Goal: Task Accomplishment & Management: Use online tool/utility

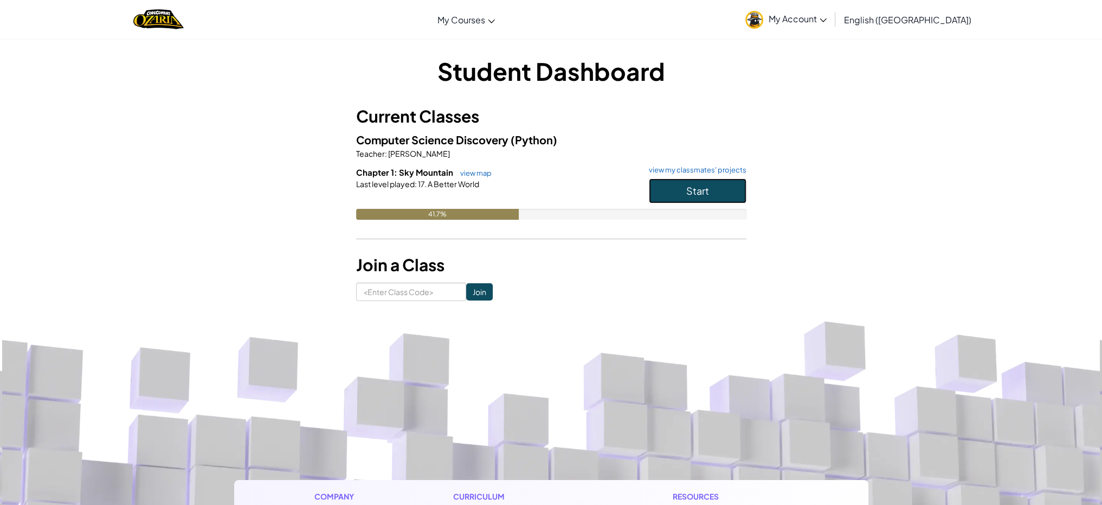
click at [694, 195] on span "Start" at bounding box center [697, 190] width 23 height 12
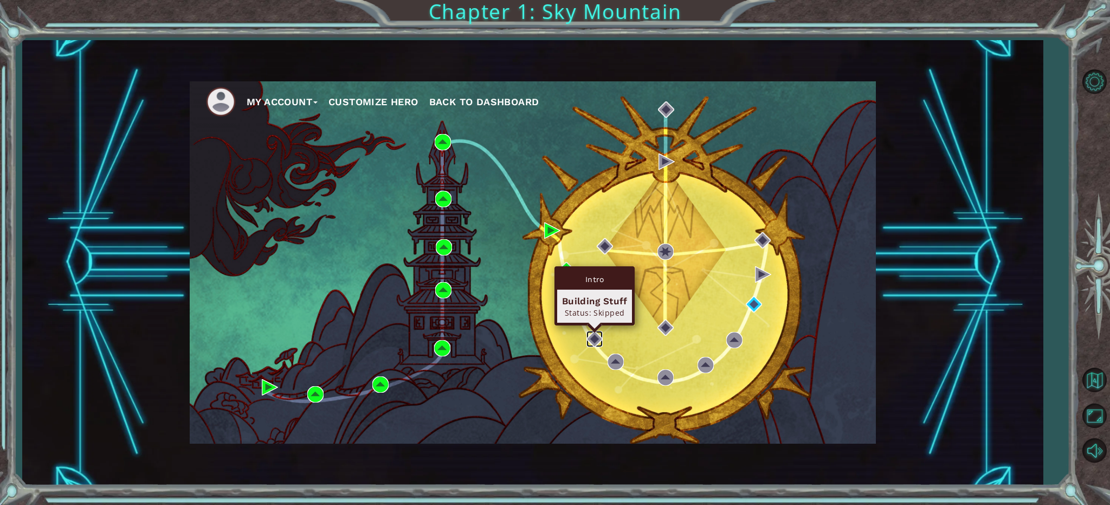
click at [600, 342] on img at bounding box center [594, 339] width 16 height 16
click at [593, 341] on img at bounding box center [594, 339] width 16 height 16
click at [594, 338] on img at bounding box center [594, 339] width 16 height 16
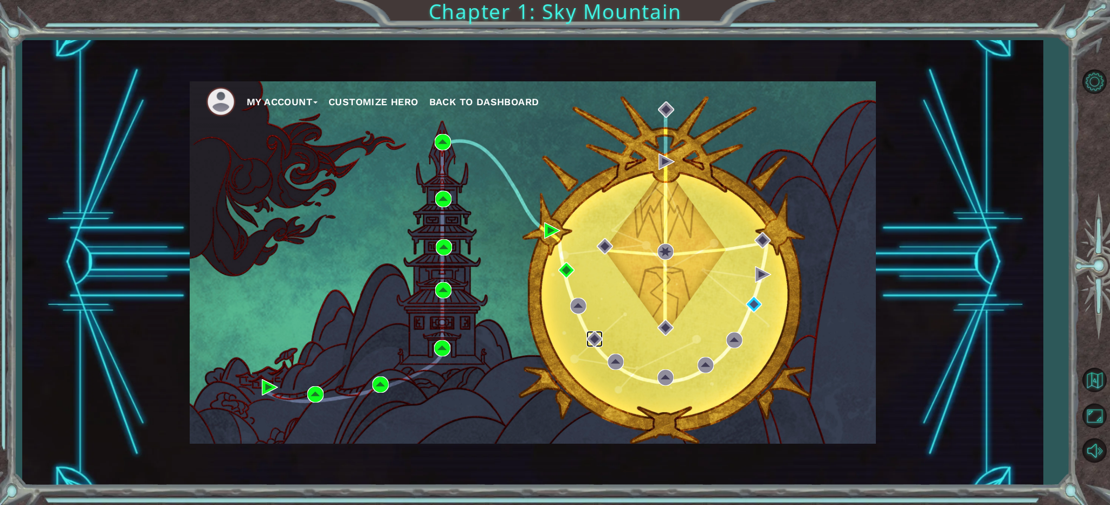
click at [594, 338] on img at bounding box center [594, 339] width 16 height 16
click at [664, 372] on img at bounding box center [665, 377] width 16 height 16
click at [661, 372] on img at bounding box center [665, 377] width 16 height 16
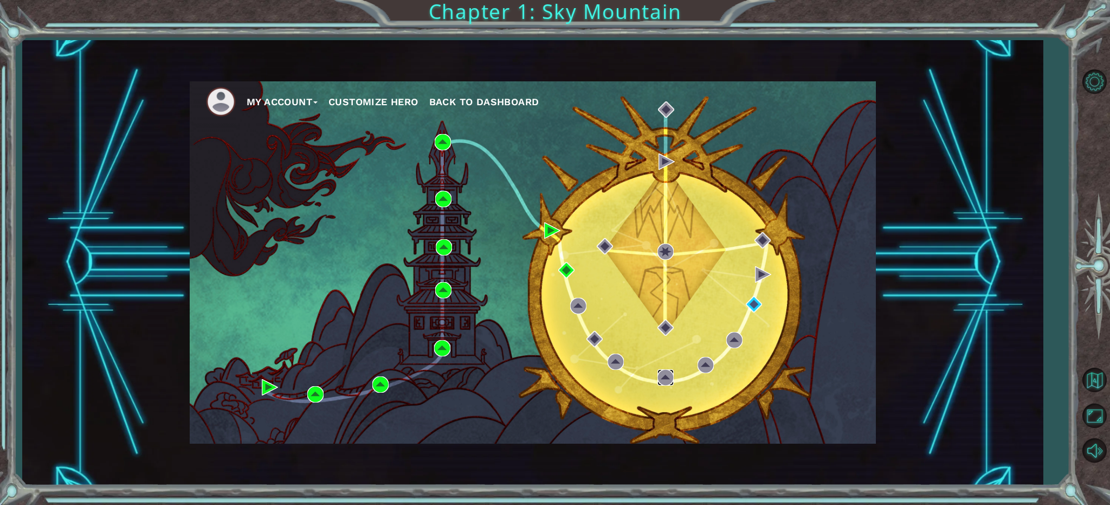
click at [661, 372] on img at bounding box center [665, 377] width 16 height 16
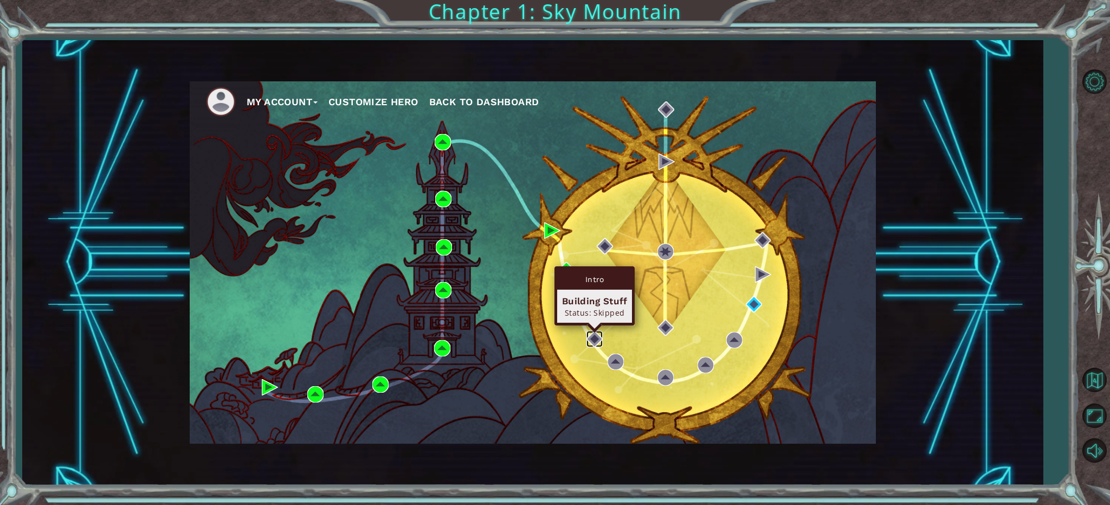
click at [598, 335] on img at bounding box center [594, 339] width 16 height 16
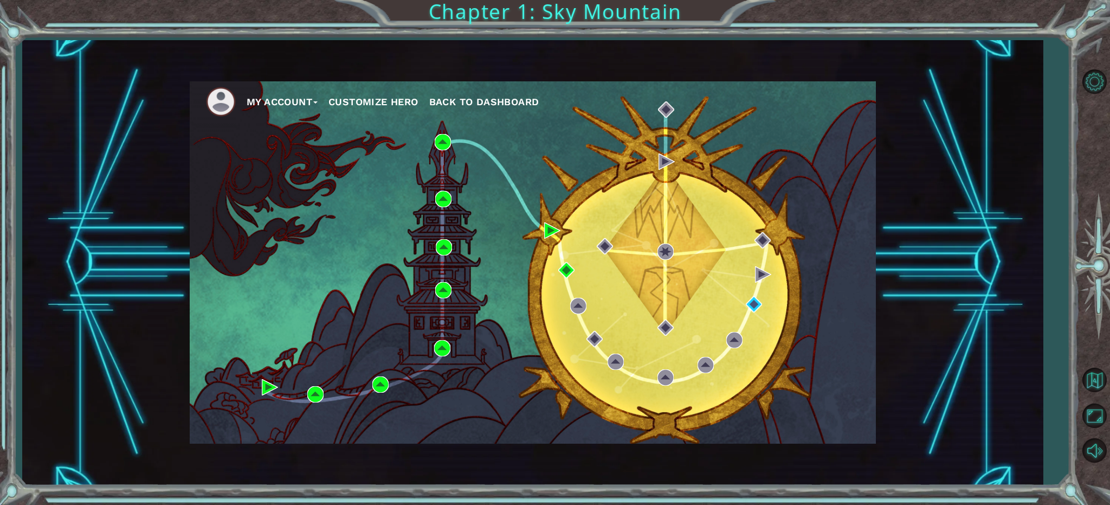
click at [585, 331] on div "My Account Customize Hero Back to Dashboard" at bounding box center [533, 262] width 686 height 362
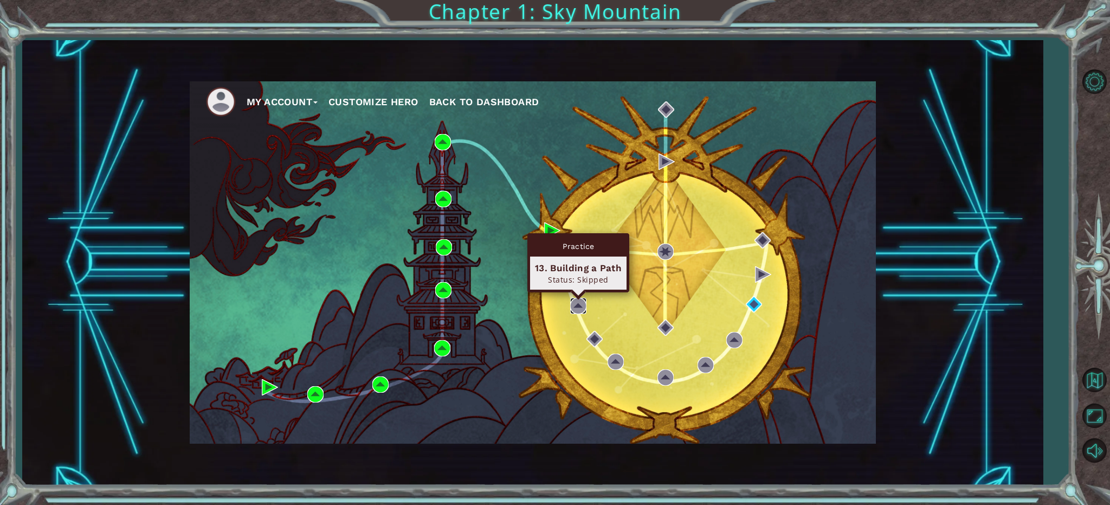
click at [577, 309] on img at bounding box center [578, 306] width 16 height 16
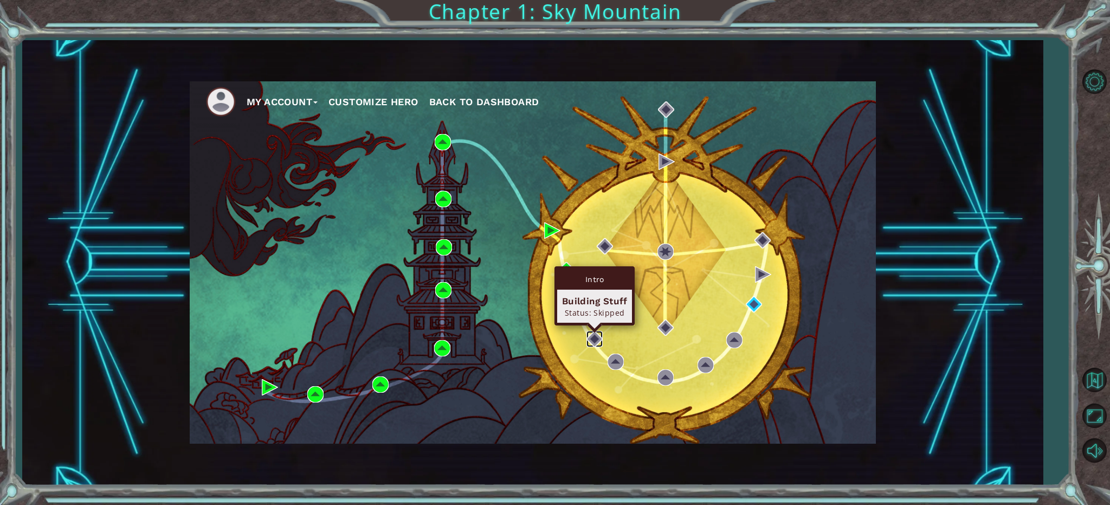
click at [597, 342] on img at bounding box center [594, 339] width 16 height 16
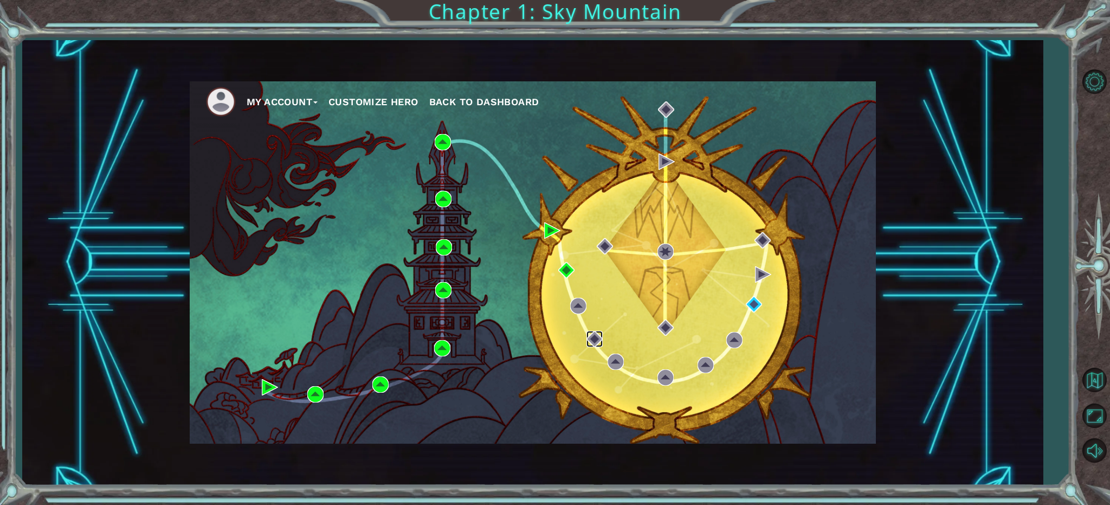
click at [597, 342] on img at bounding box center [594, 339] width 16 height 16
click at [1101, 382] on button "Back to Map" at bounding box center [1093, 379] width 31 height 31
click at [592, 335] on img at bounding box center [594, 339] width 16 height 16
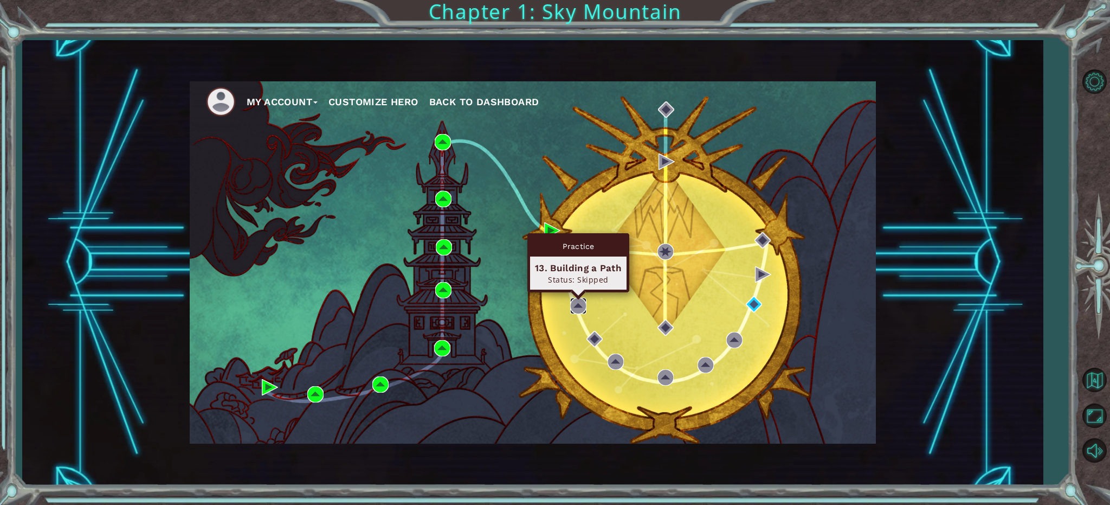
click at [583, 307] on img at bounding box center [578, 306] width 16 height 16
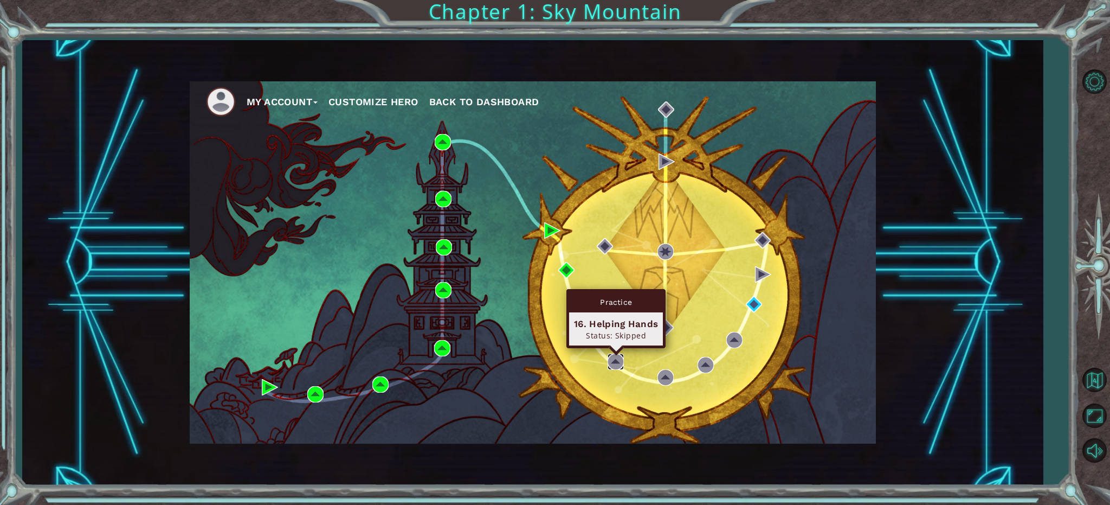
click at [620, 363] on img at bounding box center [615, 361] width 16 height 16
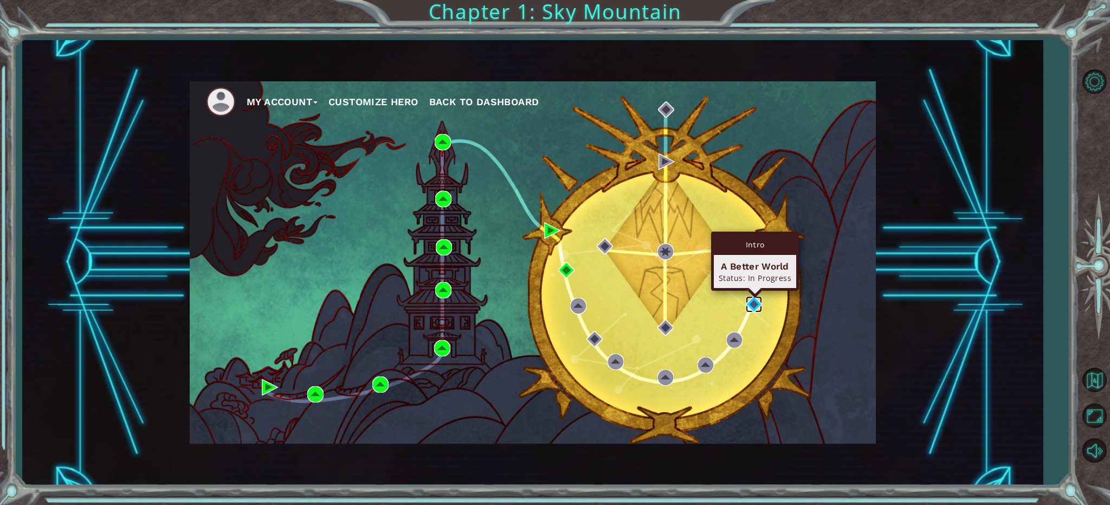
click at [748, 301] on img at bounding box center [754, 304] width 16 height 16
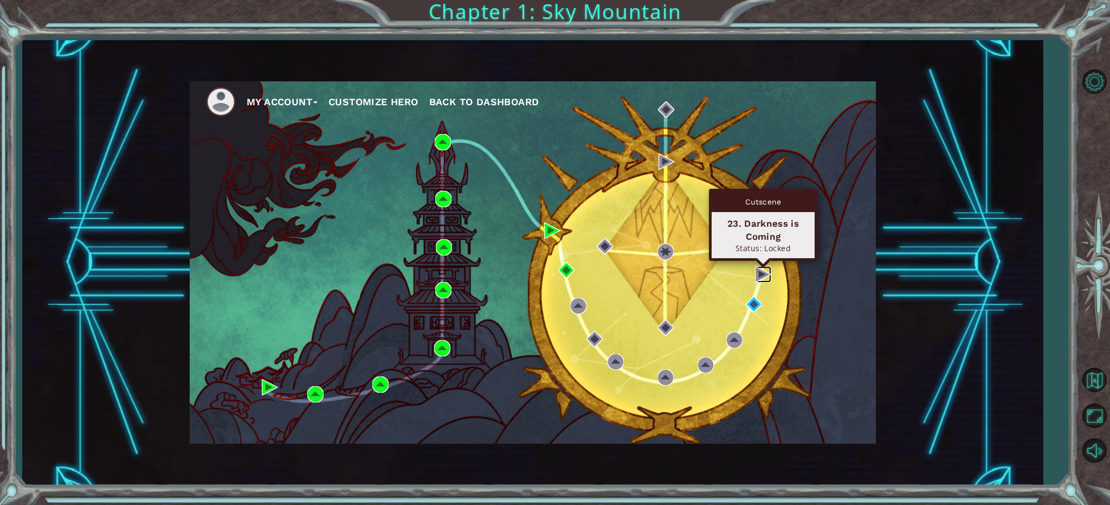
click at [759, 270] on img at bounding box center [763, 274] width 16 height 16
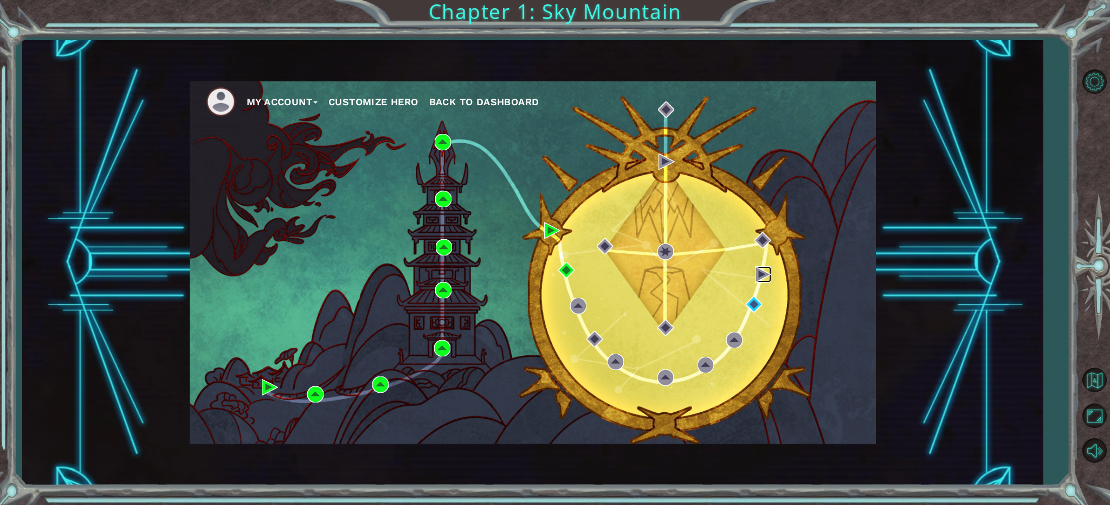
click at [759, 270] on img at bounding box center [763, 274] width 16 height 16
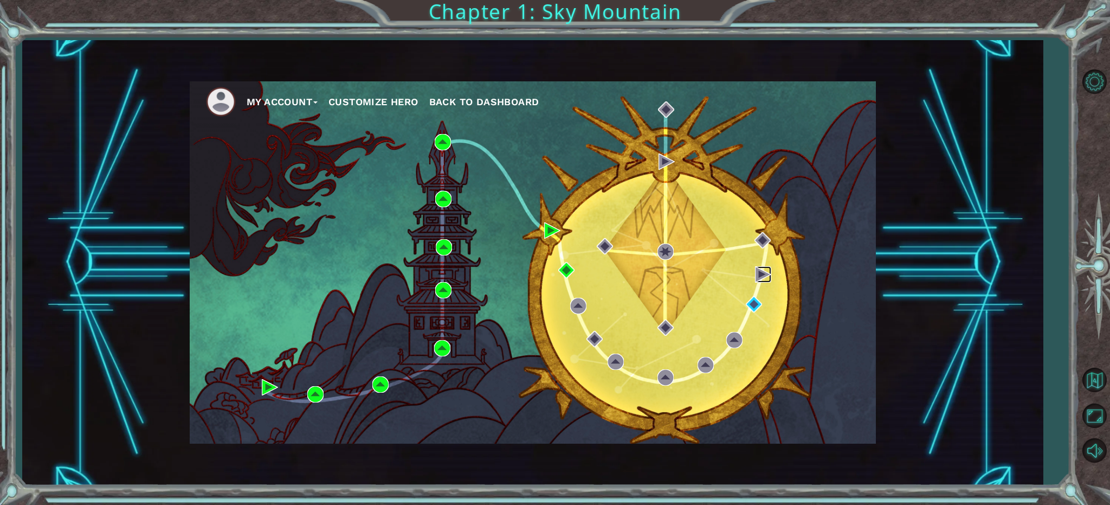
click at [759, 270] on img at bounding box center [763, 274] width 16 height 16
click at [751, 305] on img at bounding box center [754, 304] width 16 height 16
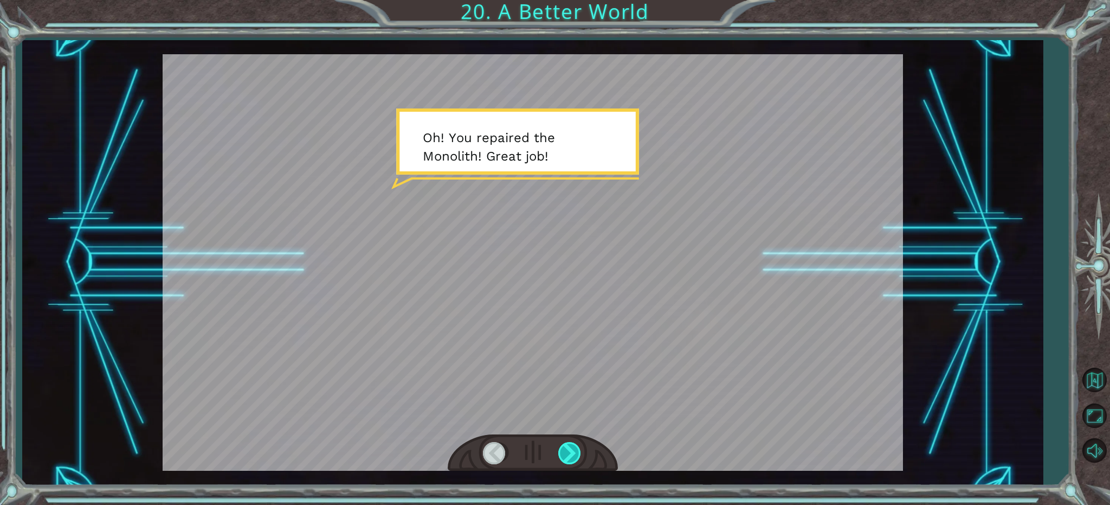
click at [569, 452] on div at bounding box center [570, 453] width 24 height 22
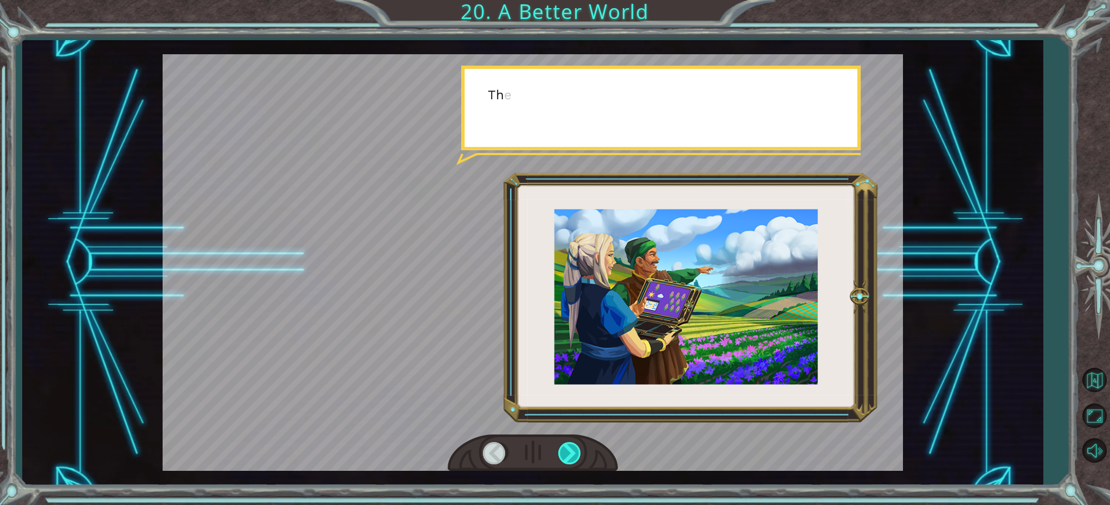
click at [568, 452] on div at bounding box center [570, 453] width 24 height 22
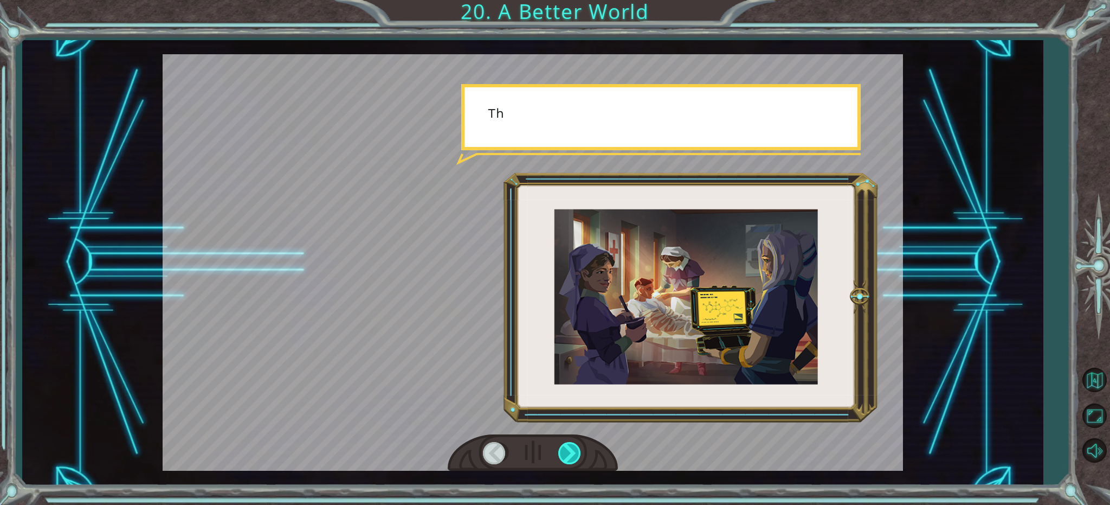
click at [568, 452] on div at bounding box center [570, 453] width 24 height 22
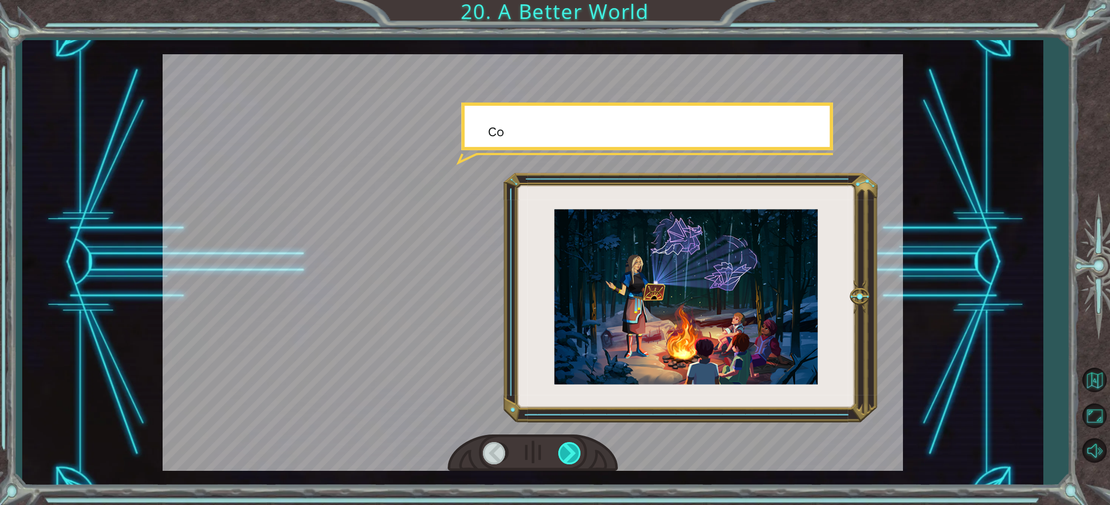
click at [568, 452] on div at bounding box center [570, 453] width 24 height 22
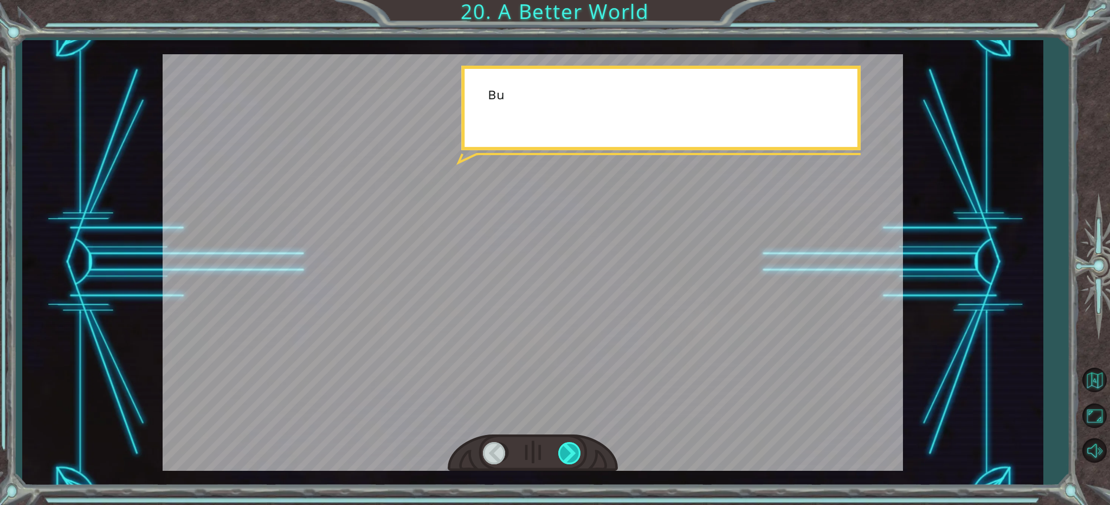
click at [568, 452] on div at bounding box center [570, 453] width 24 height 22
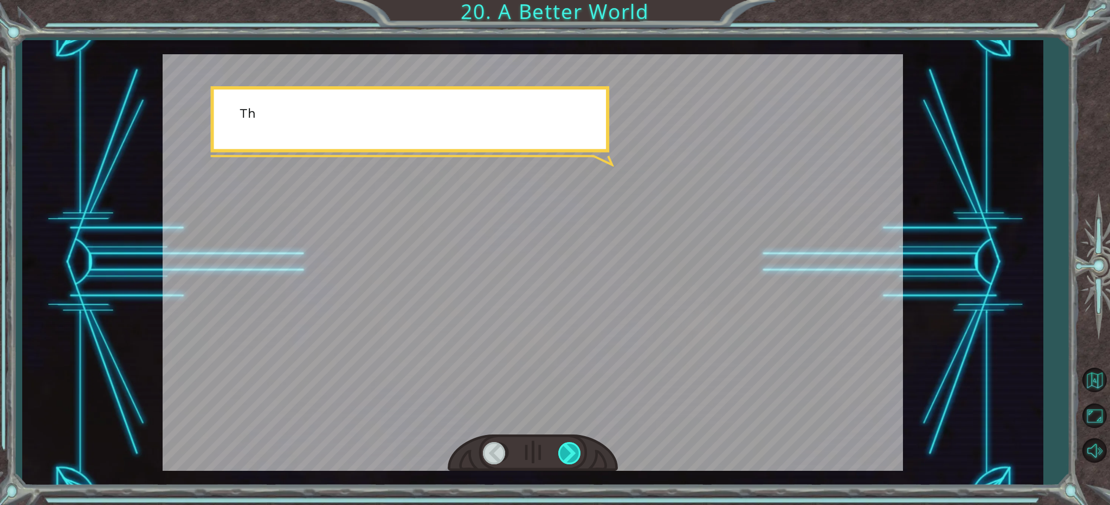
click at [568, 452] on div at bounding box center [570, 453] width 24 height 22
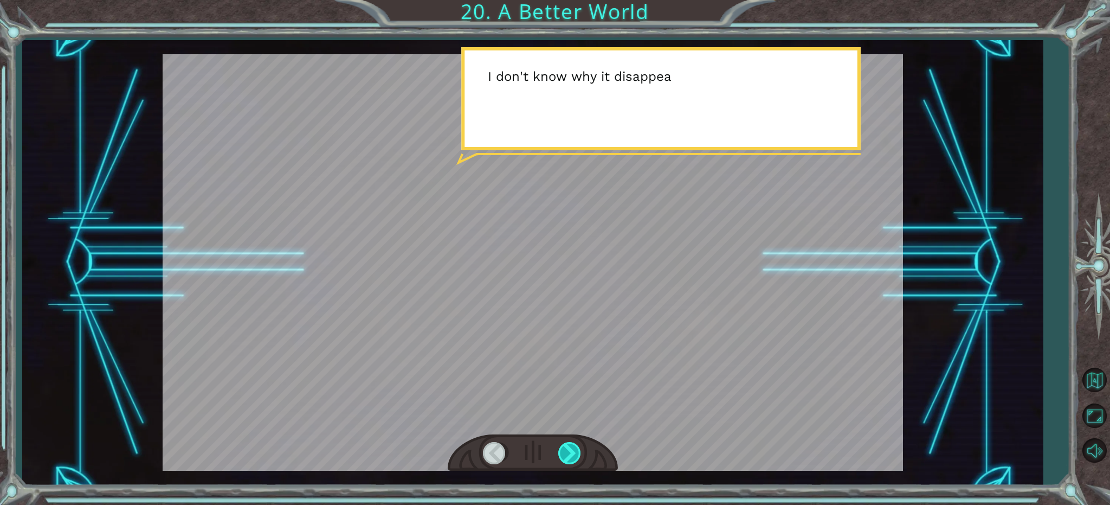
click at [568, 452] on div at bounding box center [570, 453] width 24 height 22
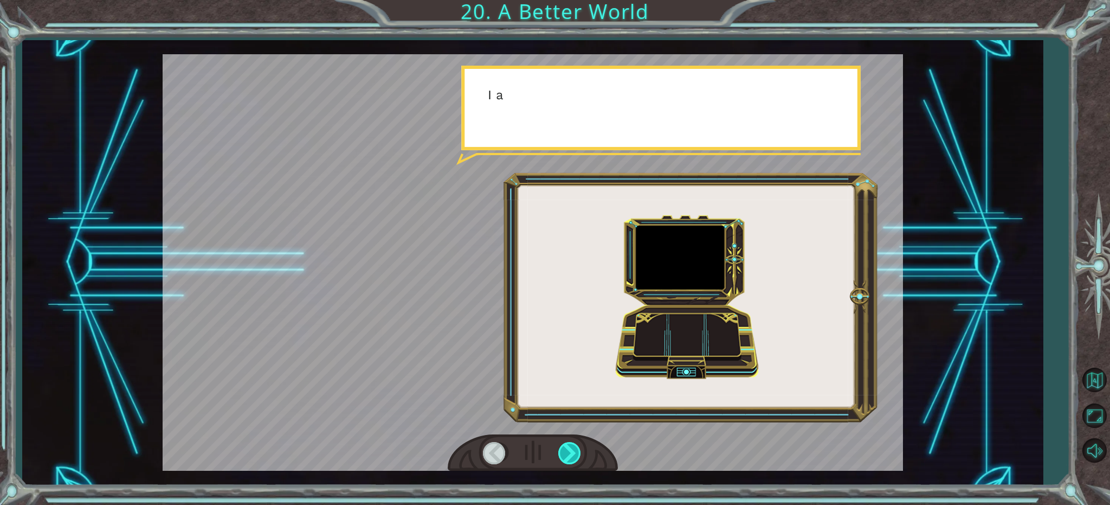
click at [568, 452] on div at bounding box center [570, 453] width 24 height 22
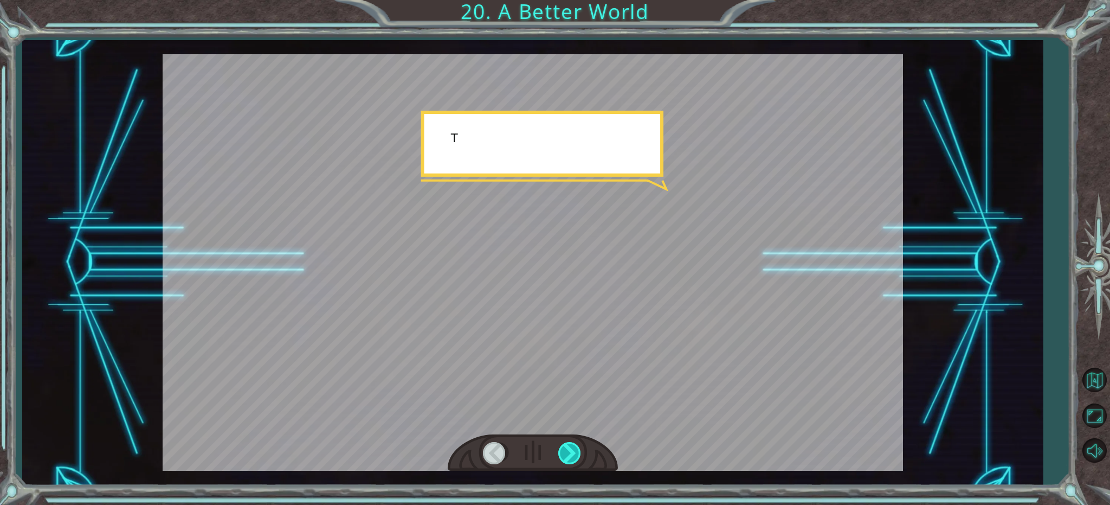
click at [568, 452] on div at bounding box center [570, 453] width 24 height 22
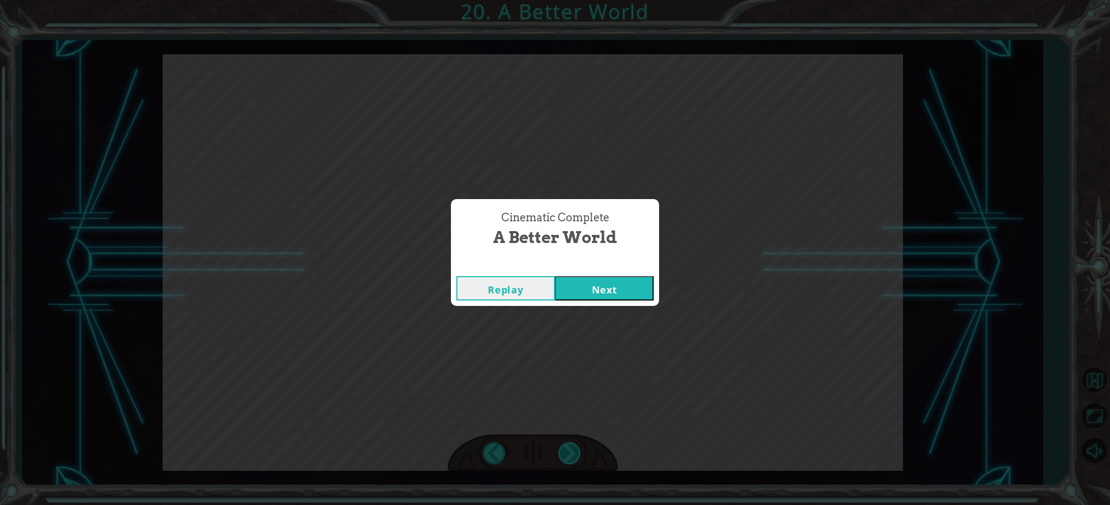
click at [568, 452] on div "Cinematic Complete A Better World Replay Next" at bounding box center [555, 252] width 1110 height 505
click at [632, 275] on div "Replay Next" at bounding box center [555, 287] width 208 height 35
click at [626, 277] on button "Next" at bounding box center [604, 288] width 99 height 24
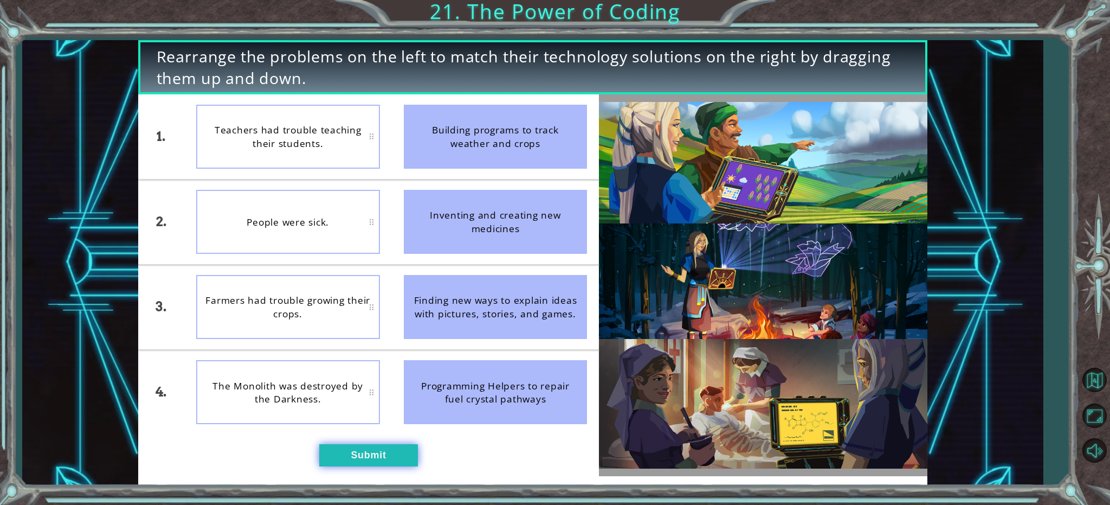
click at [345, 449] on button "Submit" at bounding box center [368, 455] width 99 height 22
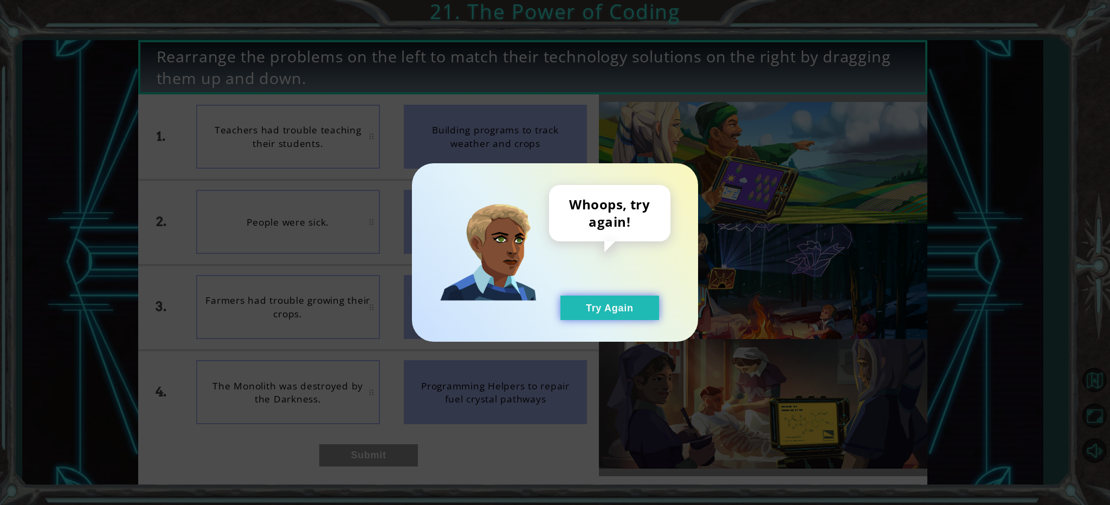
click at [579, 300] on button "Try Again" at bounding box center [609, 307] width 99 height 24
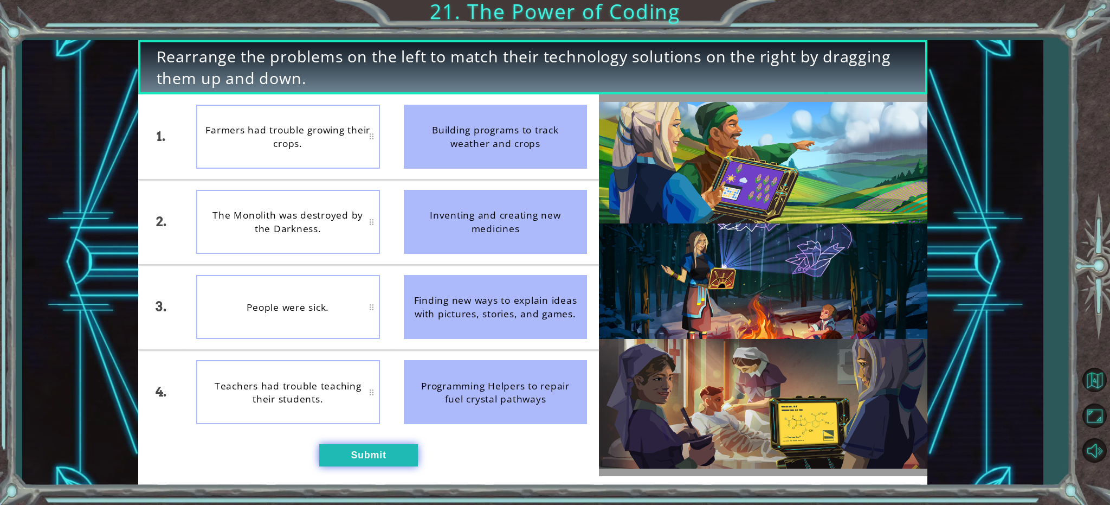
click at [381, 455] on button "Submit" at bounding box center [368, 455] width 99 height 22
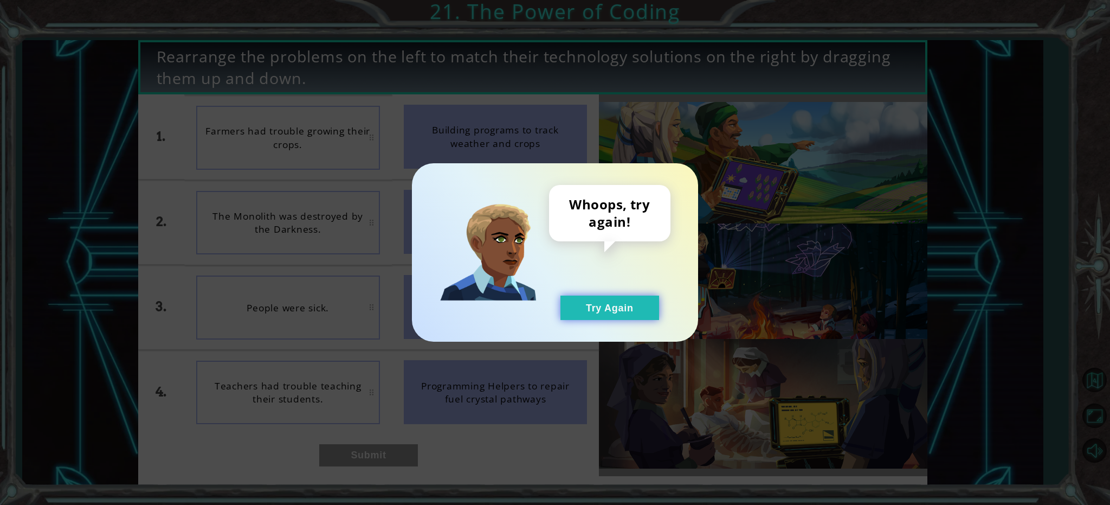
drag, startPoint x: 628, startPoint y: 293, endPoint x: 622, endPoint y: 296, distance: 6.5
click at [626, 293] on div "Whoops, try again! Try Again" at bounding box center [609, 252] width 121 height 135
click at [620, 307] on button "Try Again" at bounding box center [609, 307] width 99 height 24
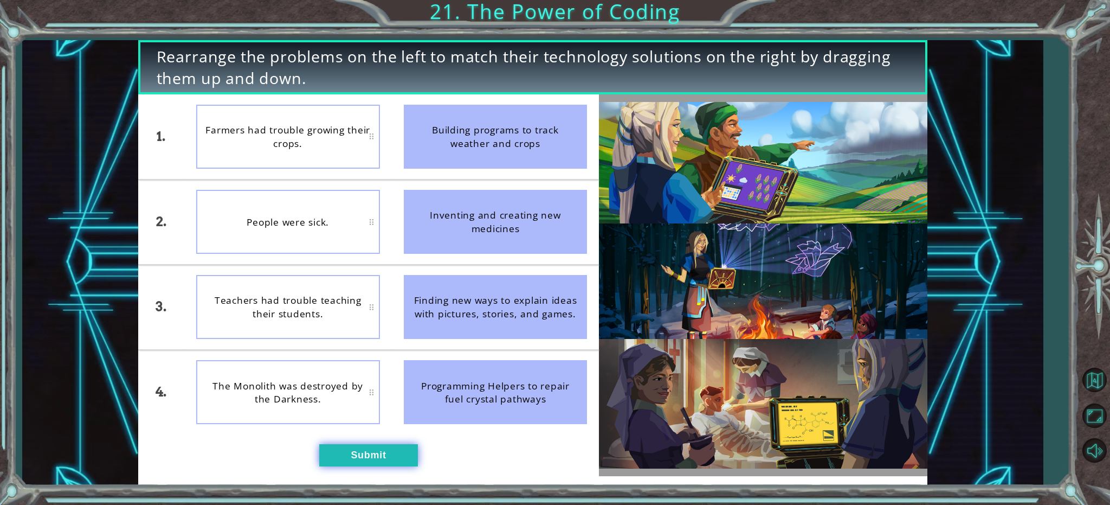
click at [341, 459] on button "Submit" at bounding box center [368, 455] width 99 height 22
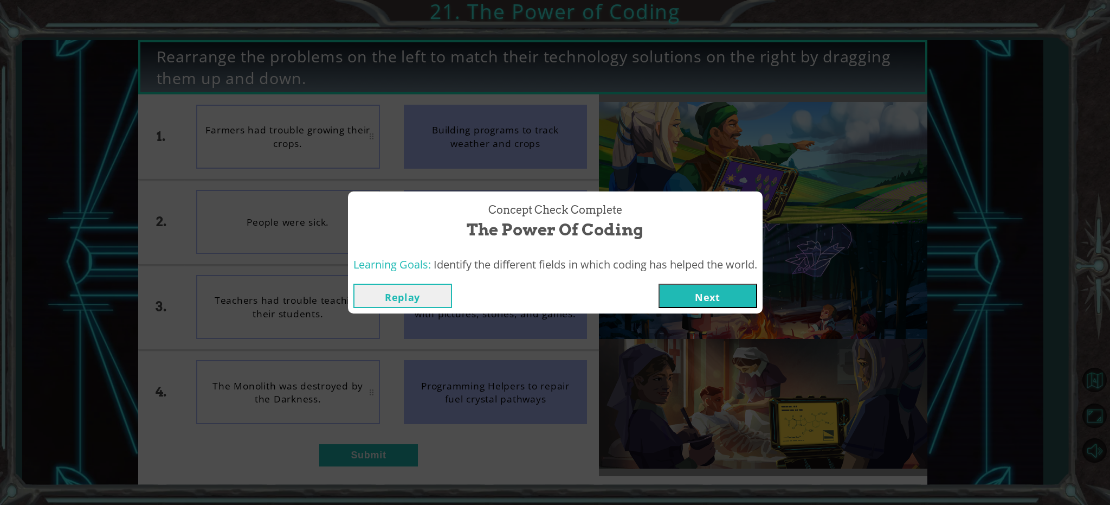
click at [727, 300] on button "Next" at bounding box center [707, 295] width 99 height 24
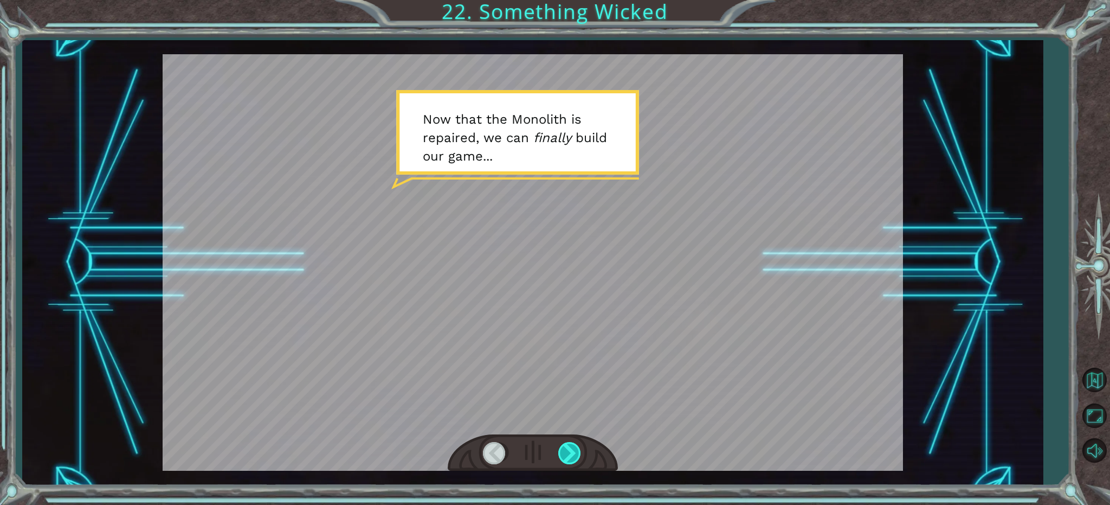
click at [572, 447] on div at bounding box center [570, 453] width 24 height 22
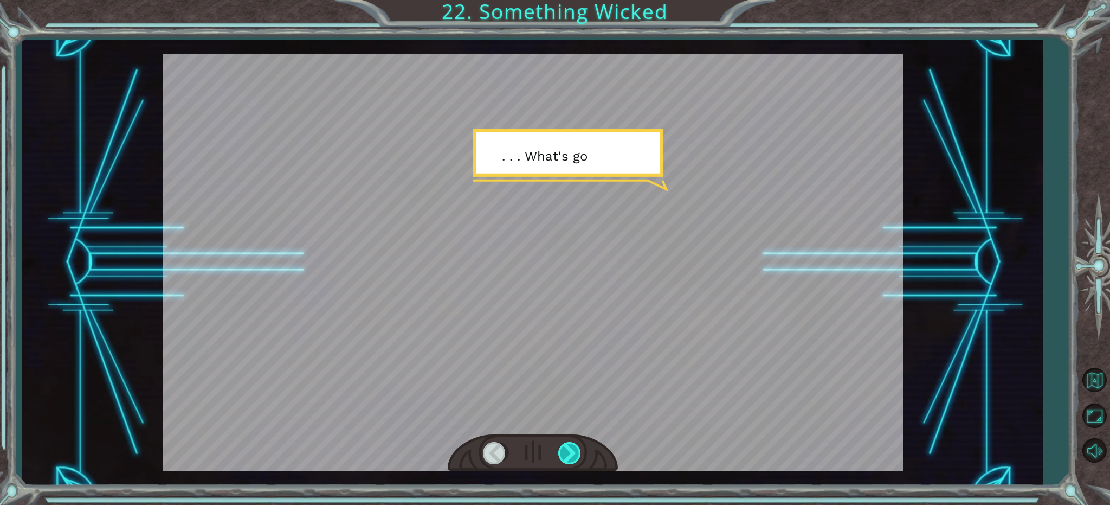
click at [572, 447] on div at bounding box center [570, 453] width 24 height 22
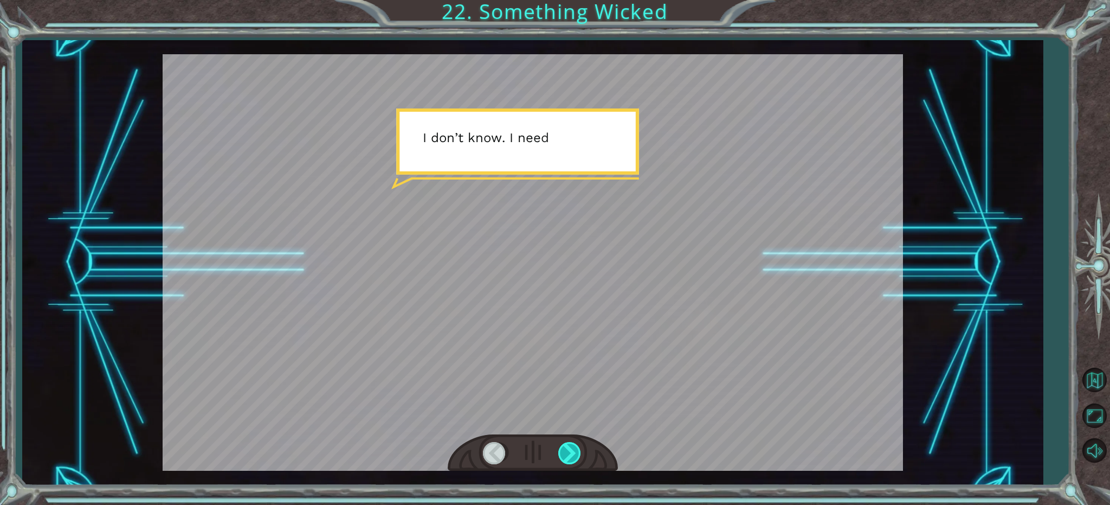
click at [572, 447] on div at bounding box center [570, 453] width 24 height 22
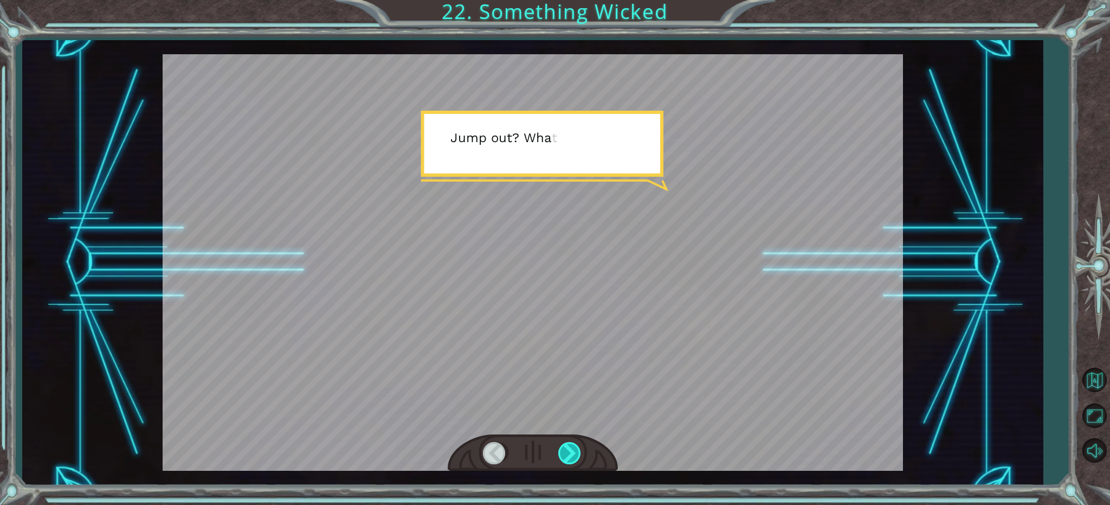
click at [572, 447] on div at bounding box center [570, 453] width 24 height 22
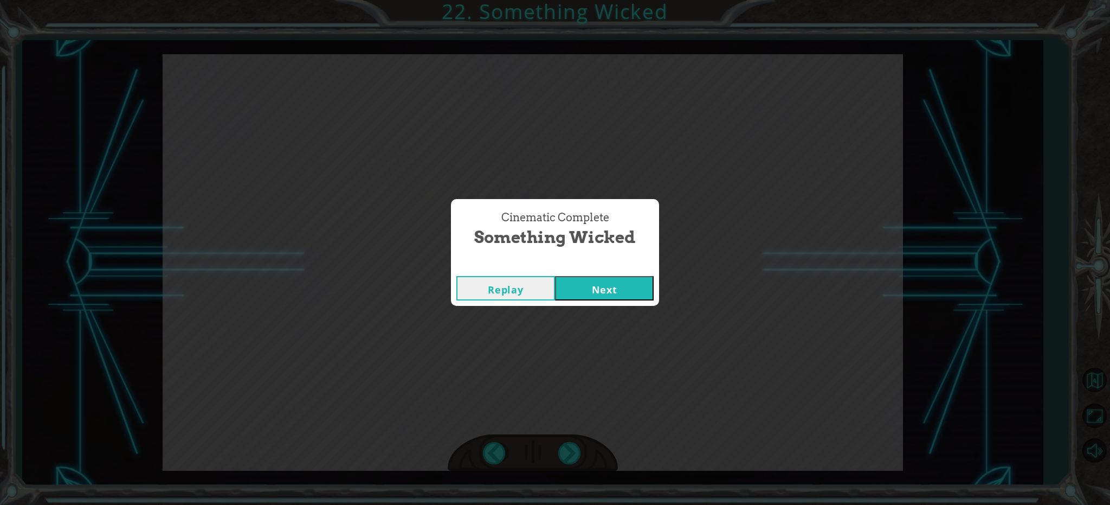
click at [568, 299] on button "Next" at bounding box center [604, 288] width 99 height 24
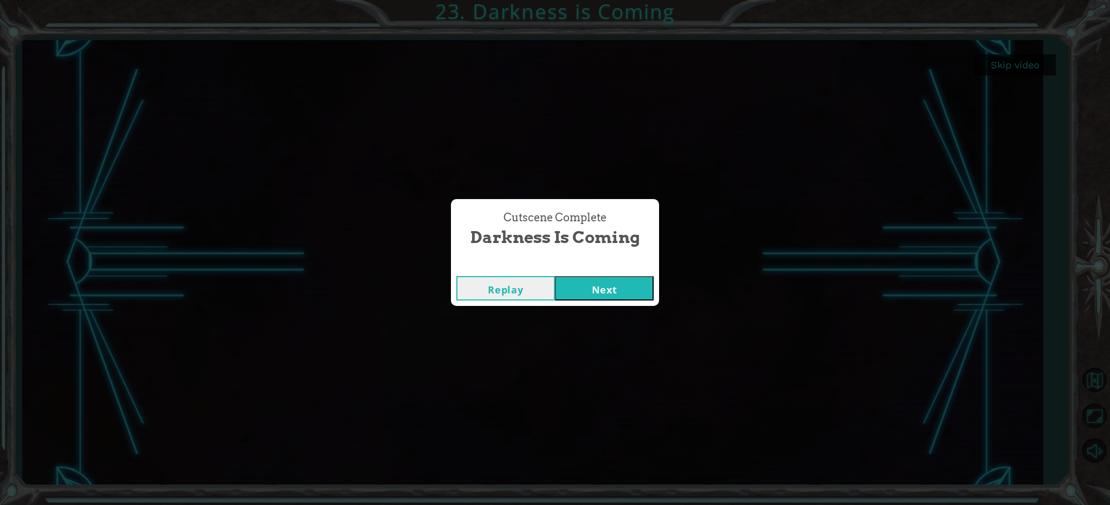
click at [591, 294] on button "Next" at bounding box center [604, 288] width 99 height 24
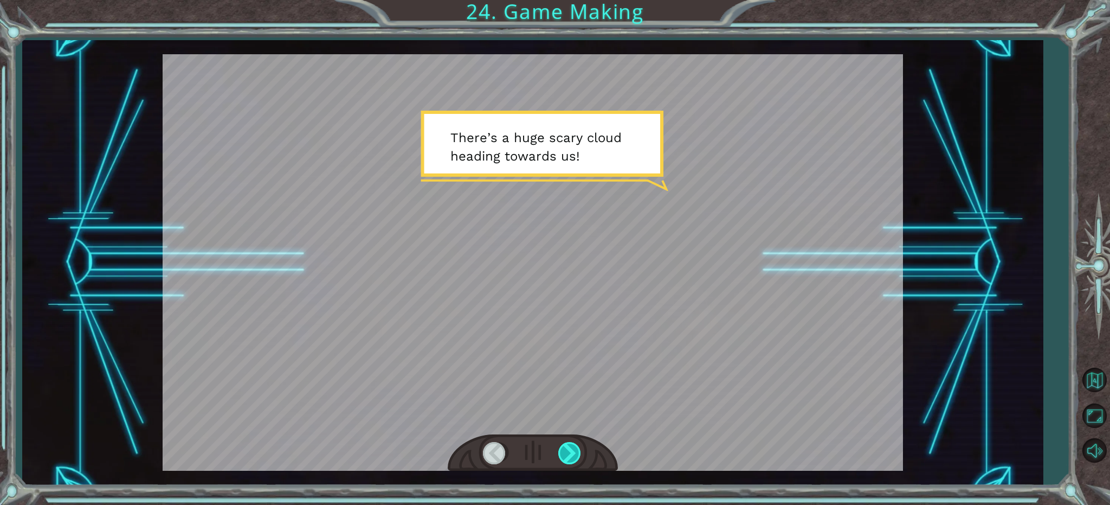
click at [574, 455] on div at bounding box center [570, 453] width 24 height 22
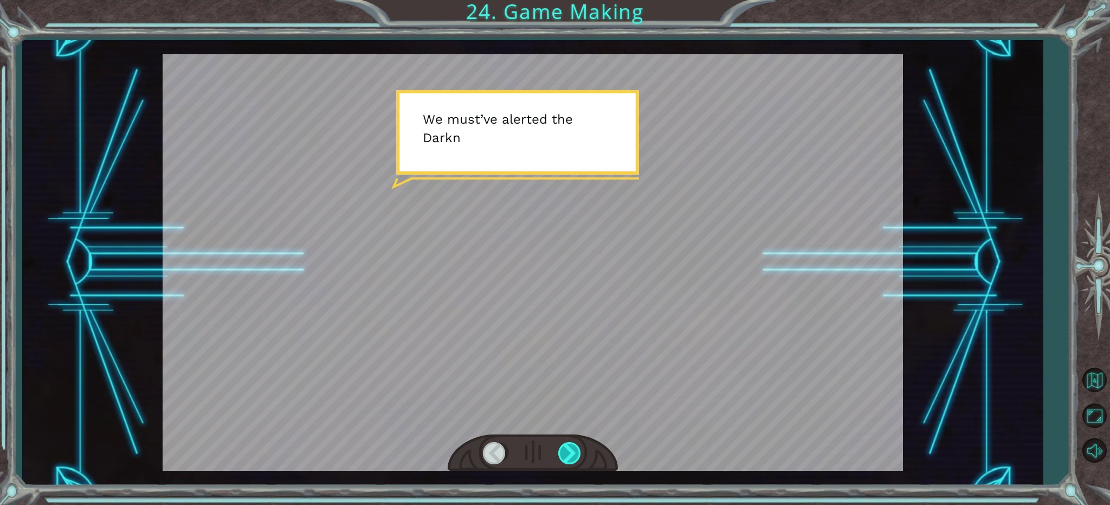
click at [577, 455] on div at bounding box center [570, 453] width 24 height 22
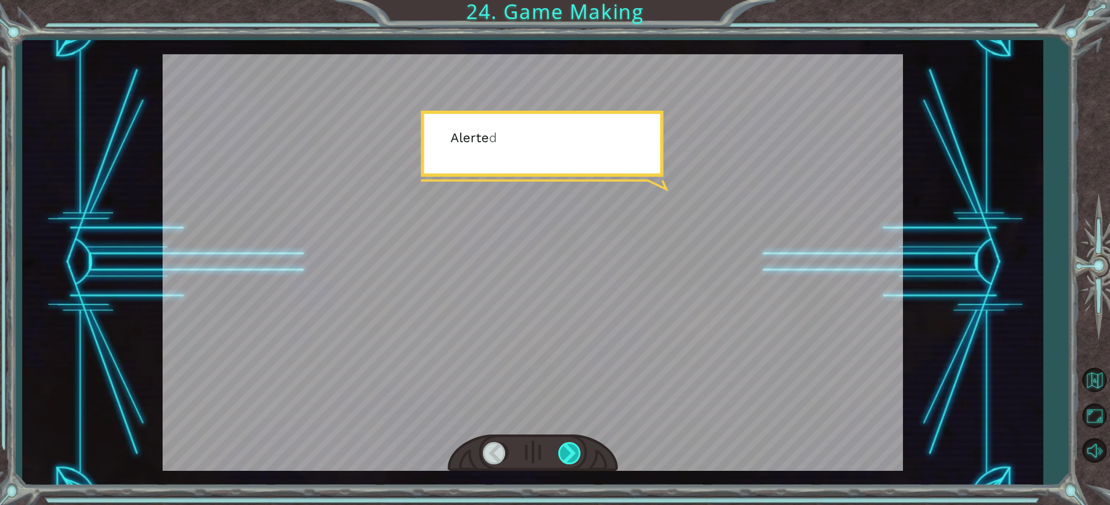
click at [580, 454] on div at bounding box center [570, 453] width 24 height 22
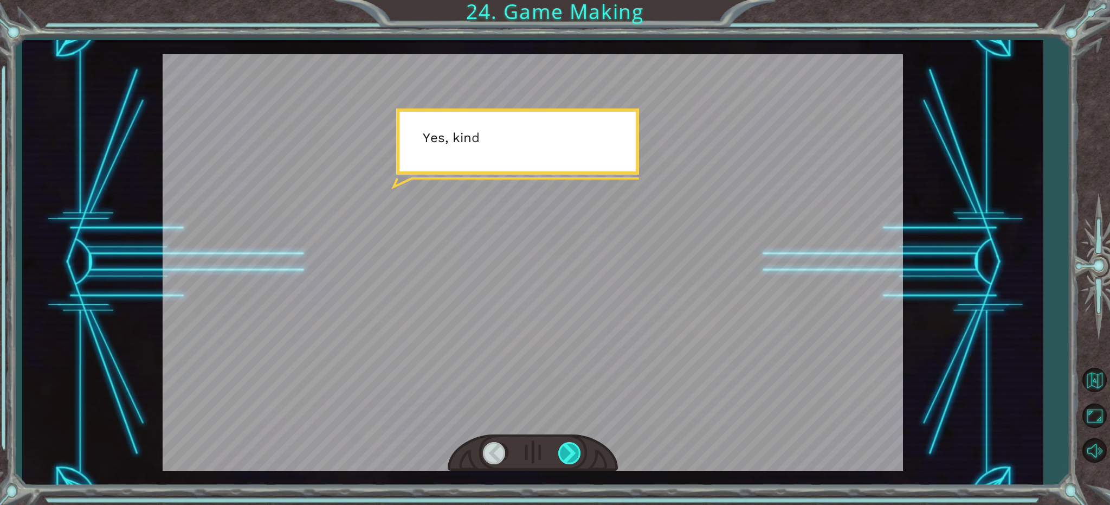
click at [580, 454] on div at bounding box center [570, 453] width 24 height 22
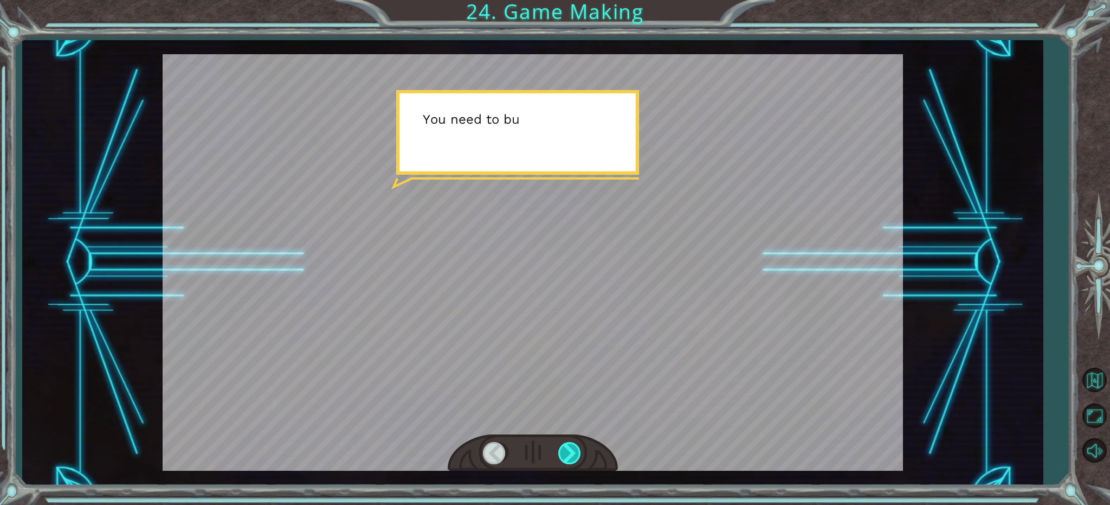
click at [580, 454] on div at bounding box center [570, 453] width 24 height 22
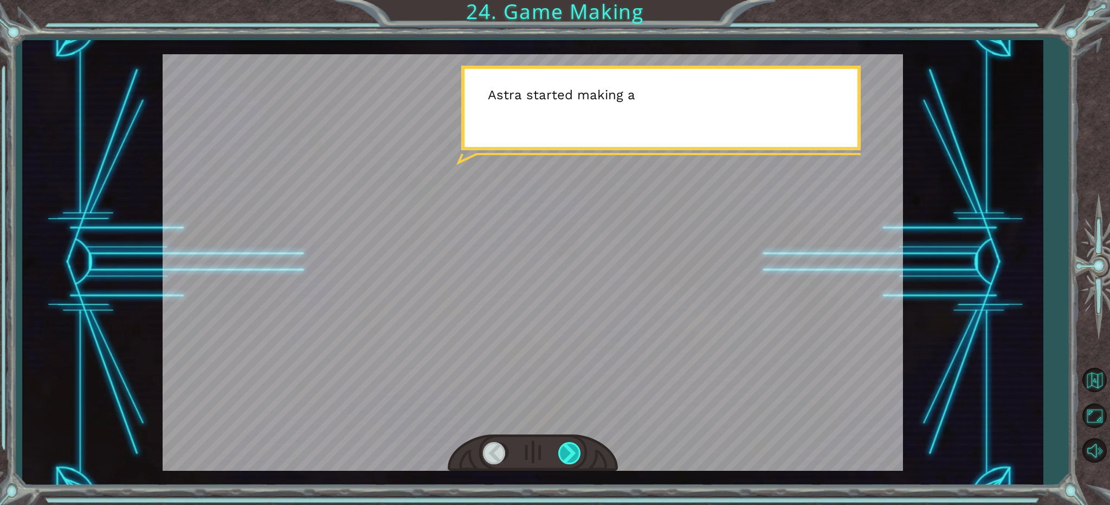
click at [580, 454] on div at bounding box center [570, 453] width 24 height 22
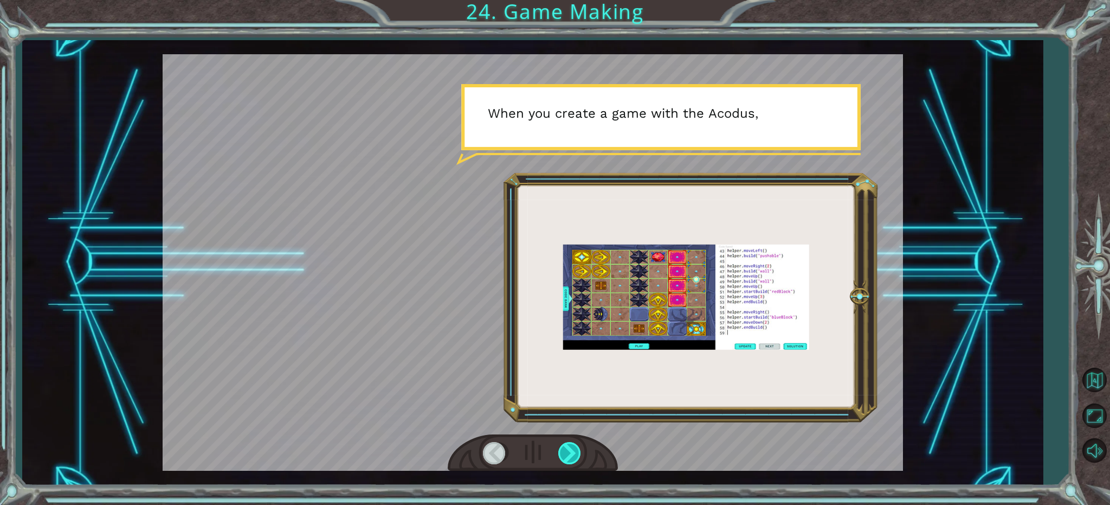
click at [580, 454] on div at bounding box center [570, 453] width 24 height 22
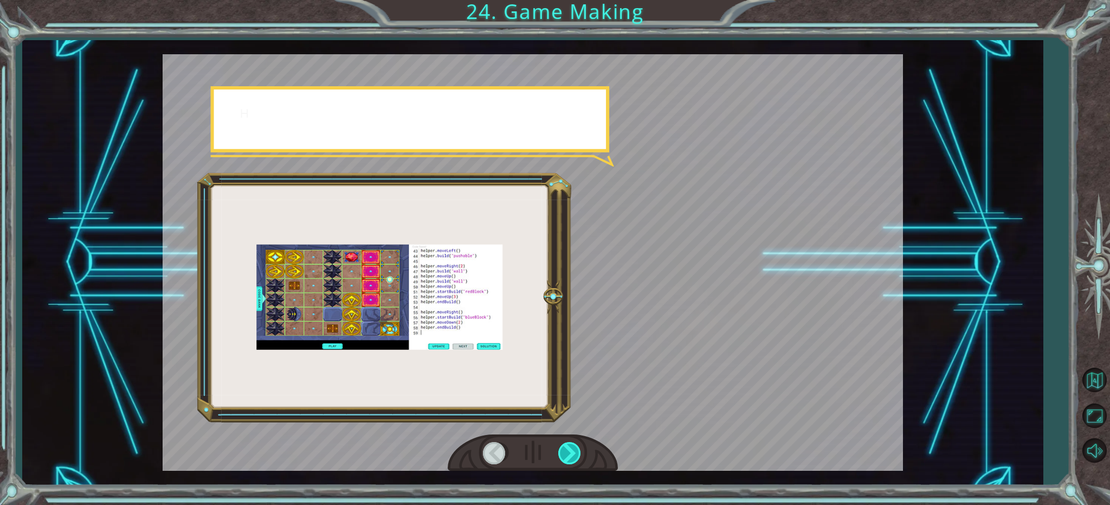
click at [580, 454] on div at bounding box center [570, 453] width 24 height 22
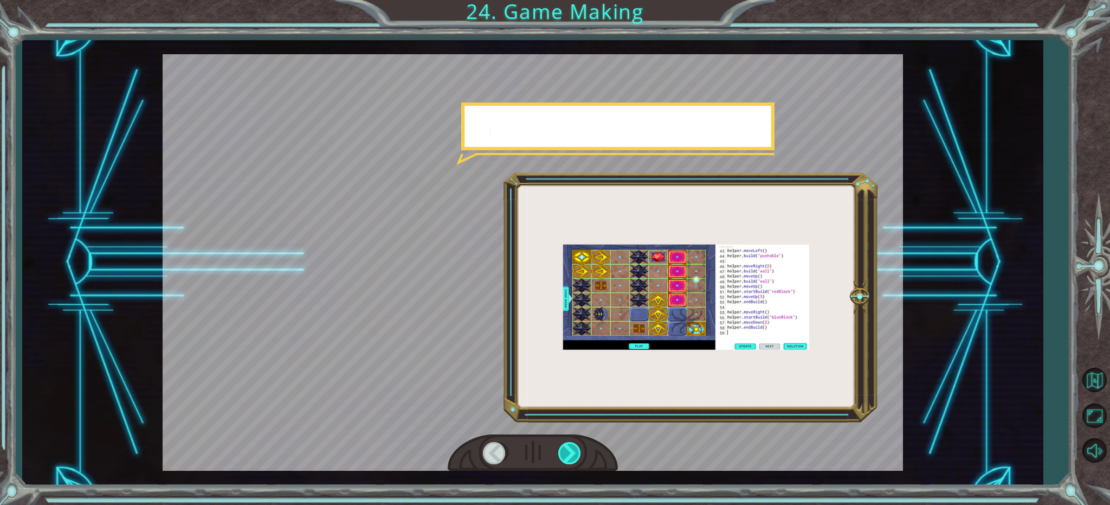
click at [580, 454] on div at bounding box center [570, 453] width 24 height 22
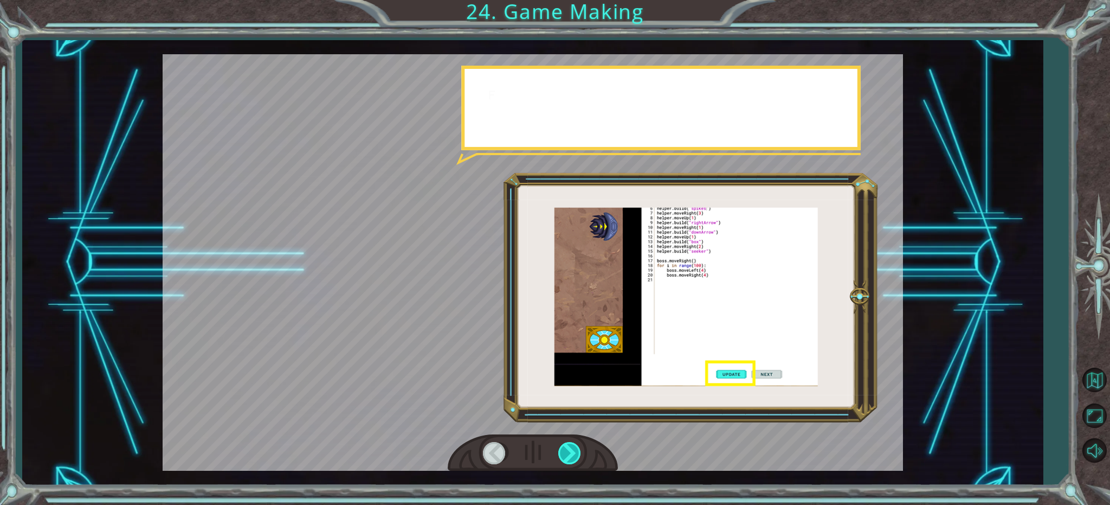
click at [580, 454] on div at bounding box center [570, 453] width 24 height 22
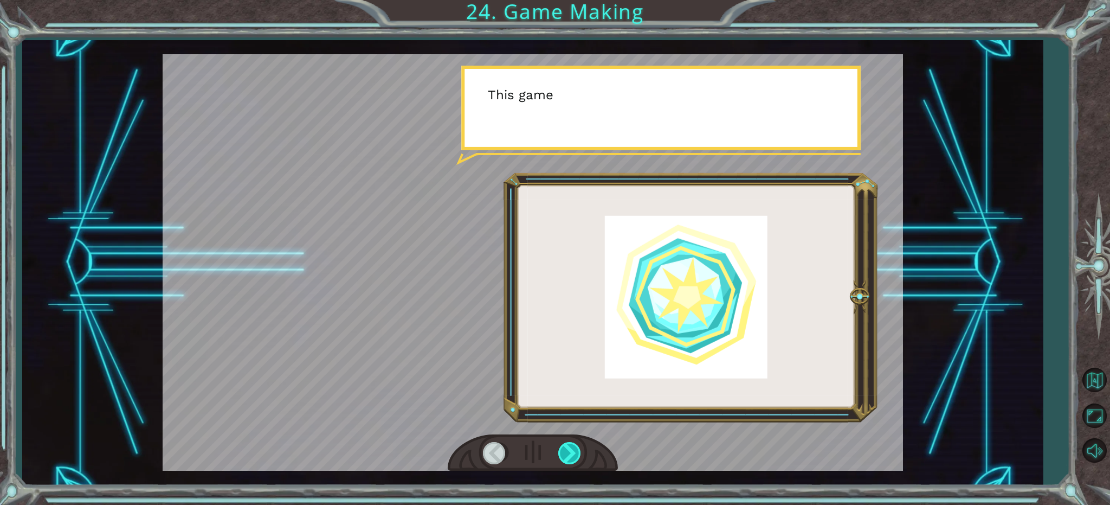
click at [580, 454] on div at bounding box center [570, 453] width 24 height 22
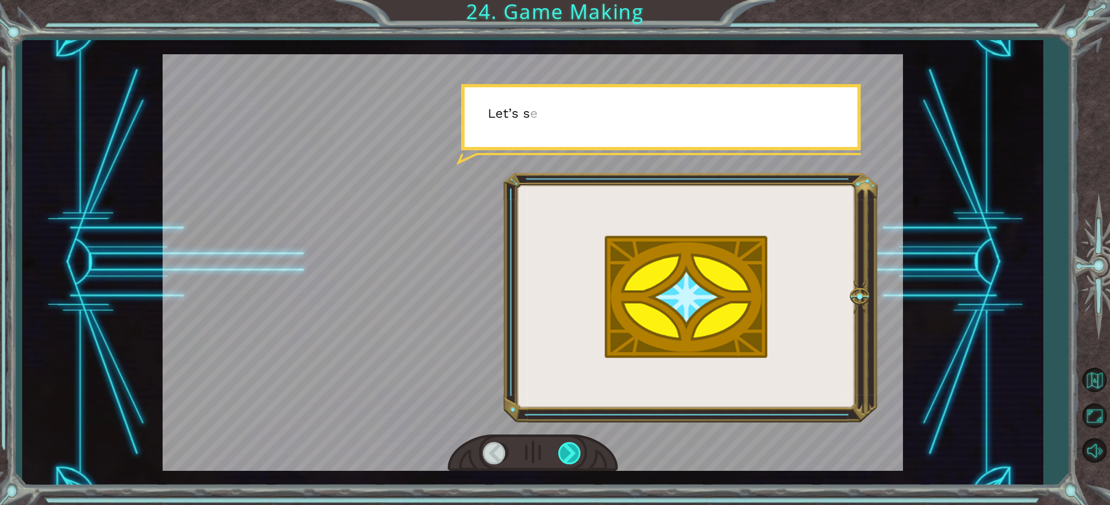
click at [581, 452] on div at bounding box center [570, 453] width 24 height 22
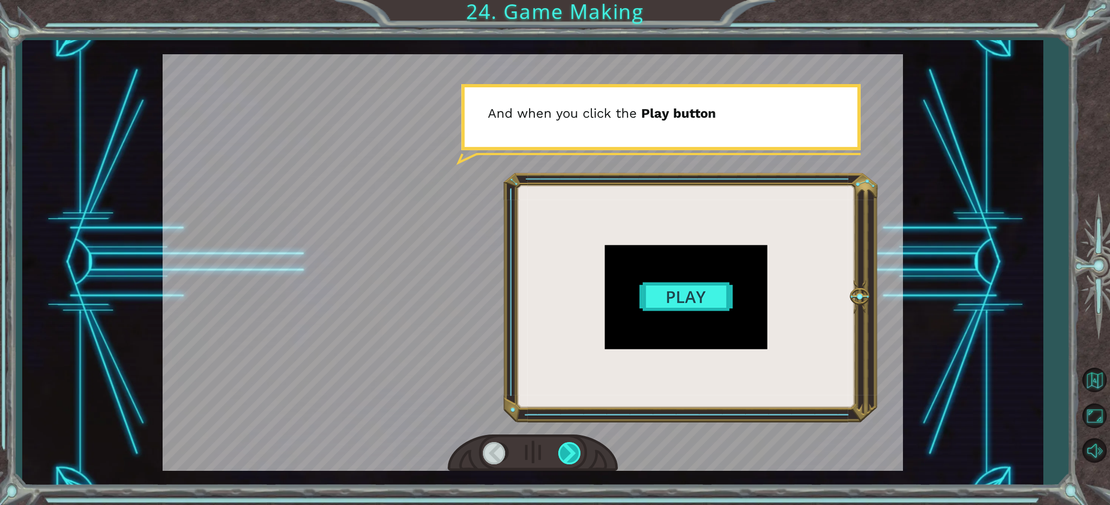
click at [574, 457] on div at bounding box center [570, 453] width 24 height 22
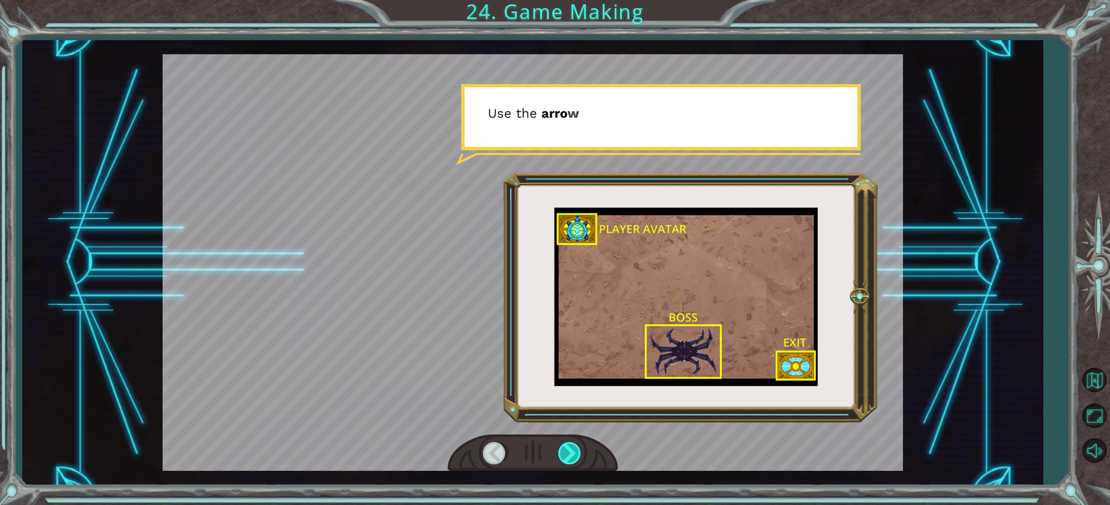
click at [574, 457] on div at bounding box center [570, 453] width 24 height 22
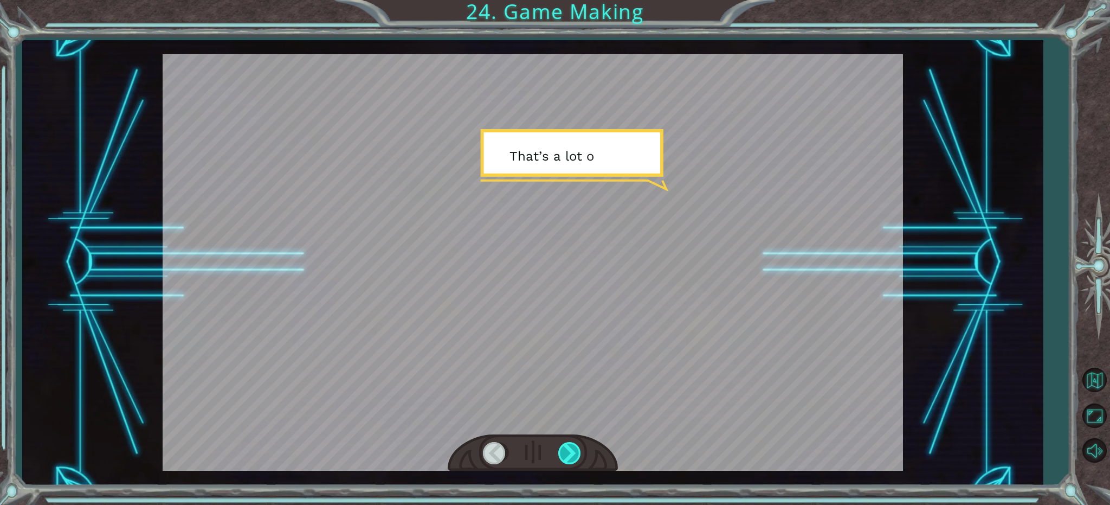
click at [574, 457] on div at bounding box center [570, 453] width 24 height 22
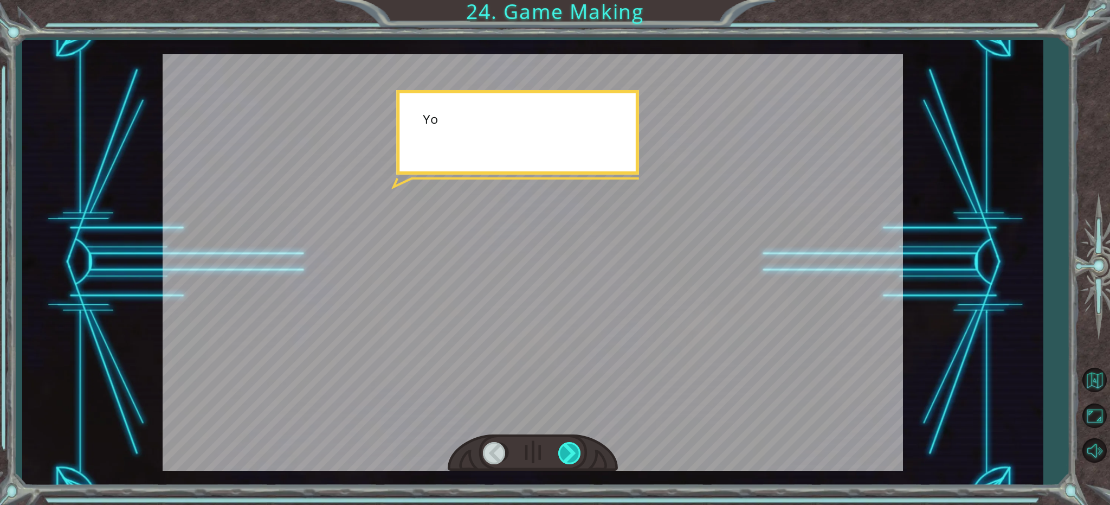
click at [574, 457] on div at bounding box center [570, 453] width 24 height 22
click at [574, 456] on div at bounding box center [570, 453] width 24 height 22
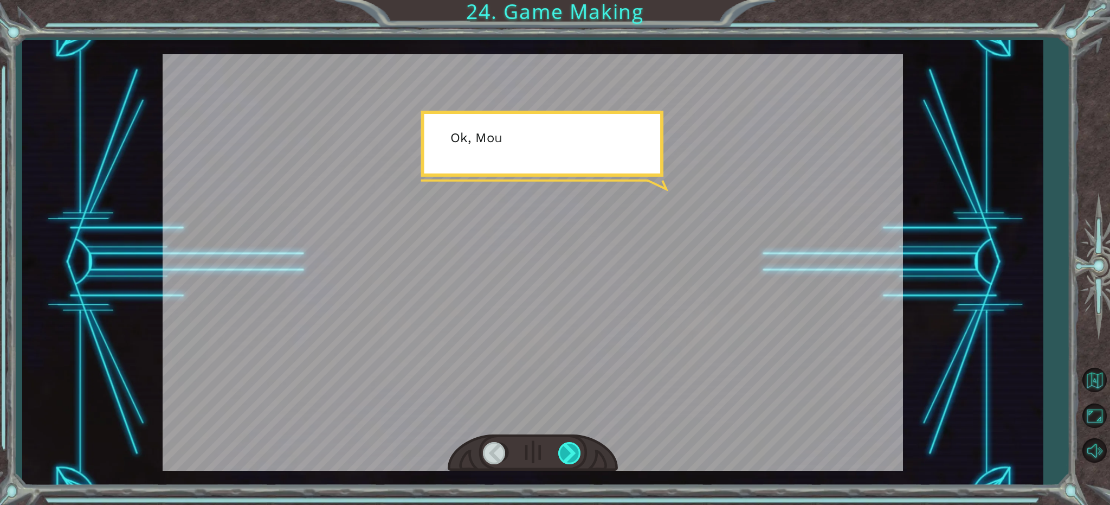
click at [574, 456] on div at bounding box center [570, 453] width 24 height 22
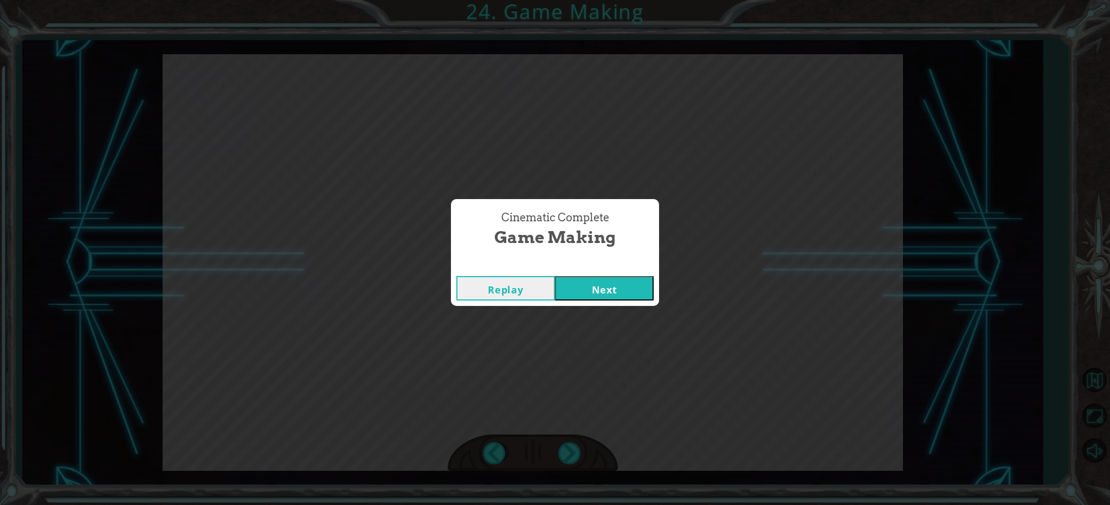
click at [581, 299] on button "Next" at bounding box center [604, 288] width 99 height 24
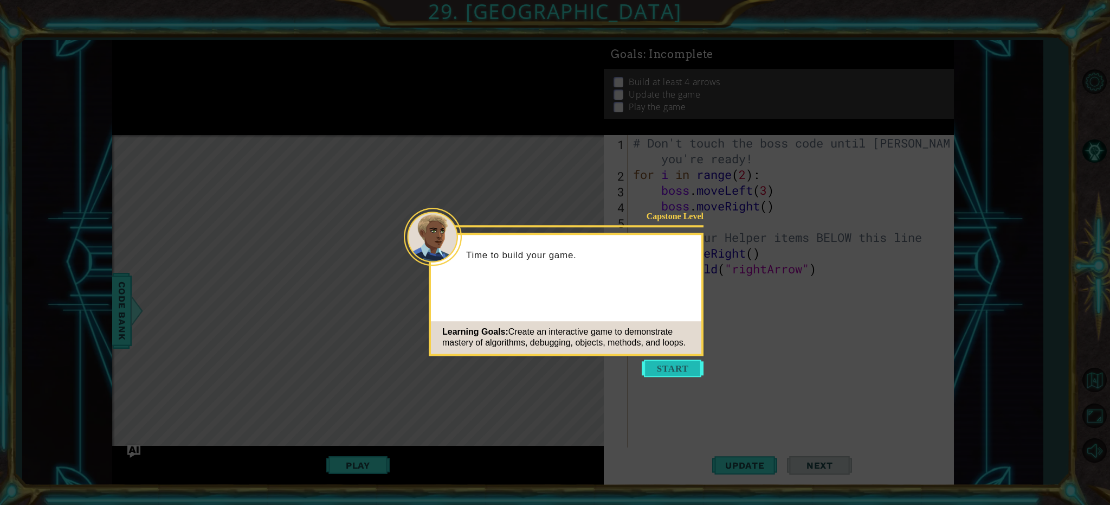
click at [696, 370] on button "Start" at bounding box center [673, 367] width 62 height 17
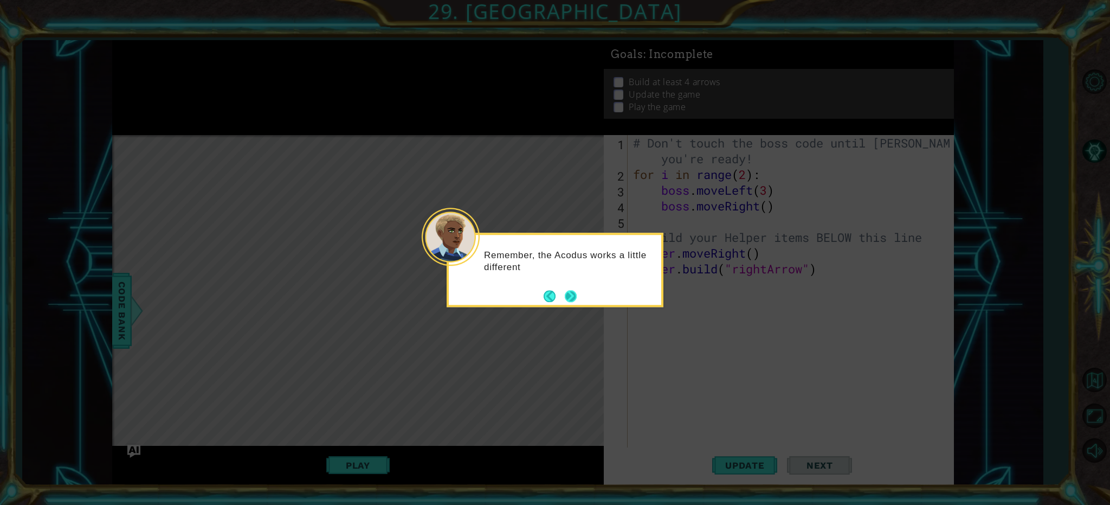
click at [569, 294] on button "Next" at bounding box center [571, 296] width 12 height 12
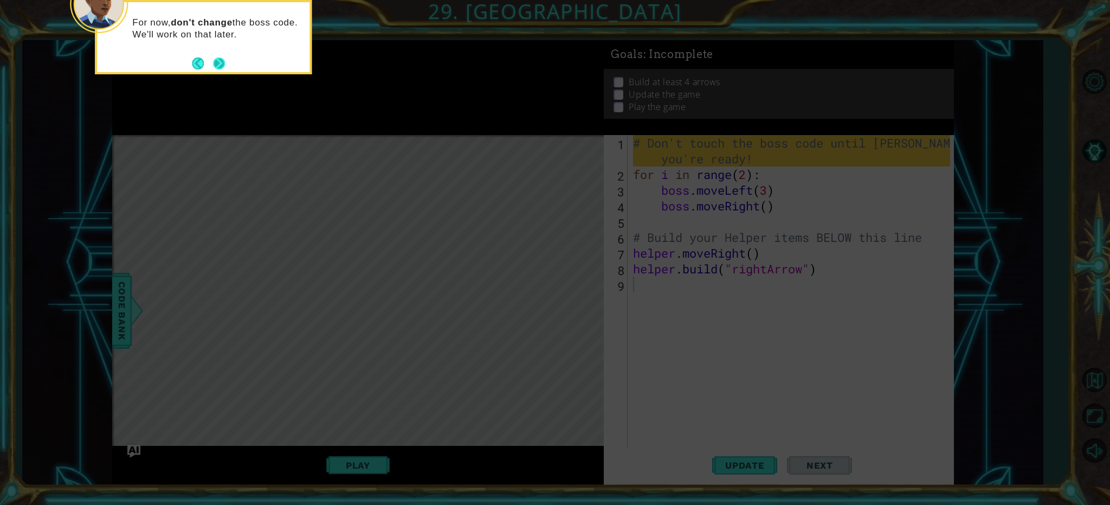
click at [218, 59] on button "Next" at bounding box center [219, 63] width 12 height 12
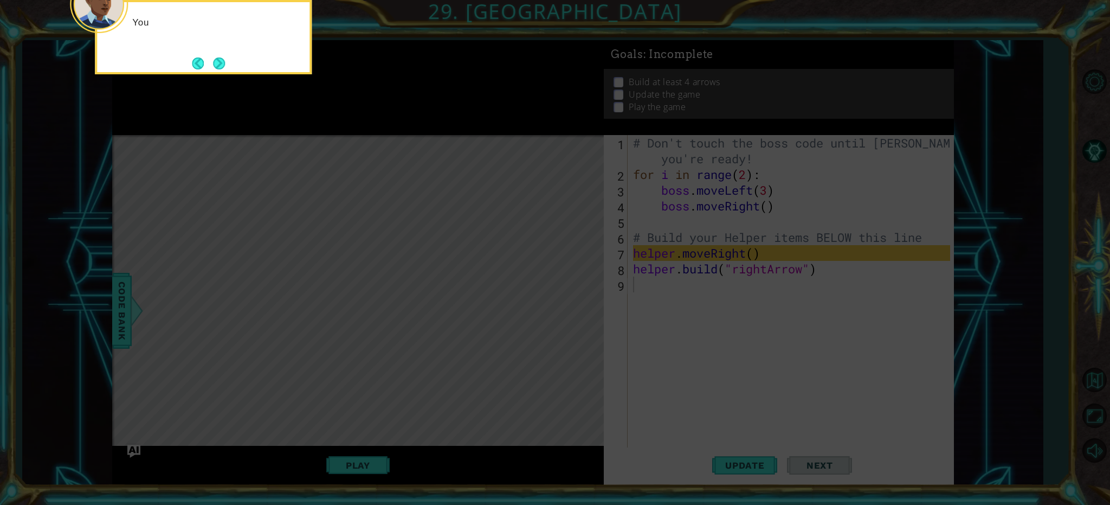
click at [218, 59] on button "Next" at bounding box center [219, 63] width 12 height 12
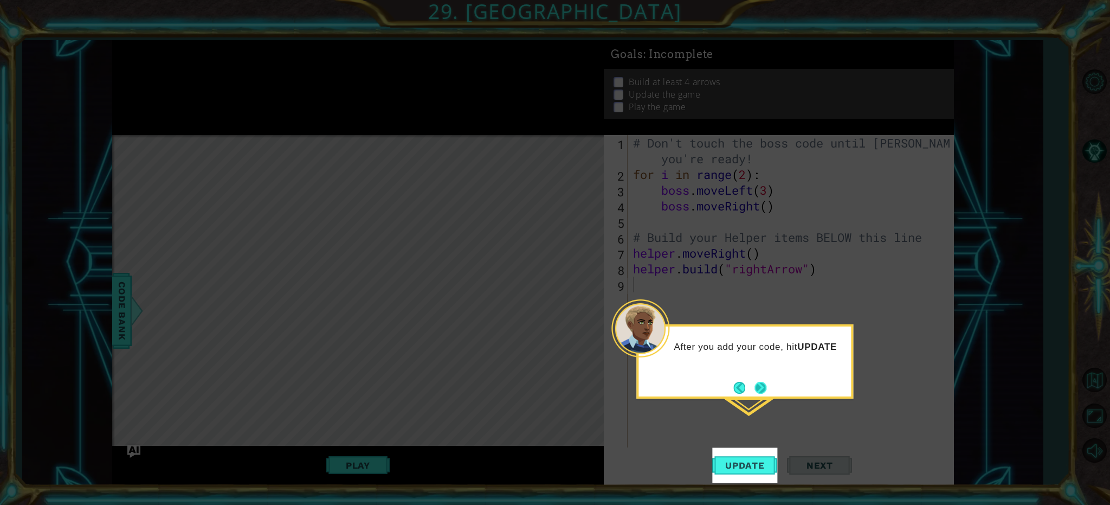
click at [762, 383] on button "Next" at bounding box center [760, 388] width 12 height 12
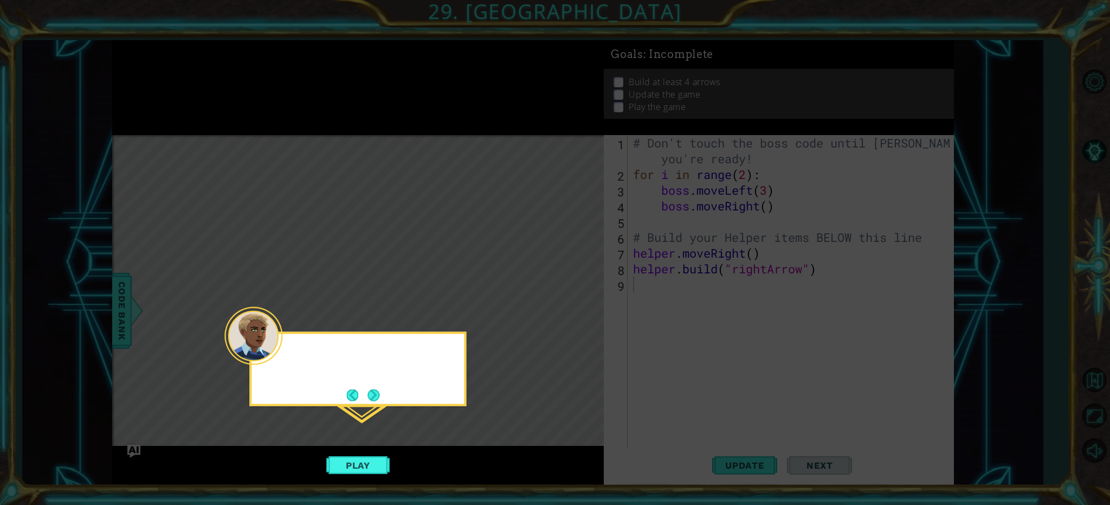
click at [762, 383] on icon at bounding box center [555, 252] width 1110 height 505
click at [377, 395] on button "Next" at bounding box center [373, 395] width 12 height 12
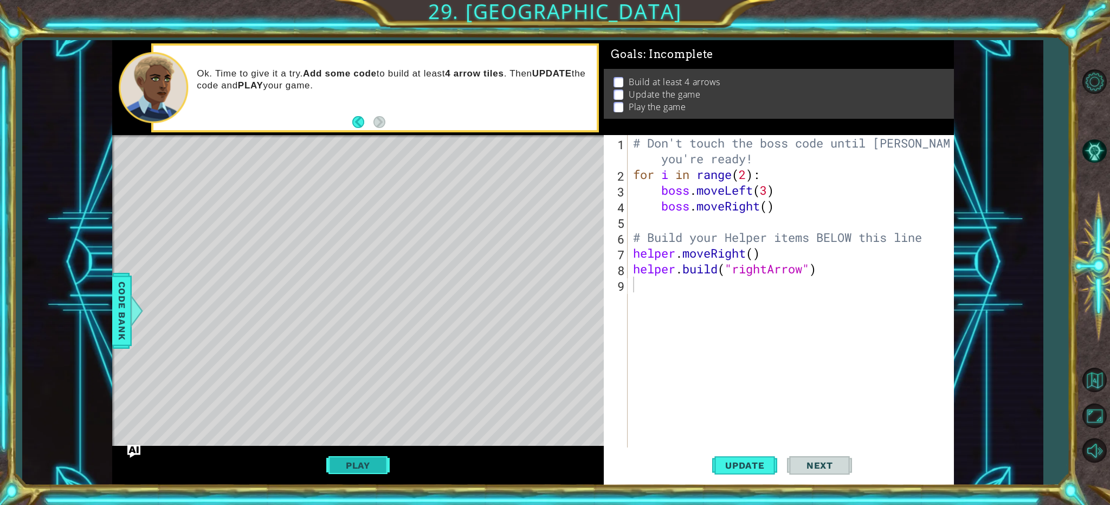
click at [341, 455] on button "Play" at bounding box center [357, 465] width 63 height 21
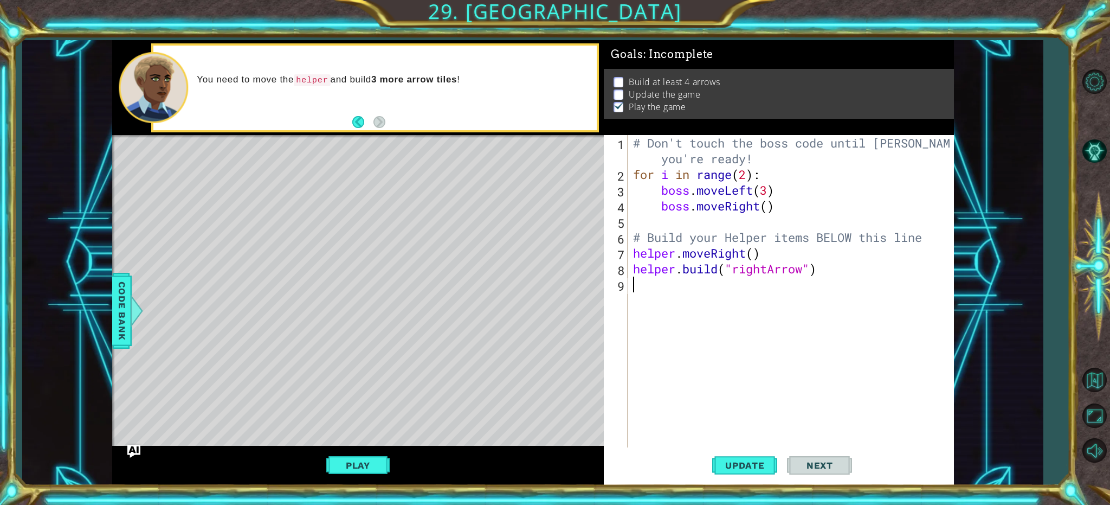
click at [754, 255] on div "# Don't touch the boss code until [PERSON_NAME] says you're ready! for i in ran…" at bounding box center [793, 315] width 325 height 361
type textarea "helper.moveRight(3)"
click at [694, 278] on div "# Don't touch the boss code until [PERSON_NAME] says you're ready! for i in ran…" at bounding box center [793, 315] width 325 height 361
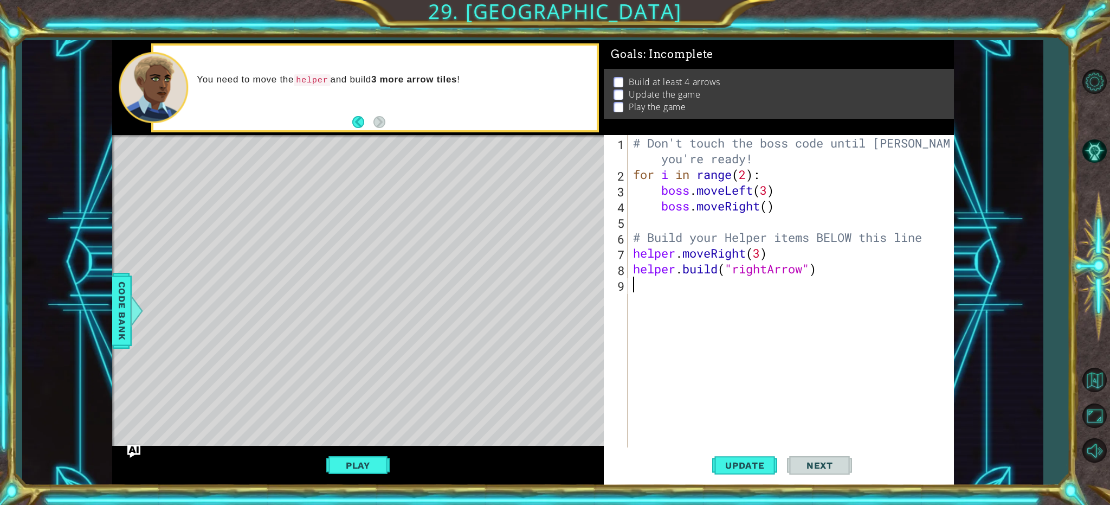
click at [719, 288] on div "# Don't touch the boss code until [PERSON_NAME] says you're ready! for i in ran…" at bounding box center [793, 315] width 325 height 361
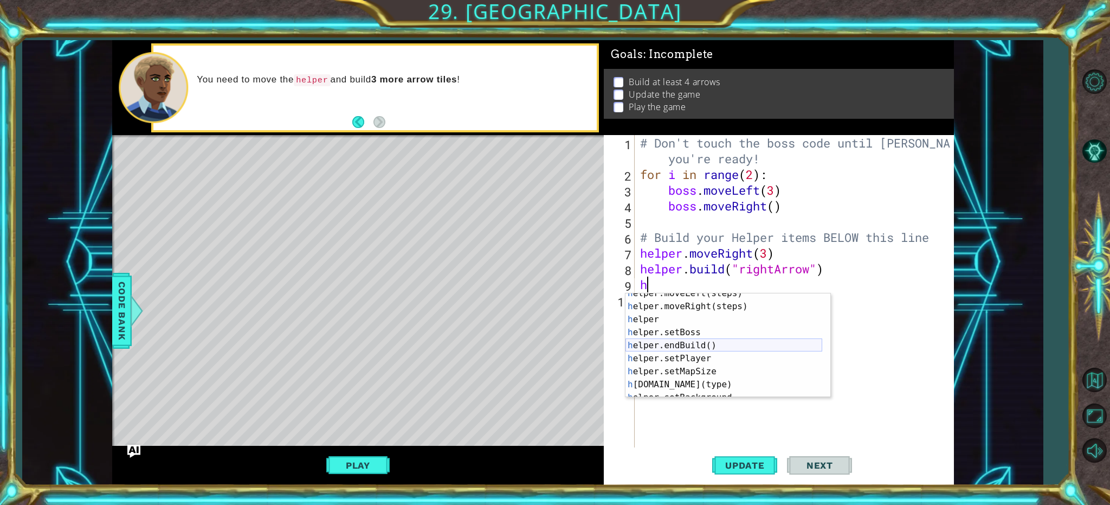
scroll to position [65, 0]
click at [702, 344] on div "h elper.setBoss press enter h elper.endBuild() press enter h elper.setPlayer pr…" at bounding box center [723, 358] width 197 height 130
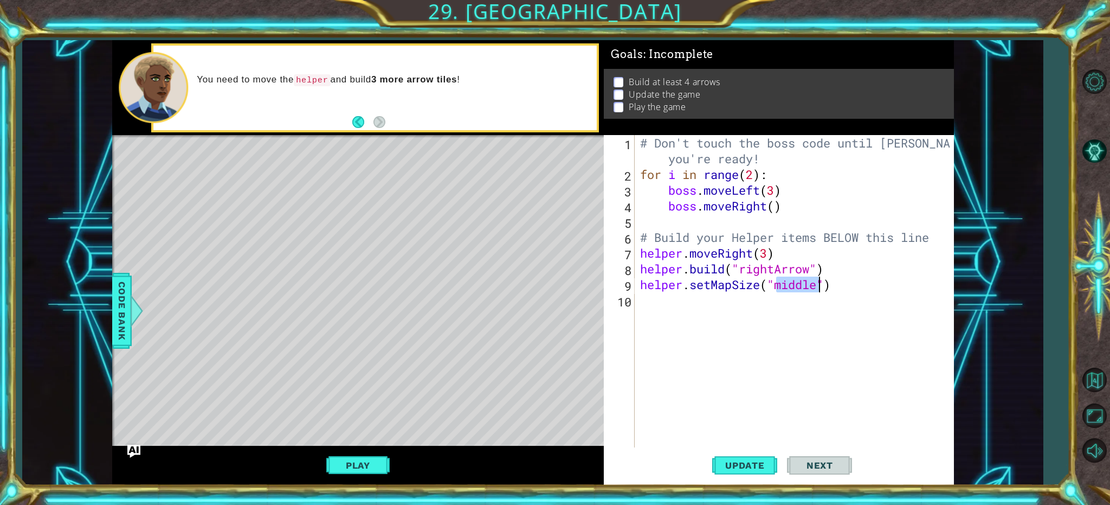
click at [752, 288] on div "# Don't touch the boss code until [PERSON_NAME] says you're ready! for i in ran…" at bounding box center [797, 315] width 318 height 361
click at [752, 288] on div "# Don't touch the boss code until [PERSON_NAME] says you're ready! for i in ran…" at bounding box center [794, 292] width 312 height 314
click at [752, 288] on div "# Don't touch the boss code until [PERSON_NAME] says you're ready! for i in ran…" at bounding box center [797, 315] width 318 height 361
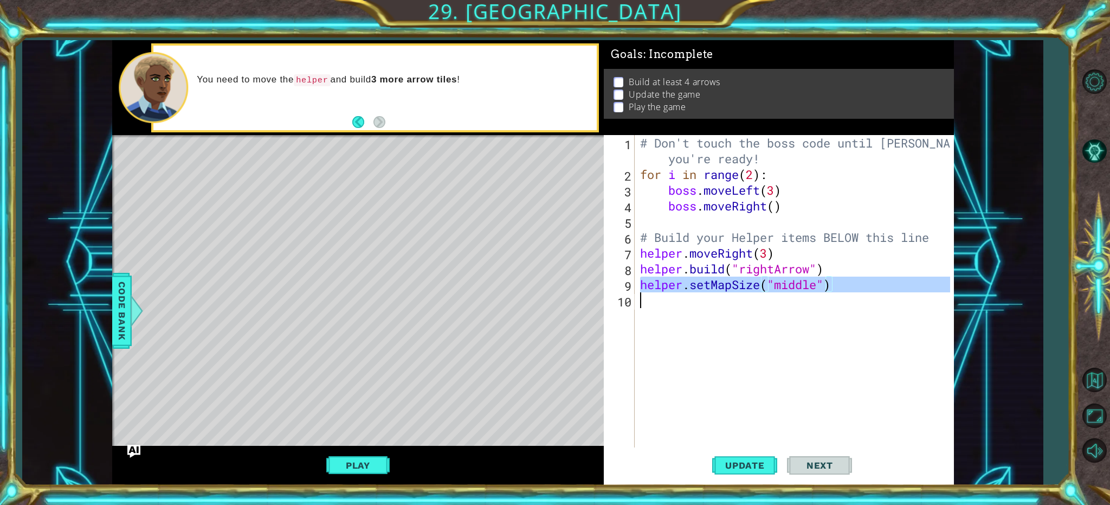
type textarea "helper.setMapSize("middle")"
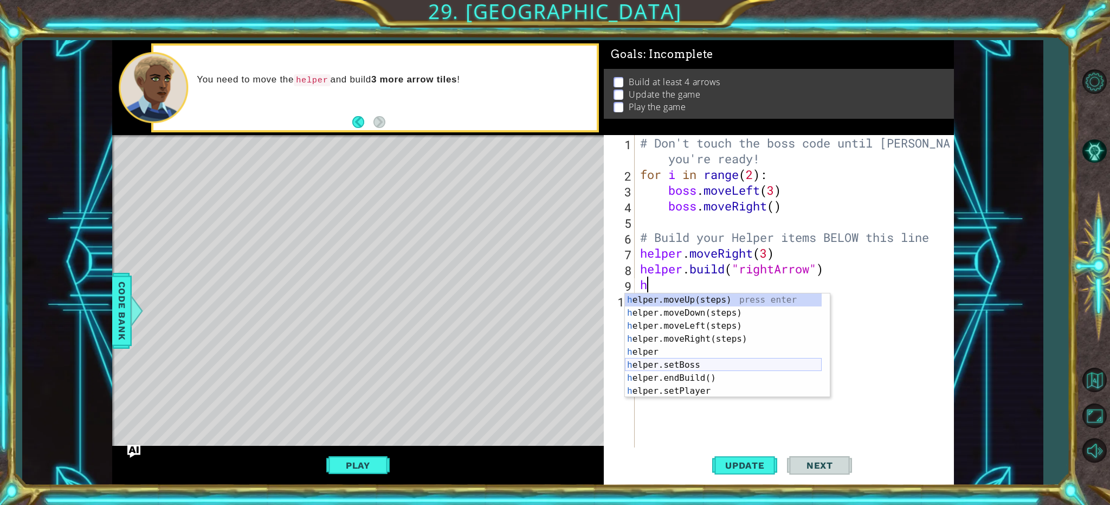
scroll to position [33, 0]
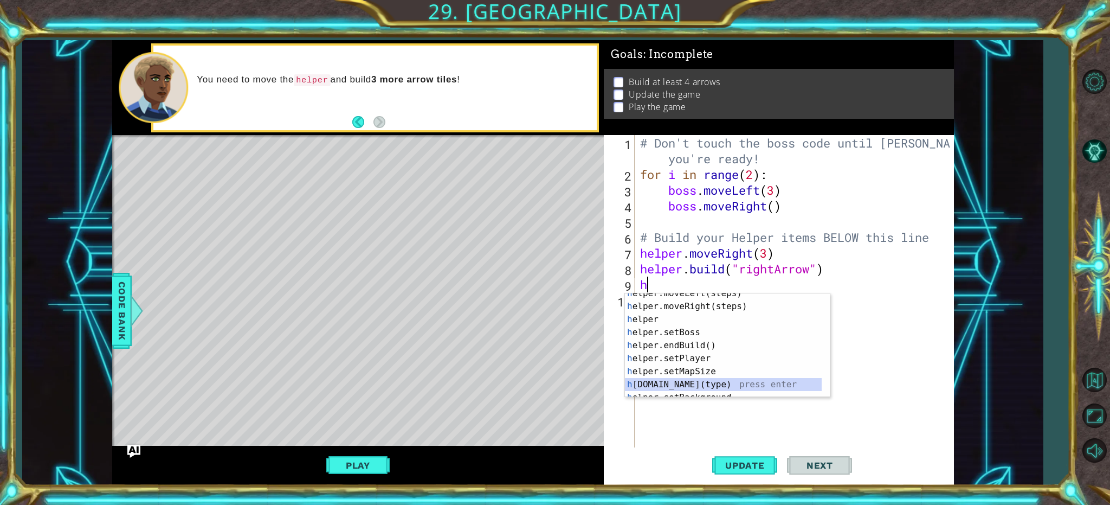
click at [723, 383] on div "h elper.moveLeft(steps) press enter h elper.moveRight(steps) press enter h elpe…" at bounding box center [723, 352] width 197 height 130
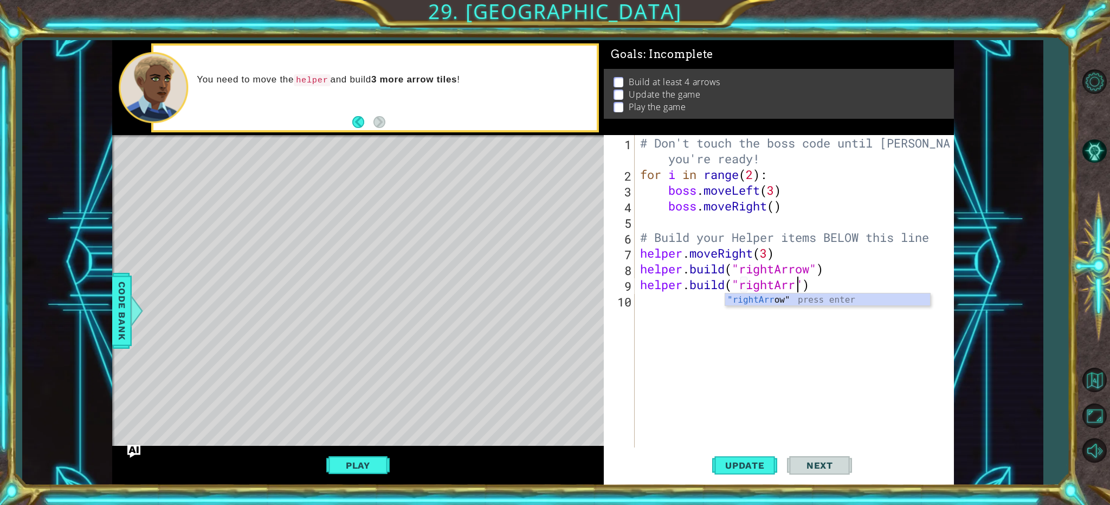
scroll to position [0, 7]
type textarea "[DOMAIN_NAME]("rightArrow")"
click at [673, 301] on div "# Don't touch the boss code until [PERSON_NAME] says you're ready! for i in ran…" at bounding box center [797, 315] width 318 height 361
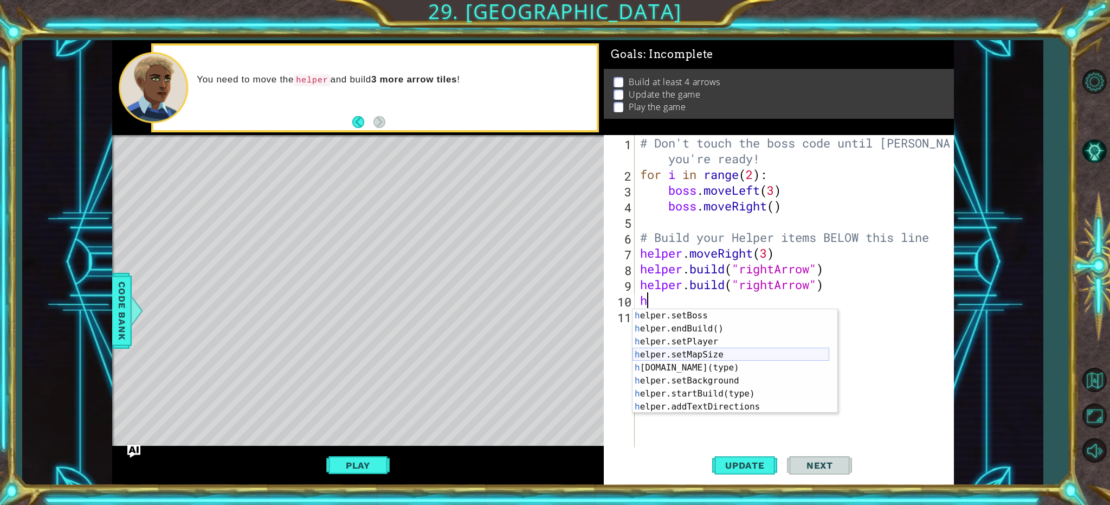
scroll to position [65, 0]
click at [694, 363] on div "h elper.setBoss press enter h elper.endBuild() press enter h elper.setPlayer pr…" at bounding box center [730, 374] width 197 height 130
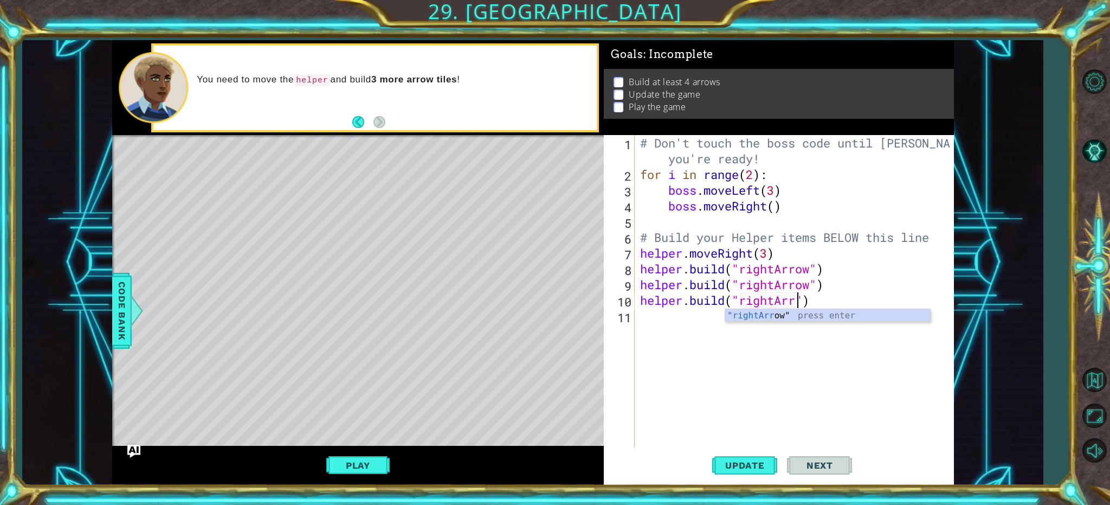
scroll to position [0, 7]
click at [744, 462] on span "Update" at bounding box center [744, 465] width 61 height 11
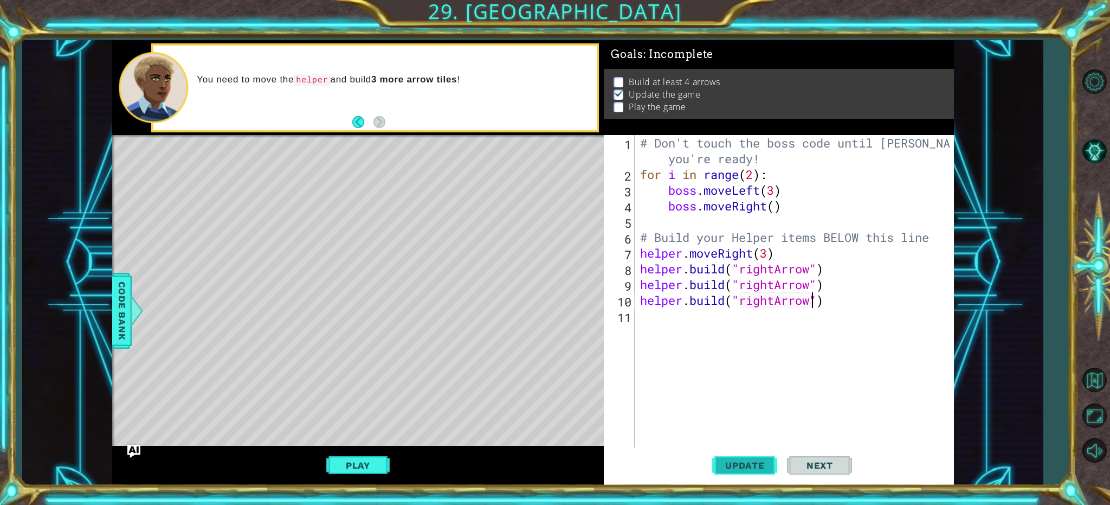
click at [728, 465] on span "Update" at bounding box center [744, 465] width 61 height 11
click at [346, 460] on button "Play" at bounding box center [357, 465] width 63 height 21
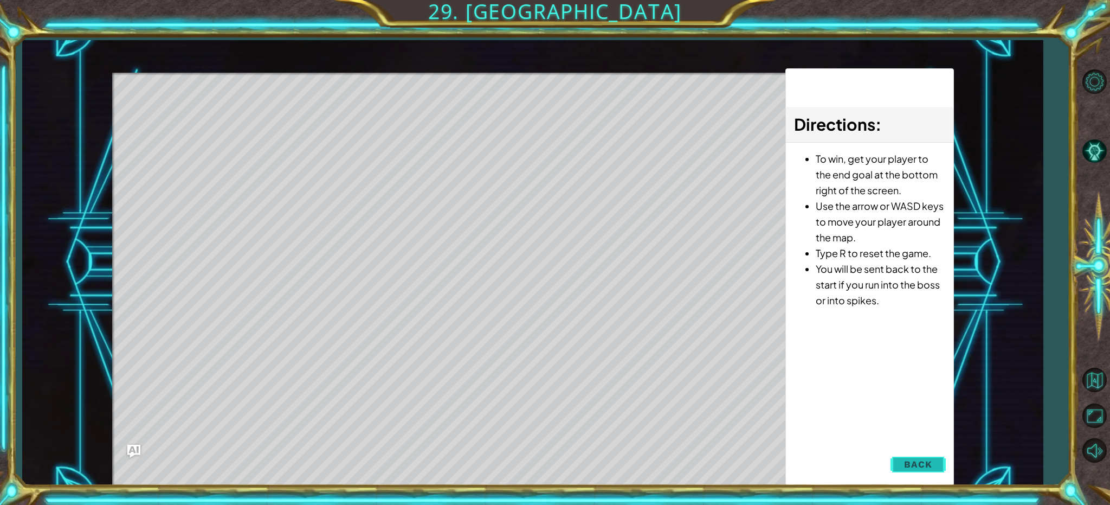
click at [923, 462] on span "Back" at bounding box center [918, 463] width 28 height 11
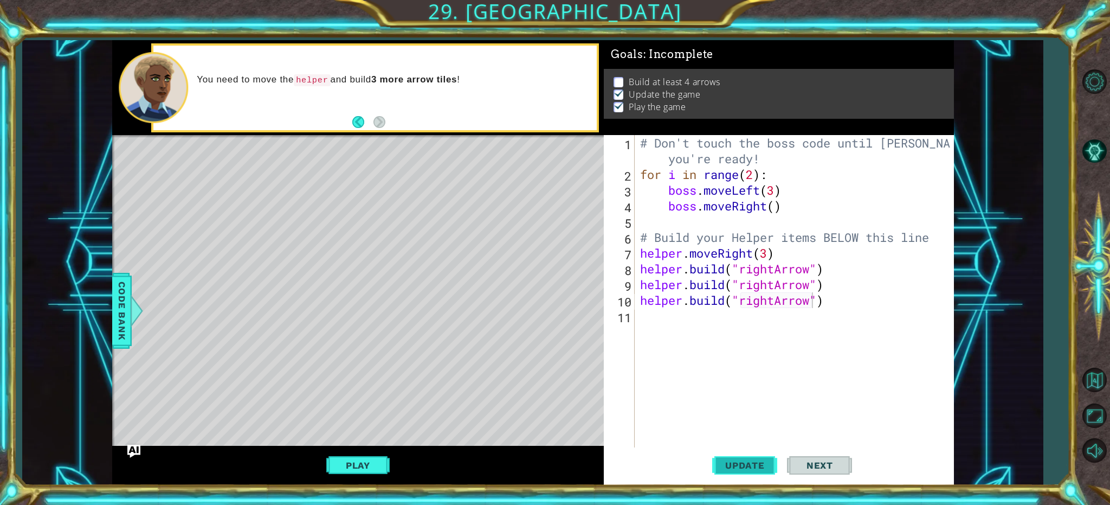
click at [761, 463] on span "Update" at bounding box center [744, 465] width 61 height 11
click at [763, 463] on span "Update" at bounding box center [744, 465] width 61 height 11
click at [791, 458] on button "Next" at bounding box center [819, 464] width 65 height 35
click at [349, 463] on button "Play" at bounding box center [357, 465] width 63 height 21
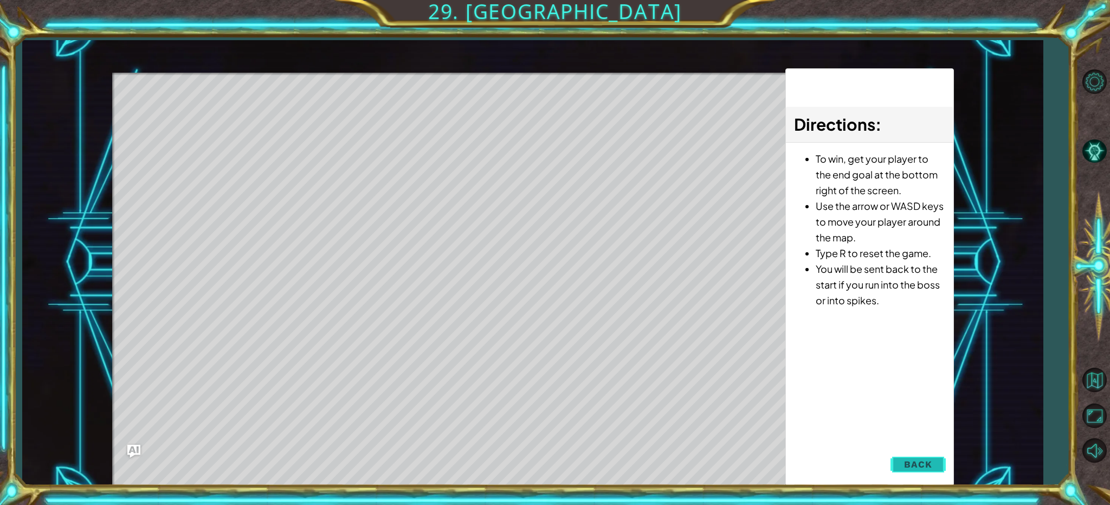
click at [916, 462] on span "Back" at bounding box center [918, 463] width 28 height 11
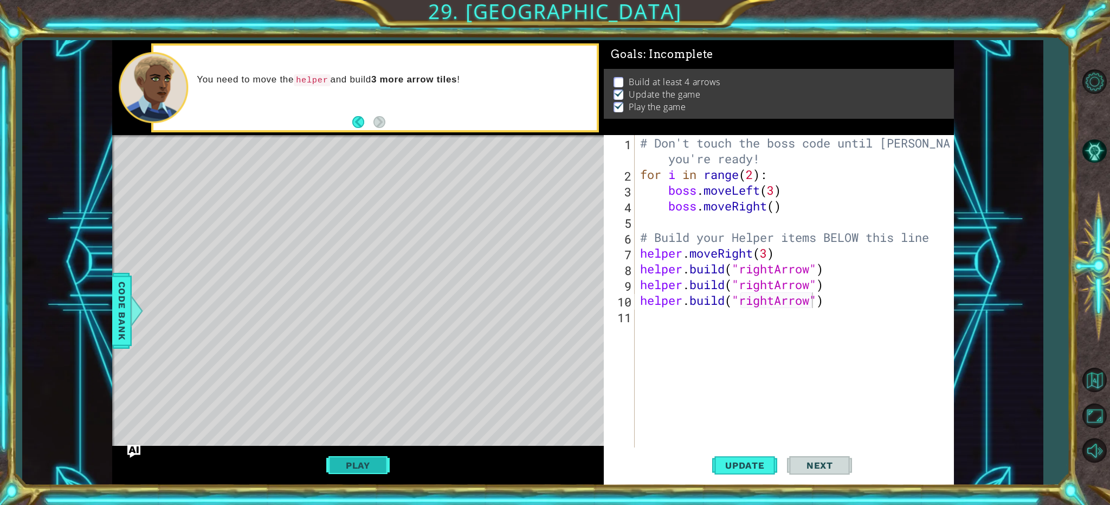
click at [352, 464] on button "Play" at bounding box center [357, 465] width 63 height 21
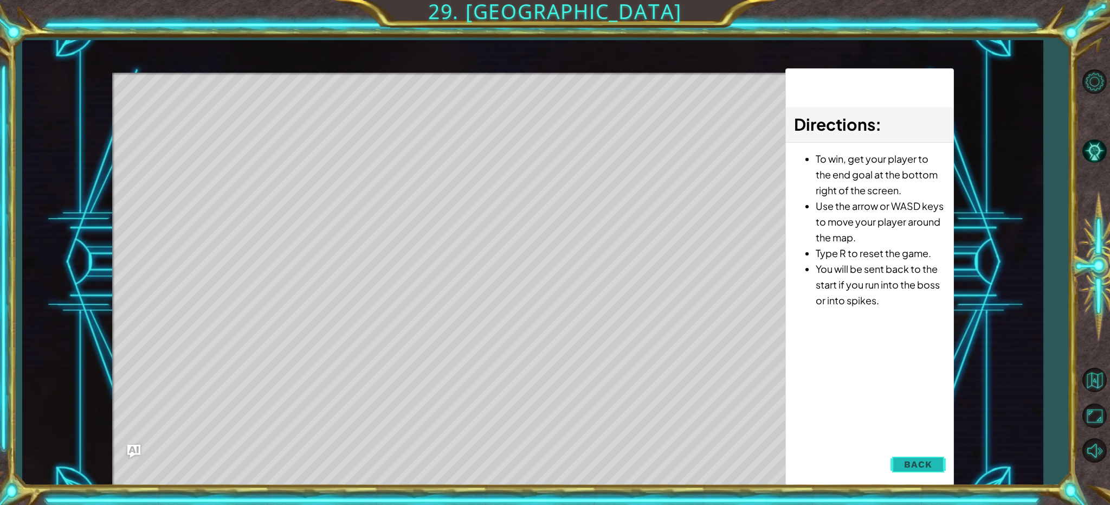
click at [916, 463] on span "Back" at bounding box center [918, 463] width 28 height 11
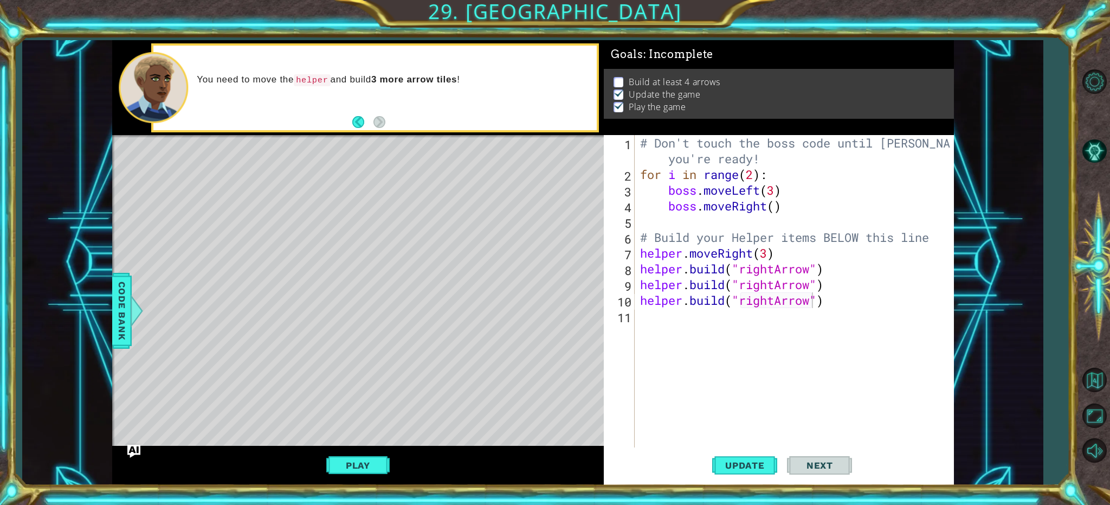
scroll to position [0, 5]
click at [770, 251] on div "# Don't touch the boss code until [PERSON_NAME] says you're ready! for i in ran…" at bounding box center [797, 315] width 318 height 361
click at [657, 251] on div "# Don't touch the boss code until [PERSON_NAME] says you're ready! for i in ran…" at bounding box center [797, 315] width 318 height 361
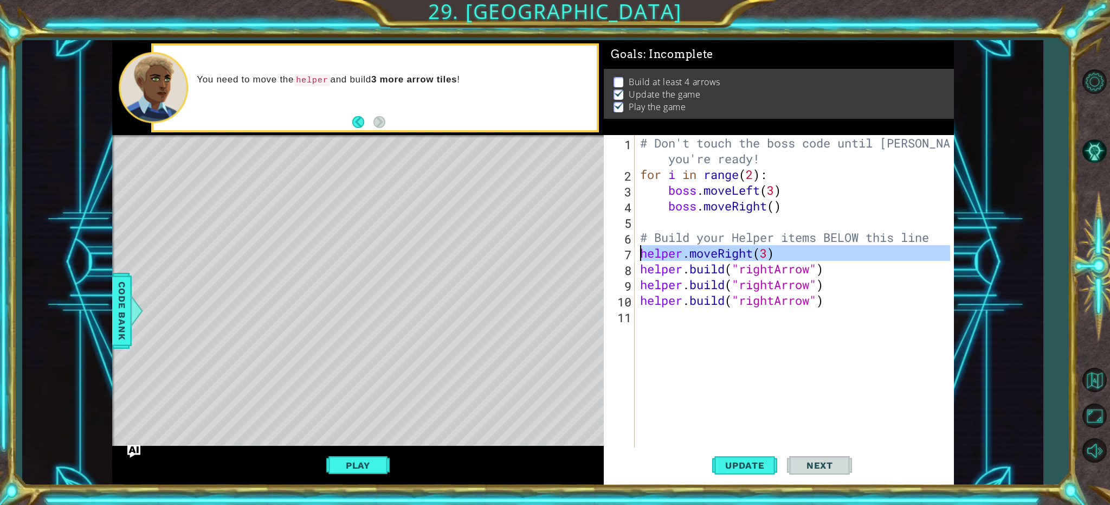
type textarea "[DOMAIN_NAME]("rightArrow")"
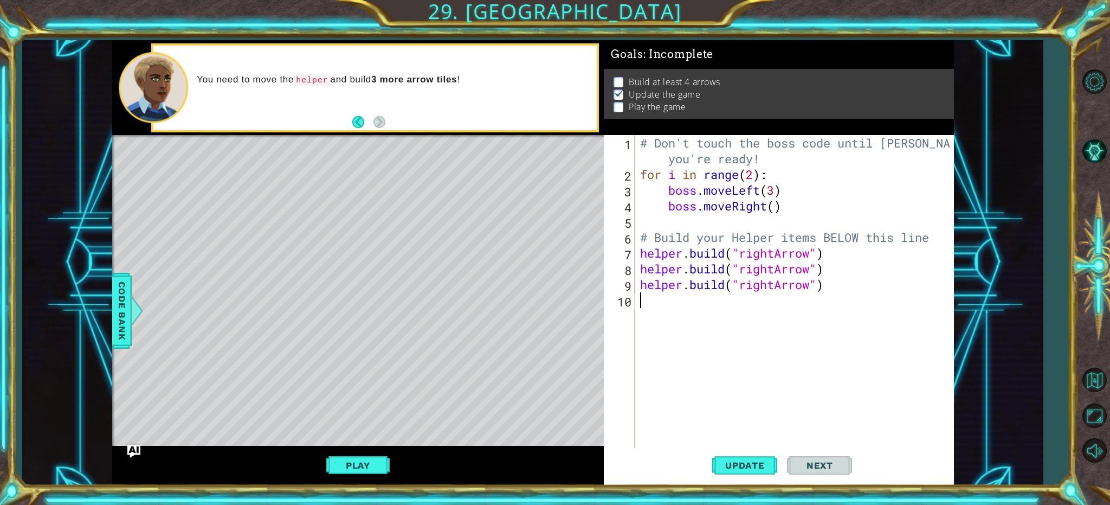
scroll to position [0, 0]
type textarea "h"
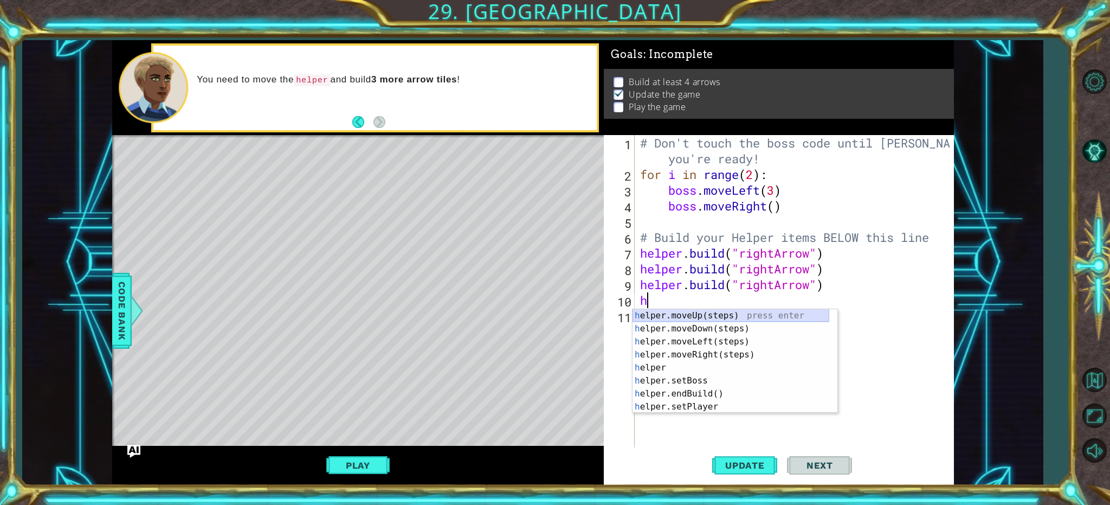
click at [659, 314] on div "h elper.moveUp(steps) press enter h elper.moveDown(steps) press enter h elper.m…" at bounding box center [730, 374] width 197 height 130
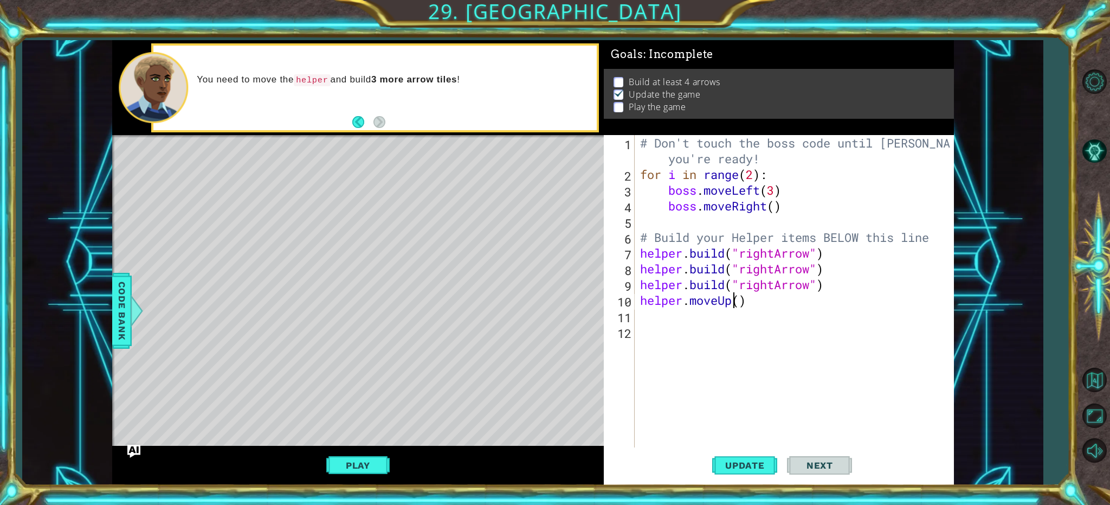
click at [736, 300] on div "# Don't touch the boss code until [PERSON_NAME] says you're ready! for i in ran…" at bounding box center [797, 315] width 318 height 361
click at [737, 300] on div "# Don't touch the boss code until [PERSON_NAME] says you're ready! for i in ran…" at bounding box center [797, 315] width 318 height 361
type textarea "helper.moveUp(3)"
click at [340, 463] on button "Play" at bounding box center [357, 465] width 63 height 21
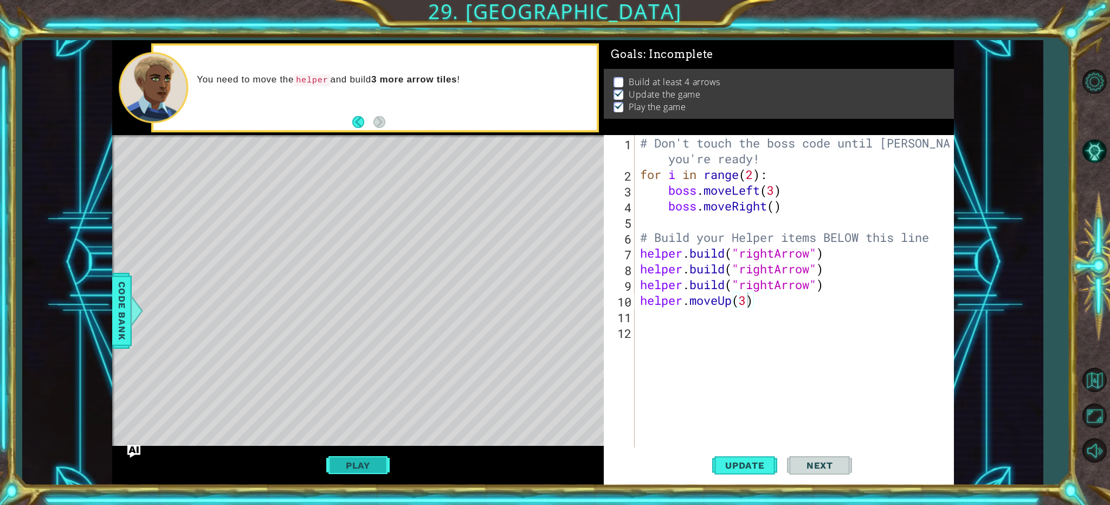
click at [360, 458] on button "Play" at bounding box center [357, 465] width 63 height 21
click at [387, 468] on button "Play" at bounding box center [357, 465] width 63 height 21
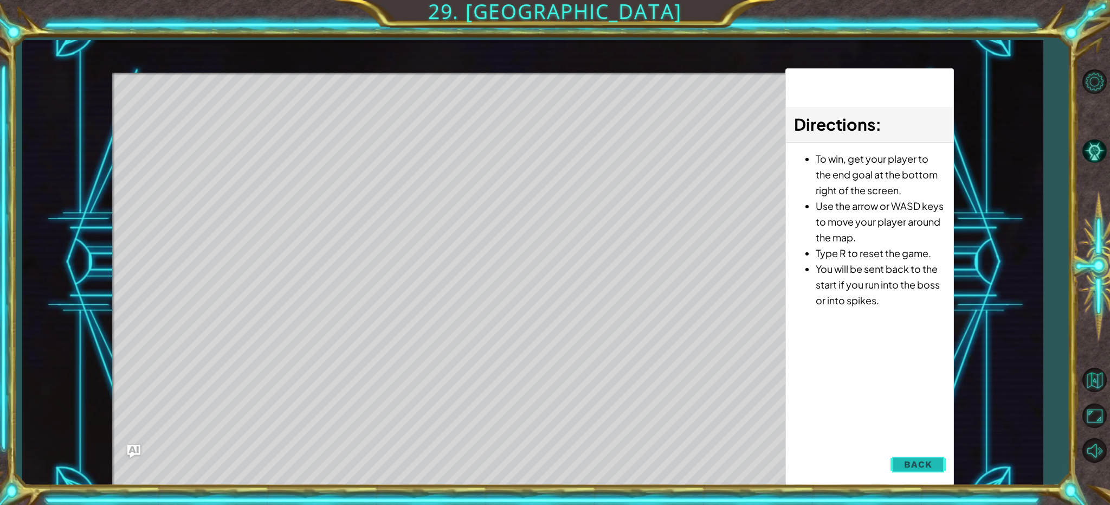
click at [904, 461] on button "Back" at bounding box center [917, 464] width 55 height 22
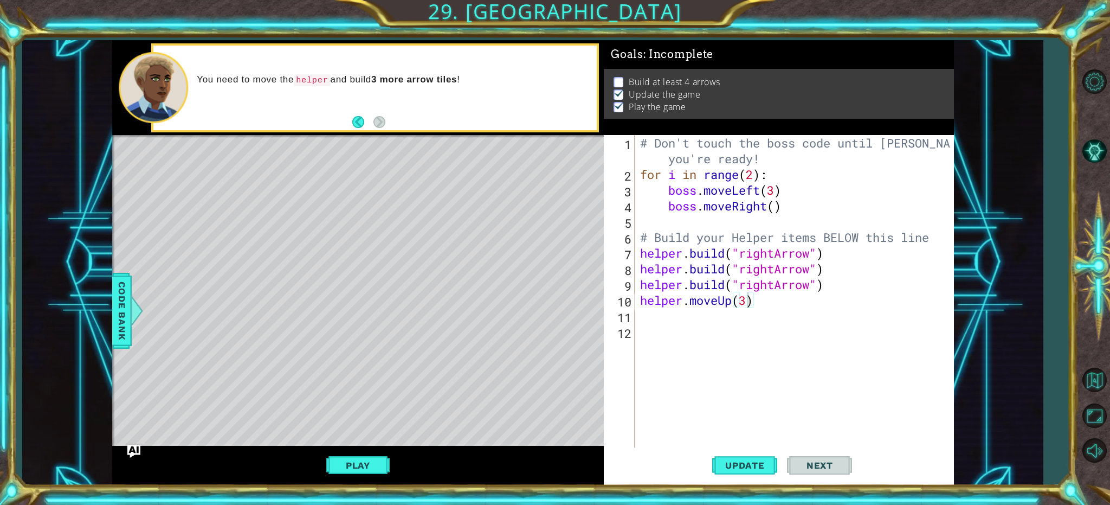
scroll to position [0, 0]
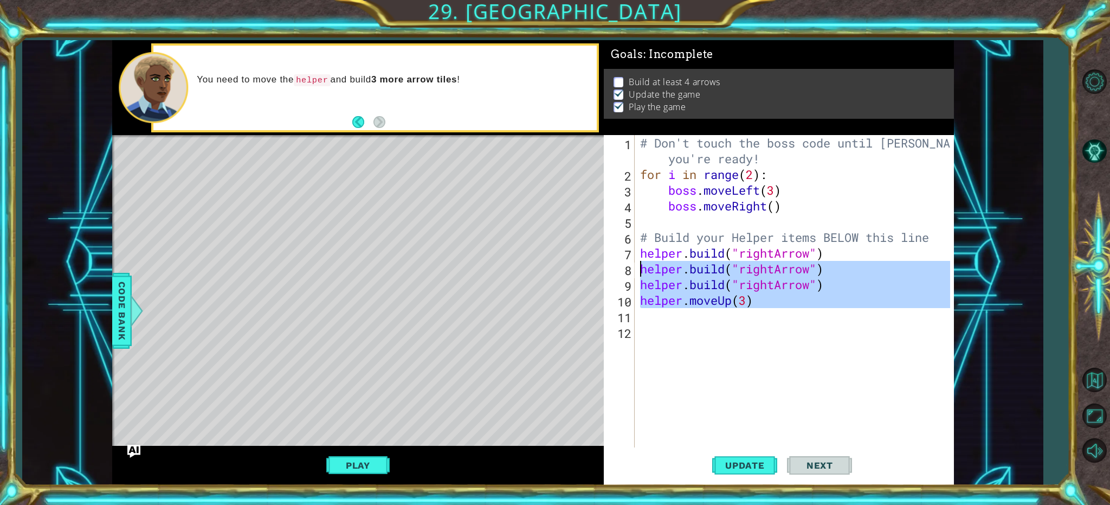
drag, startPoint x: 772, startPoint y: 313, endPoint x: 637, endPoint y: 274, distance: 140.8
click at [637, 274] on div "1 2 3 4 5 6 7 8 9 10 11 12 # Don't touch the boss code until [PERSON_NAME] says…" at bounding box center [777, 292] width 346 height 314
type textarea "[DOMAIN_NAME]("rightArrow") [DOMAIN_NAME]("rightArrow")"
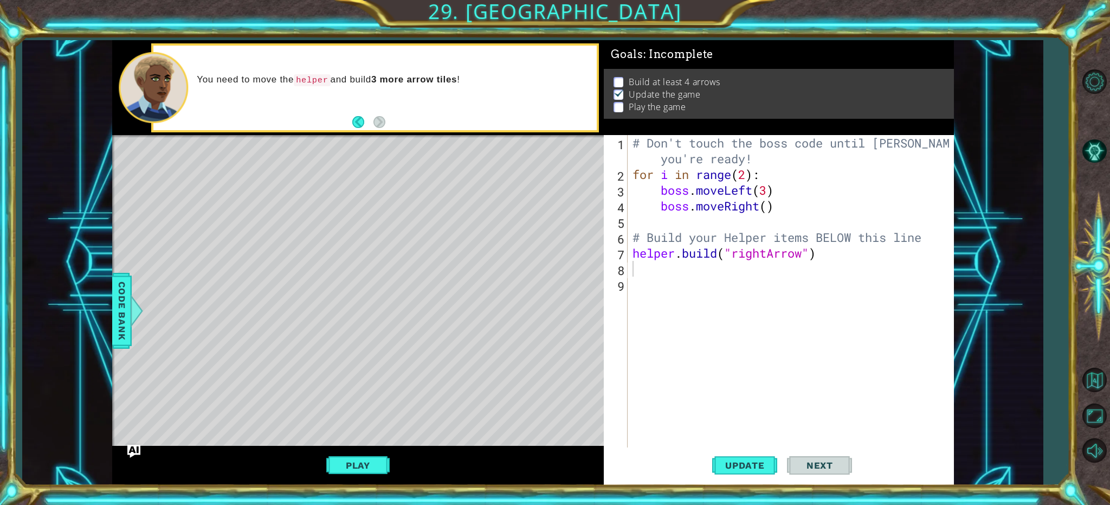
click at [628, 244] on div "1 2 3 4 5 6 7 8 9 # Don't touch the boss code until [PERSON_NAME] says you're r…" at bounding box center [777, 292] width 346 height 314
drag, startPoint x: 628, startPoint y: 244, endPoint x: 628, endPoint y: 253, distance: 8.7
click at [629, 244] on div "1 2 3 4 5 6 7 8 9 # Don't touch the boss code until [PERSON_NAME] says you're r…" at bounding box center [777, 292] width 346 height 314
click at [628, 253] on div "1 2 3 4 5 6 7 8 9 # Don't touch the boss code until [PERSON_NAME] says you're r…" at bounding box center [777, 292] width 346 height 314
click at [633, 253] on div "# Don't touch the boss code until [PERSON_NAME] says you're ready! for i in ran…" at bounding box center [792, 315] width 325 height 361
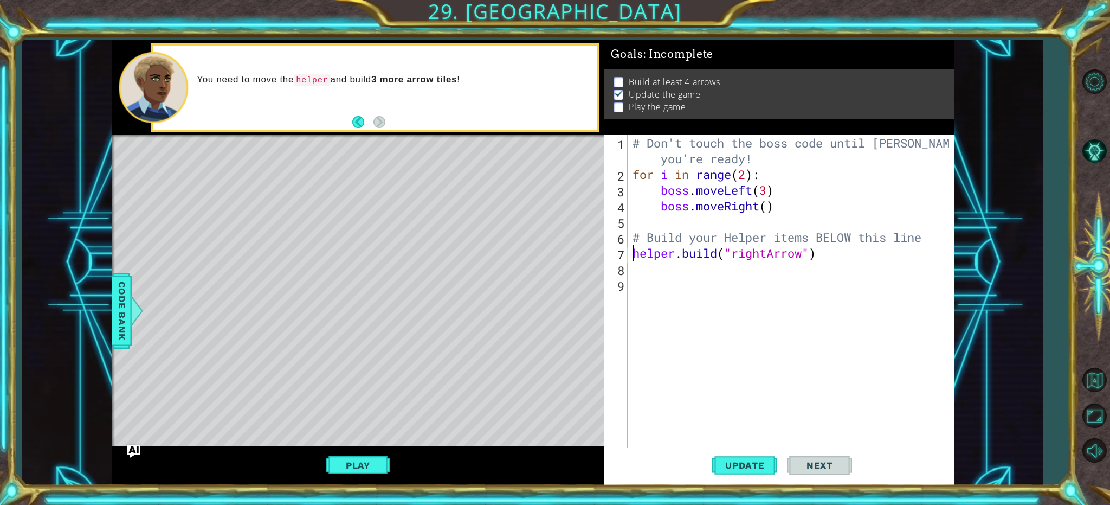
type textarea "[DOMAIN_NAME]("rightArrow")"
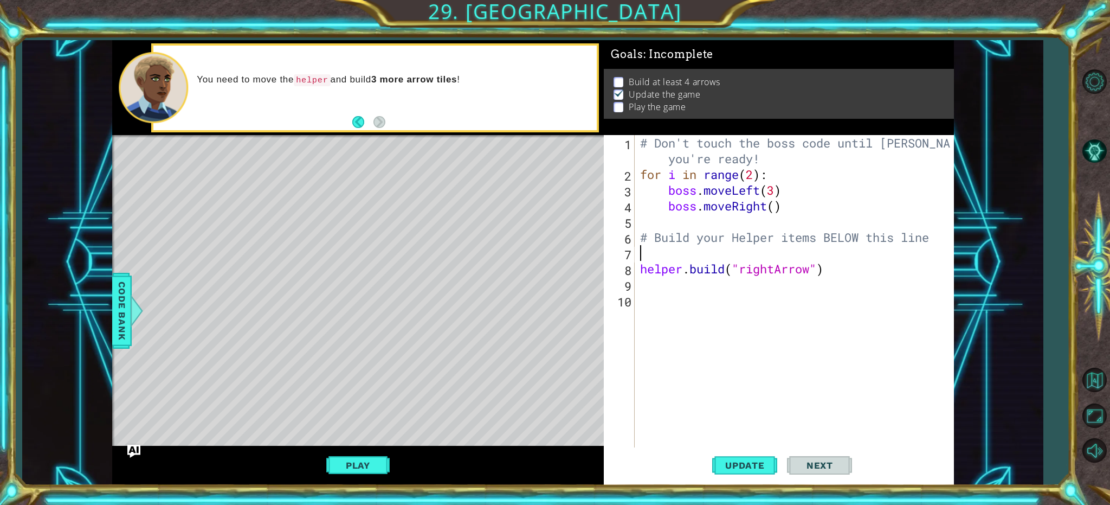
type textarea "h"
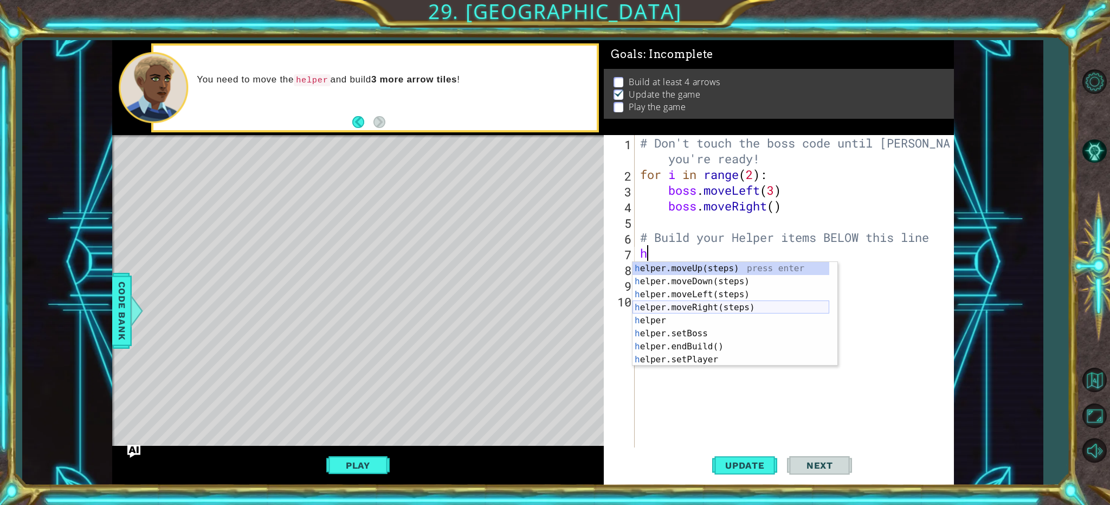
click at [708, 305] on div "h elper.moveUp(steps) press enter h elper.moveDown(steps) press enter h elper.m…" at bounding box center [730, 327] width 197 height 130
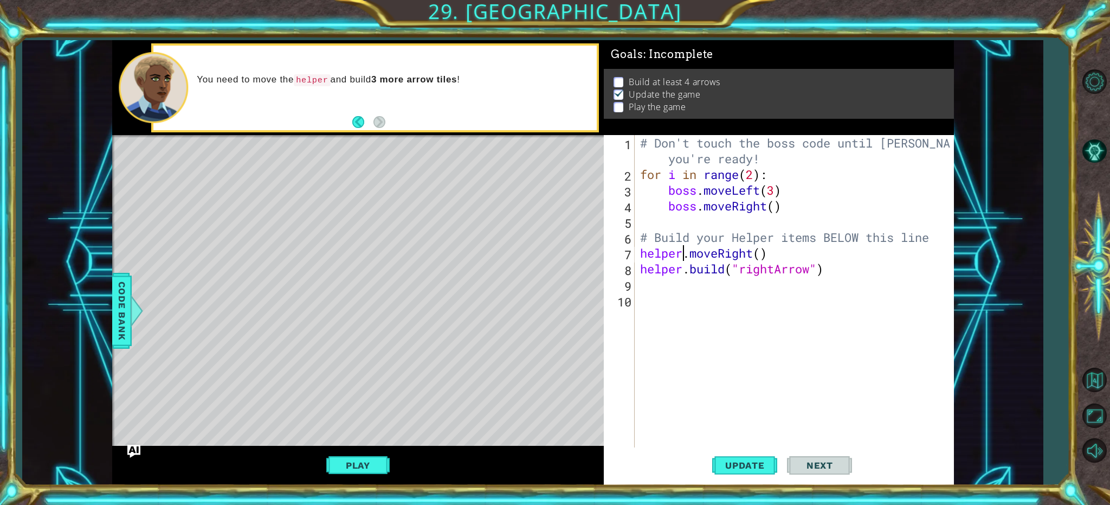
click at [681, 258] on div "# Don't touch the boss code until [PERSON_NAME] says you're ready! for i in ran…" at bounding box center [797, 315] width 318 height 361
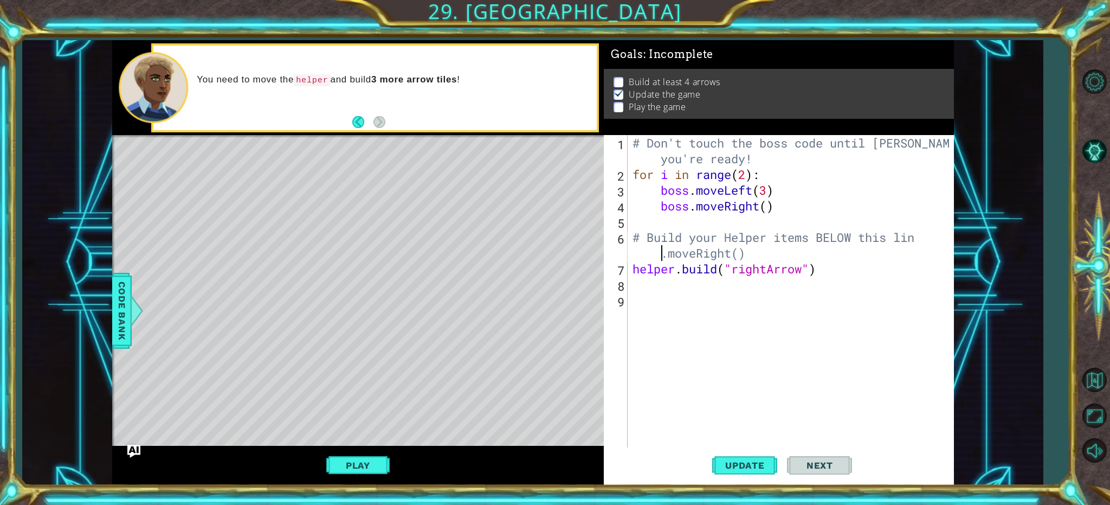
scroll to position [0, 13]
click at [757, 251] on div "# Don't touch the boss code until [PERSON_NAME] says you're ready! for i in ran…" at bounding box center [792, 315] width 325 height 361
click at [759, 251] on div "# Don't touch the boss code until [PERSON_NAME] says you're ready! for i in ran…" at bounding box center [792, 315] width 325 height 361
drag, startPoint x: 759, startPoint y: 252, endPoint x: 663, endPoint y: 252, distance: 95.9
click at [663, 252] on div "# Don't touch the boss code until [PERSON_NAME] says you're ready! for i in ran…" at bounding box center [792, 315] width 325 height 361
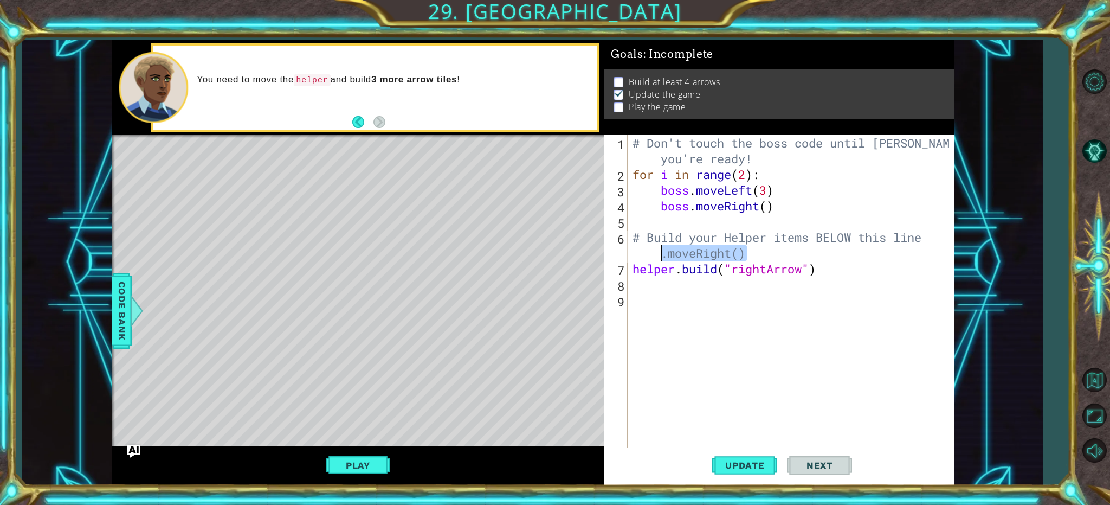
click at [663, 252] on div "# Don't touch the boss code until [PERSON_NAME] says you're ready! for i in ran…" at bounding box center [790, 292] width 320 height 314
click at [631, 273] on div "# Don't touch the boss code until [PERSON_NAME] says you're ready! for i in ran…" at bounding box center [792, 315] width 325 height 361
type textarea "[DOMAIN_NAME]("rightArrow")"
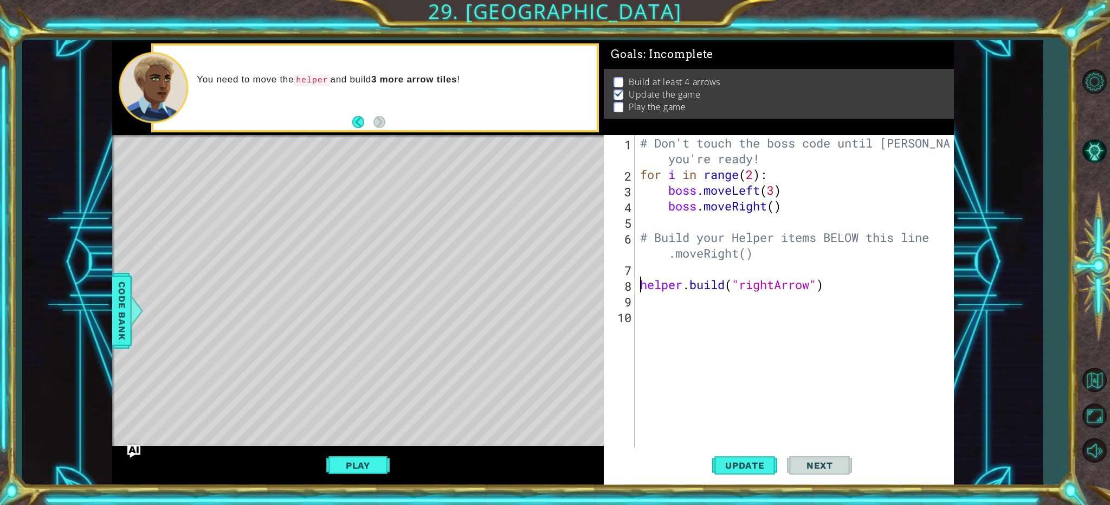
scroll to position [0, 0]
type textarea "h"
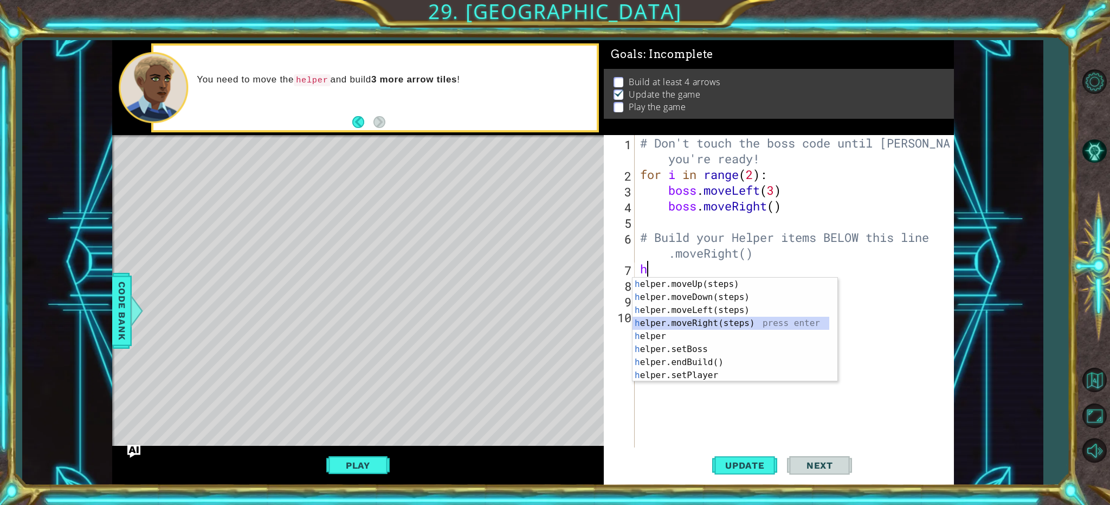
click at [695, 319] on div "h elper.moveUp(steps) press enter h elper.moveDown(steps) press enter h elper.m…" at bounding box center [730, 342] width 197 height 130
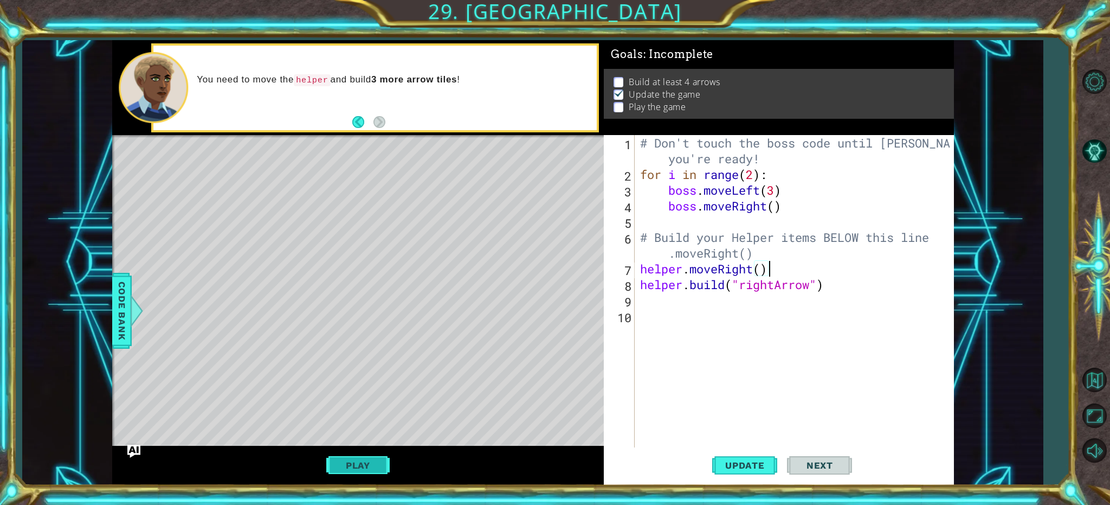
type textarea "helper.moveRight()"
click at [382, 467] on button "Play" at bounding box center [357, 465] width 63 height 21
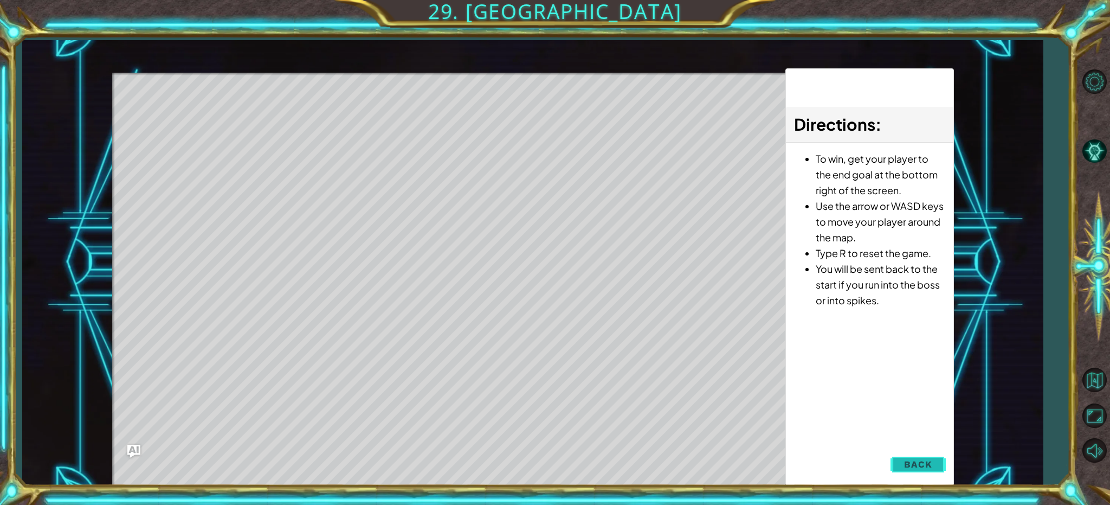
click at [917, 470] on button "Back" at bounding box center [917, 464] width 55 height 22
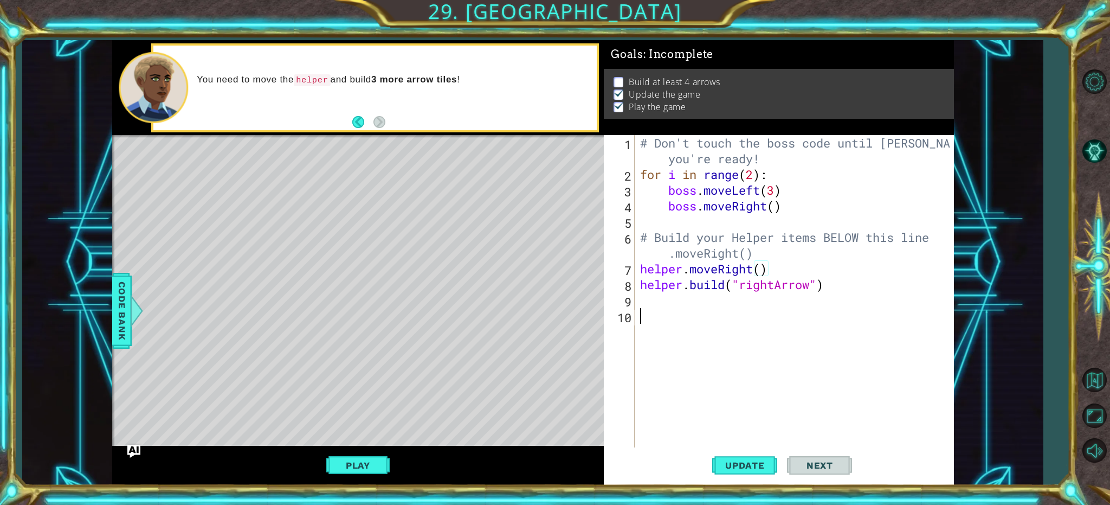
click at [722, 315] on div "# Don't touch the boss code until [PERSON_NAME] says you're ready! for i in ran…" at bounding box center [797, 315] width 318 height 361
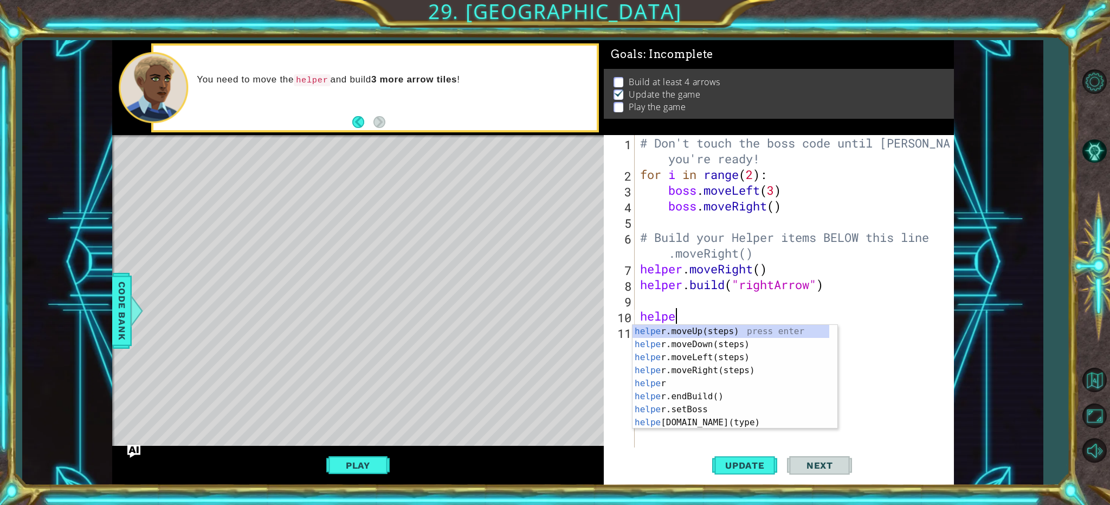
type textarea "helper"
click at [713, 383] on div "helper press enter helper .moveUp(steps) press enter helper .moveDown(steps) pr…" at bounding box center [730, 390] width 197 height 130
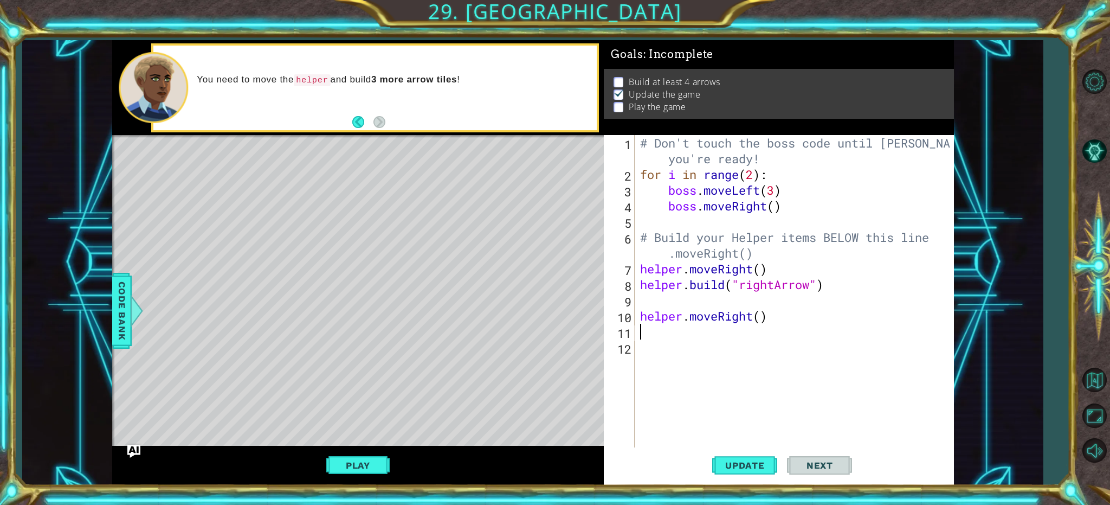
scroll to position [0, 0]
click at [710, 304] on div "# Don't touch the boss code until [PERSON_NAME] says you're ready! for i in ran…" at bounding box center [797, 315] width 318 height 361
type textarea "[DOMAIN_NAME]("rightArrow")"
click at [707, 314] on div "# Don't touch the boss code until [PERSON_NAME] says you're ready! for i in ran…" at bounding box center [797, 315] width 318 height 361
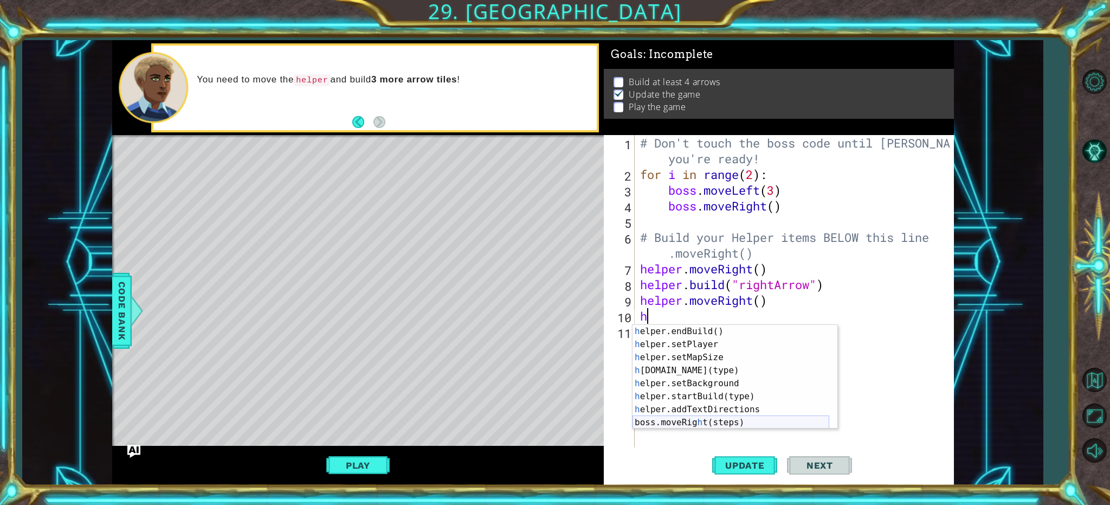
scroll to position [78, 0]
click at [694, 366] on div "h elper.endBuild() press enter h elper.setPlayer press enter h elper.setMapSize…" at bounding box center [730, 390] width 197 height 130
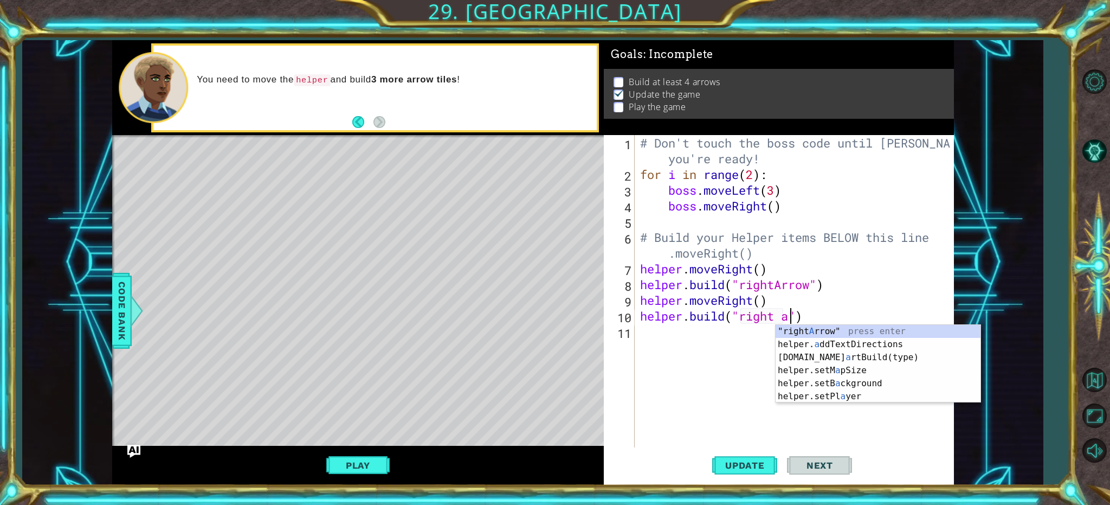
scroll to position [0, 7]
click at [800, 329] on div ""right A rrow" press enter helper. a ddTextDirections press enter [DOMAIN_NAME]…" at bounding box center [877, 377] width 205 height 104
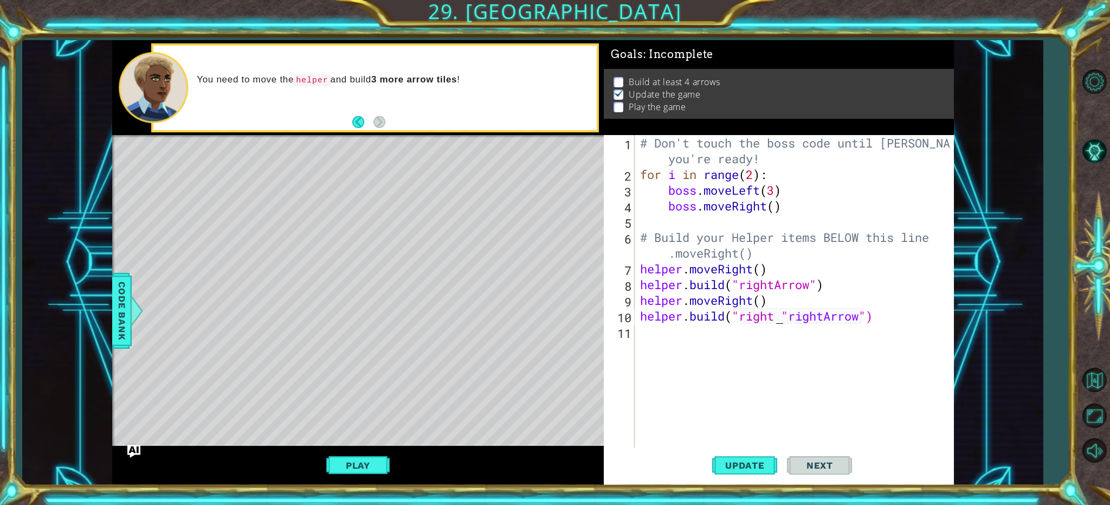
click at [779, 314] on div "# Don't touch the boss code until [PERSON_NAME] says you're ready! for i in ran…" at bounding box center [797, 315] width 318 height 361
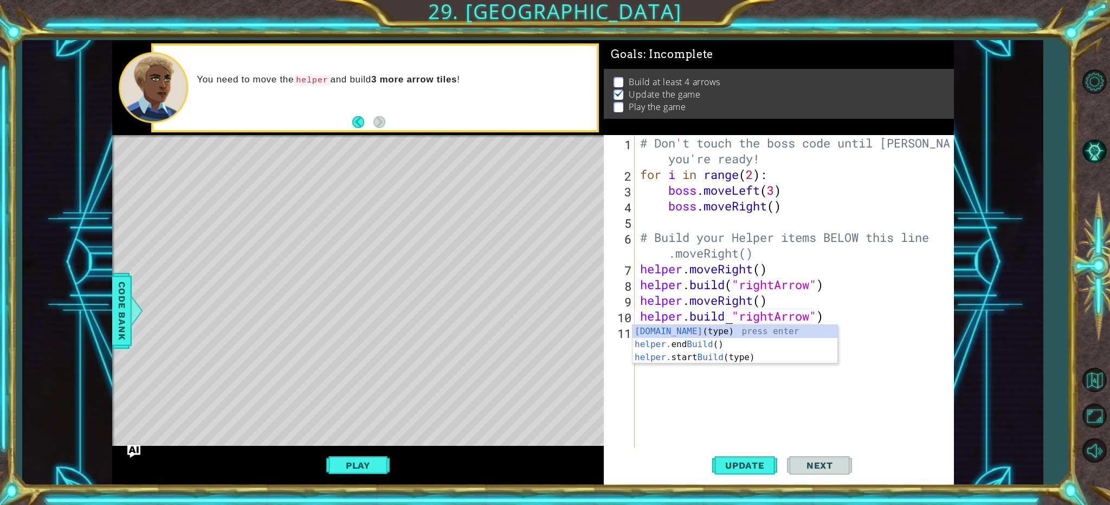
scroll to position [0, 4]
type textarea "[DOMAIN_NAME]("rightArrow")"
click at [802, 338] on div "# Don't touch the boss code until [PERSON_NAME] says you're ready! for i in ran…" at bounding box center [797, 315] width 318 height 361
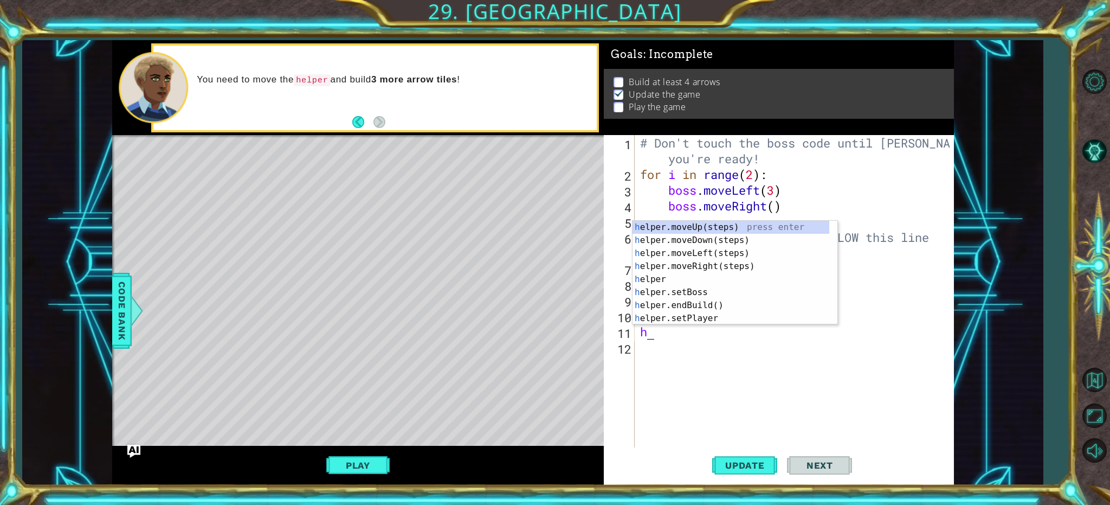
scroll to position [0, 0]
type textarea "hel"
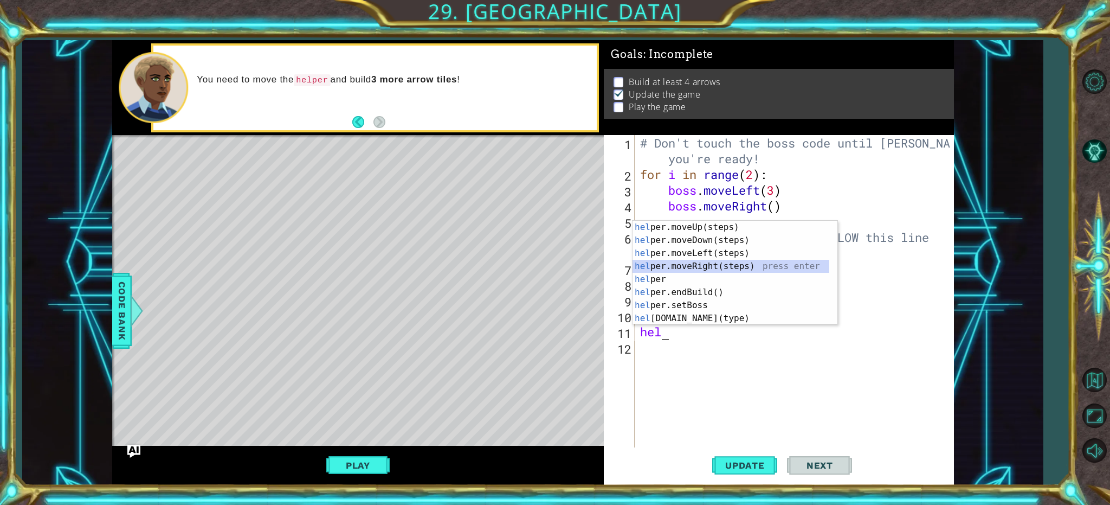
click at [654, 265] on div "hel per.moveUp(steps) press enter hel per.moveDown(steps) press enter hel per.m…" at bounding box center [730, 286] width 197 height 130
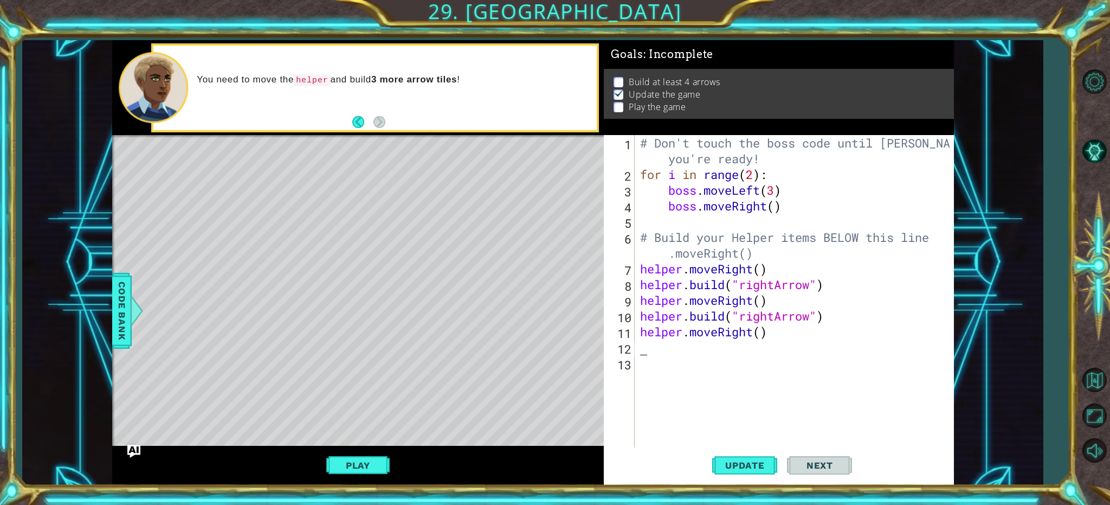
click at [667, 355] on div "# Don't touch the boss code until [PERSON_NAME] says you're ready! for i in ran…" at bounding box center [797, 315] width 318 height 361
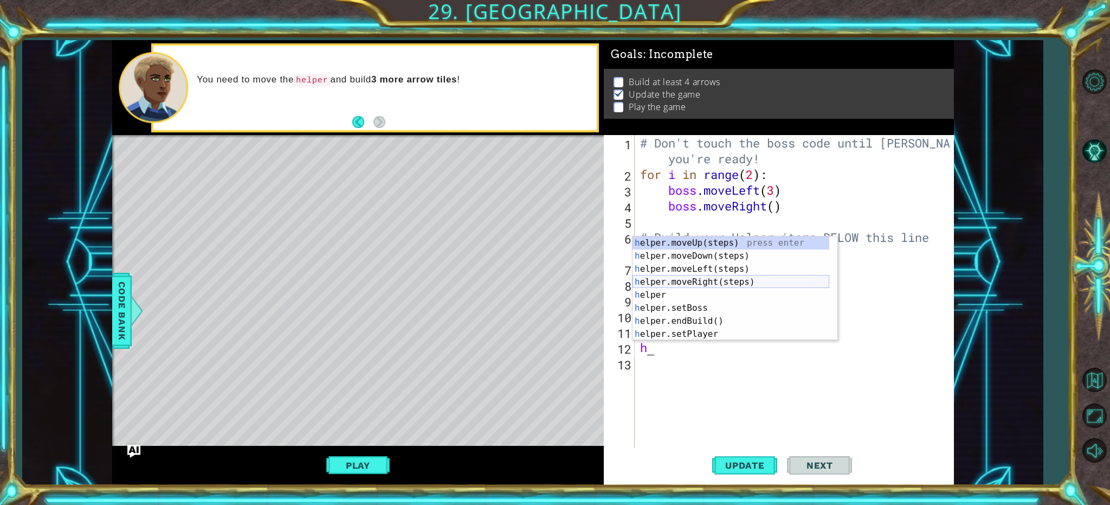
scroll to position [33, 0]
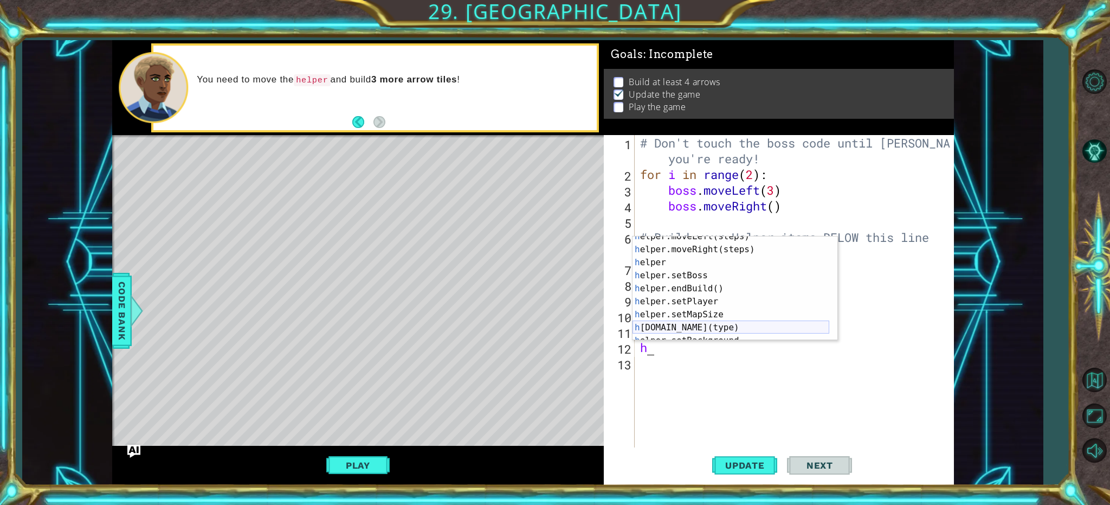
click at [709, 333] on div "h elper.moveLeft(steps) press enter h elper.moveRight(steps) press enter h elpe…" at bounding box center [730, 295] width 197 height 130
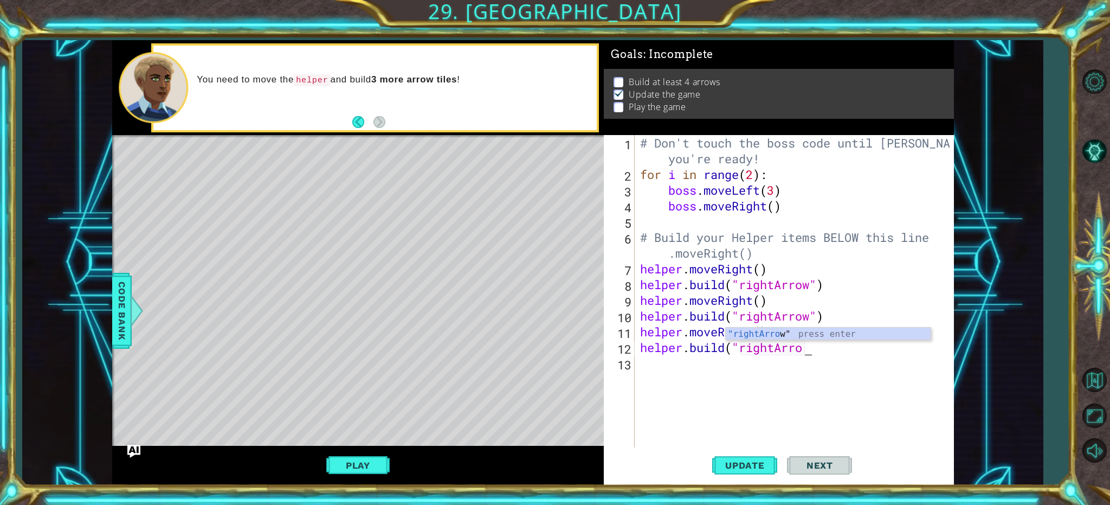
scroll to position [0, 8]
click at [367, 458] on button "Play" at bounding box center [357, 465] width 63 height 21
type textarea "[DOMAIN_NAME]("rightArrow"
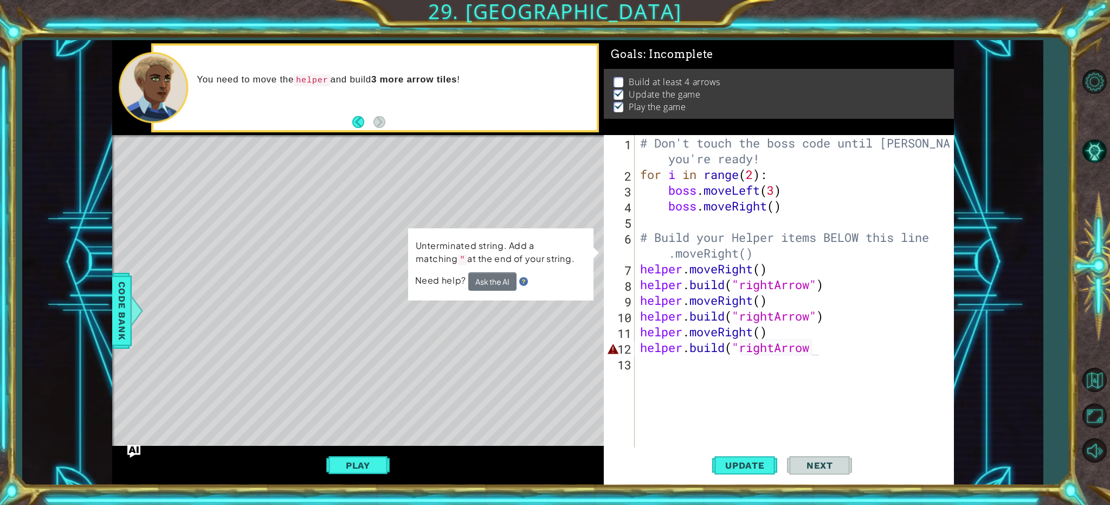
scroll to position [0, 0]
click at [857, 355] on div "# Don't touch the boss code until [PERSON_NAME] says you're ready! for i in ran…" at bounding box center [797, 315] width 318 height 361
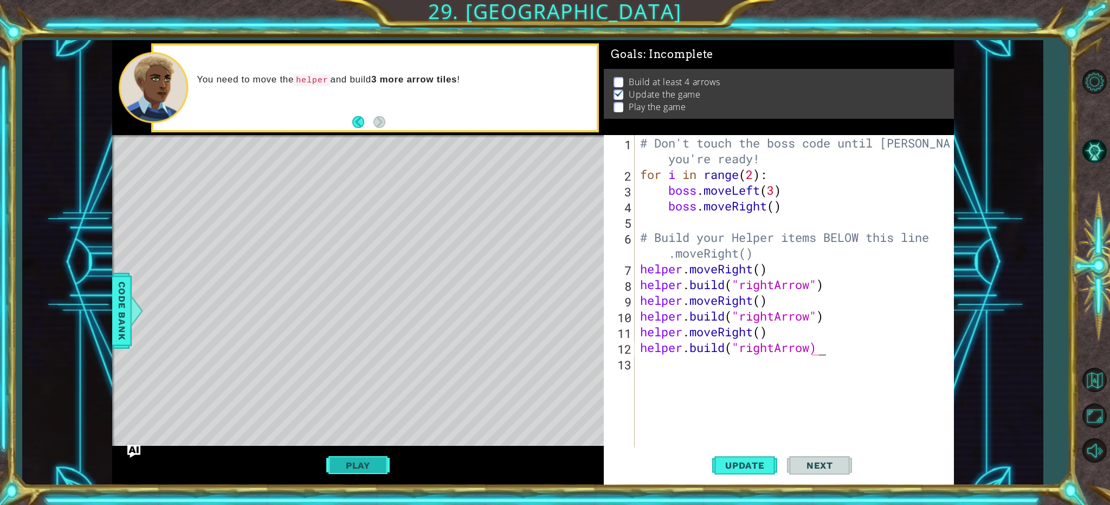
type textarea "[DOMAIN_NAME]("rightArrow)"
click at [334, 461] on button "Play" at bounding box center [357, 465] width 63 height 21
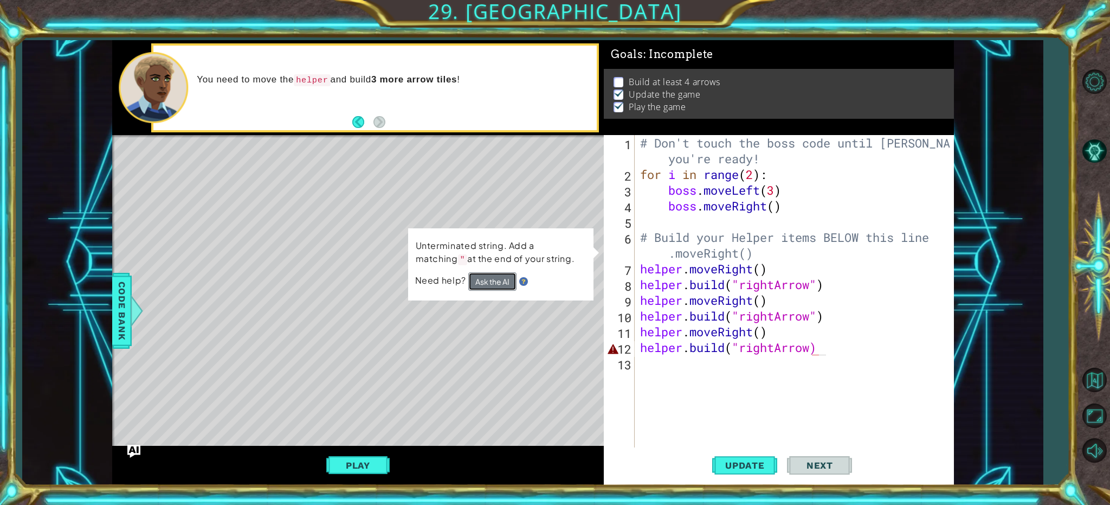
click at [501, 286] on button "Ask the AI" at bounding box center [492, 281] width 48 height 18
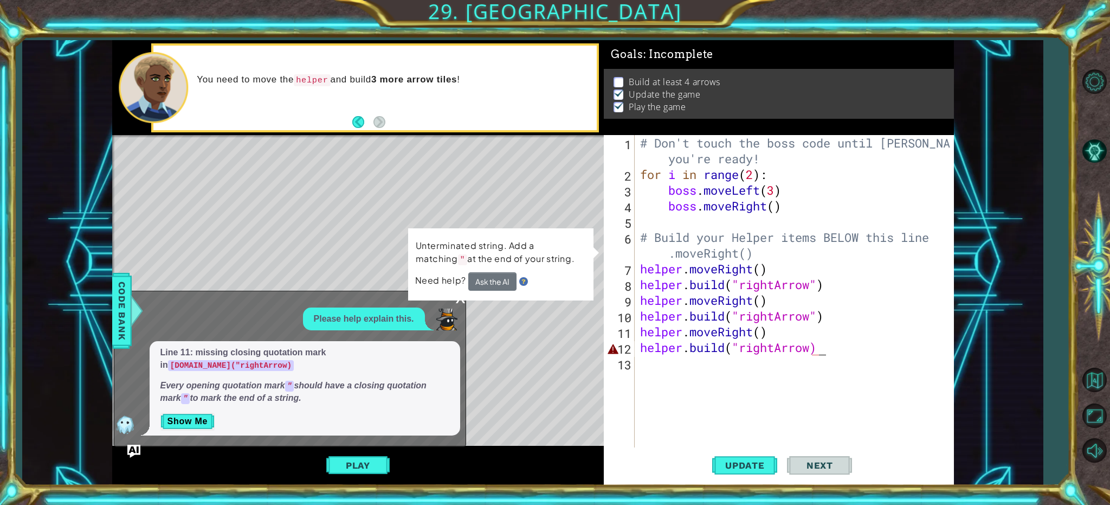
click at [797, 357] on div "# Don't touch the boss code until [PERSON_NAME] says you're ready! for i in ran…" at bounding box center [797, 315] width 318 height 361
click at [801, 343] on div "# Don't touch the boss code until [PERSON_NAME] says you're ready! for i in ran…" at bounding box center [797, 315] width 318 height 361
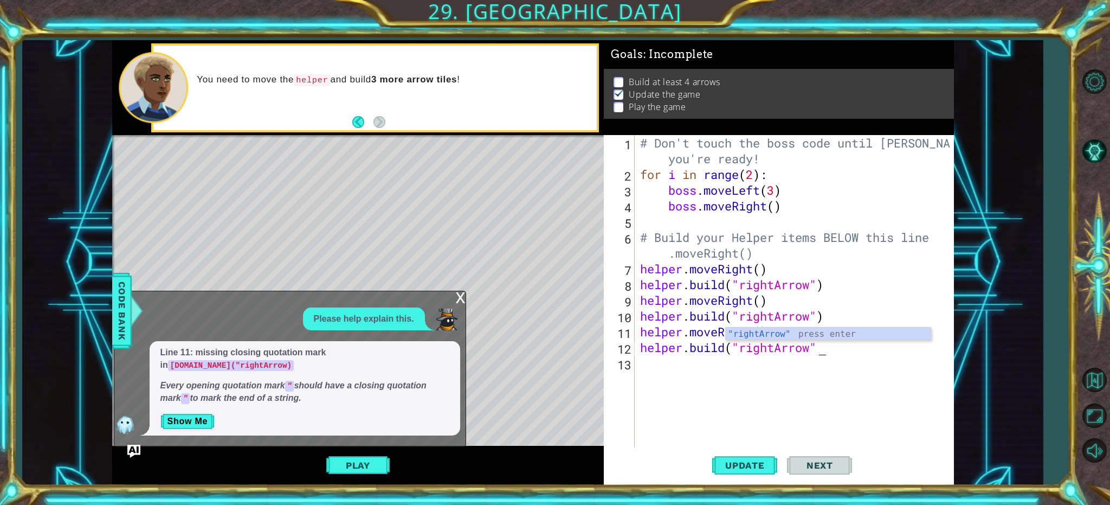
scroll to position [0, 8]
click at [370, 467] on button "Play" at bounding box center [357, 465] width 63 height 21
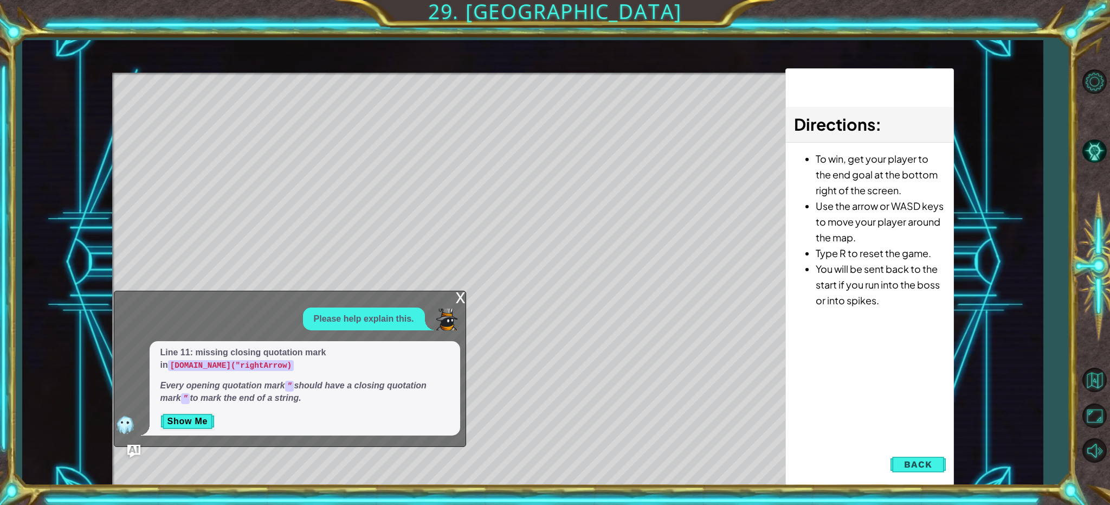
click at [464, 297] on div "x" at bounding box center [461, 296] width 10 height 11
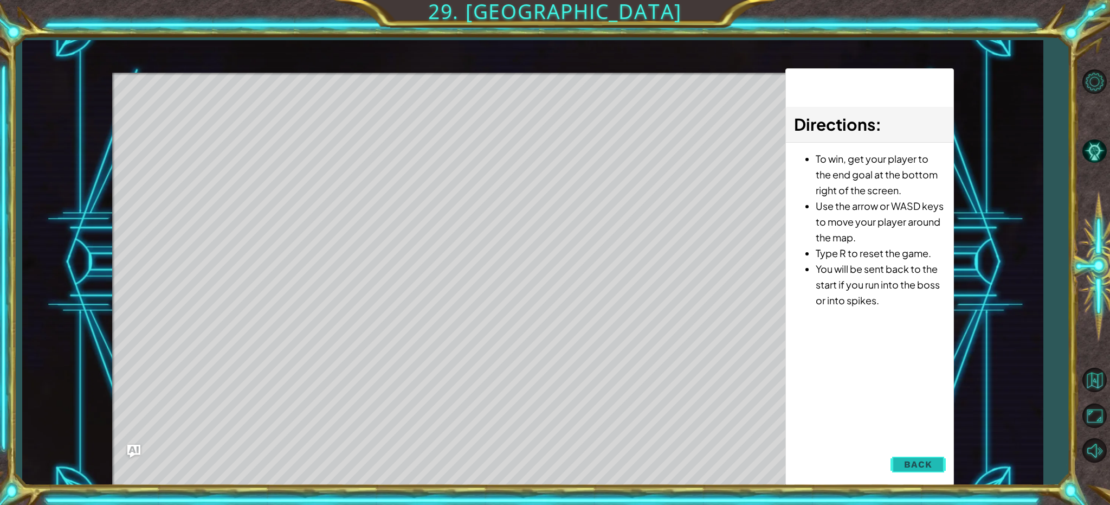
click at [906, 465] on span "Back" at bounding box center [918, 463] width 28 height 11
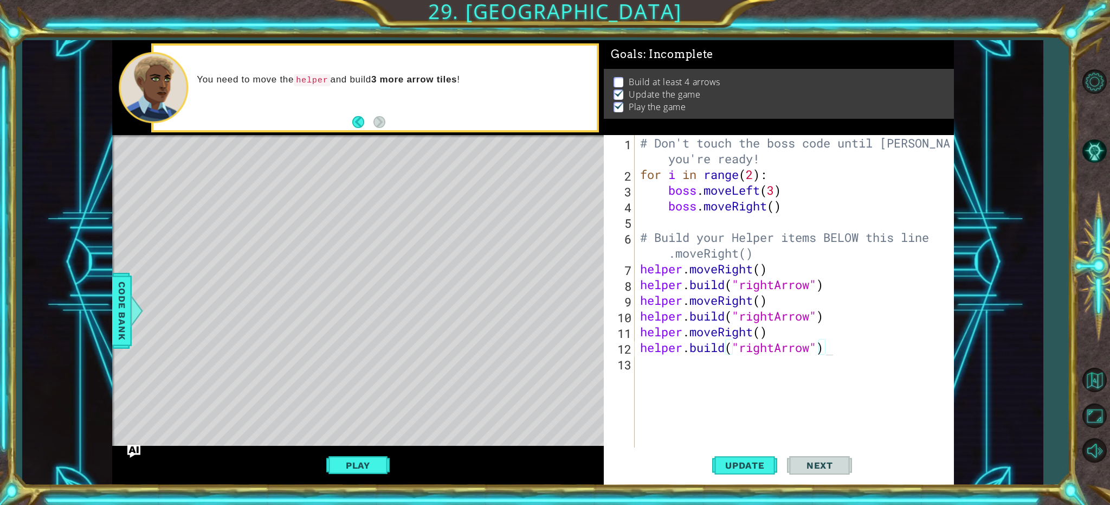
scroll to position [0, 5]
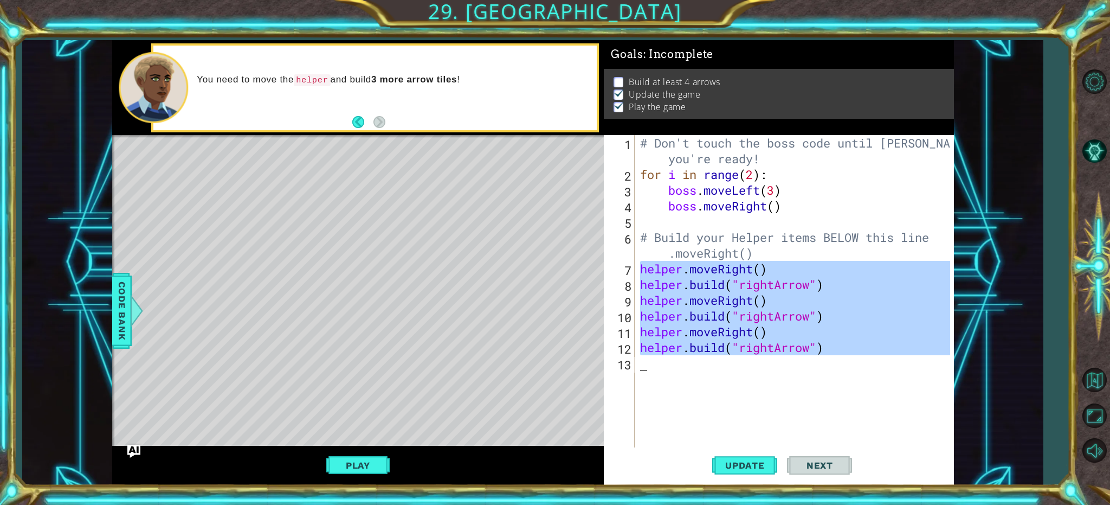
drag, startPoint x: 639, startPoint y: 270, endPoint x: 845, endPoint y: 359, distance: 223.8
click at [845, 359] on div "# Don't touch the boss code until [PERSON_NAME] says you're ready! for i in ran…" at bounding box center [797, 315] width 318 height 361
type textarea "[DOMAIN_NAME]("rightArrow")"
click at [796, 368] on div "# Don't touch the boss code until [PERSON_NAME] says you're ready! for i in ran…" at bounding box center [794, 292] width 312 height 314
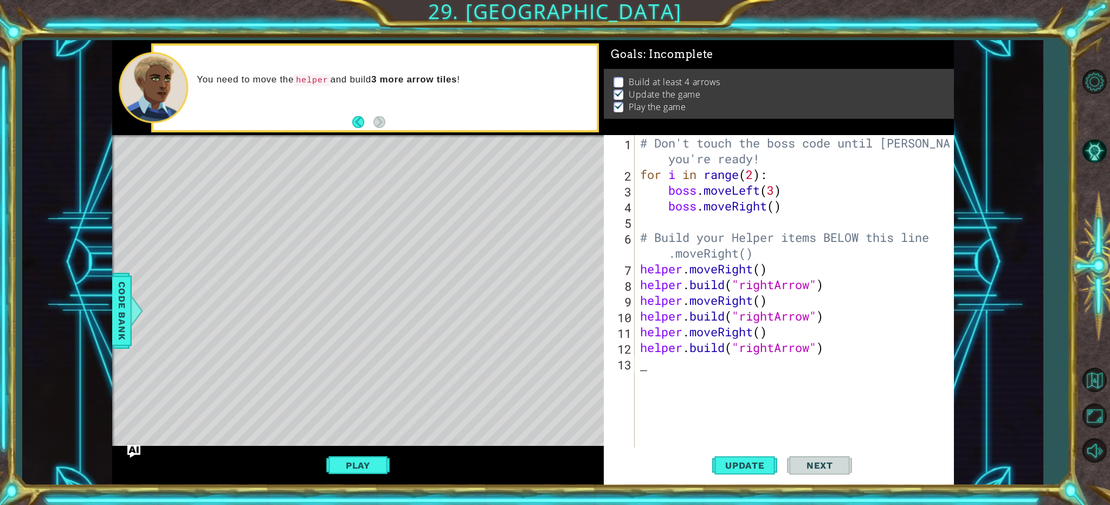
scroll to position [15, 0]
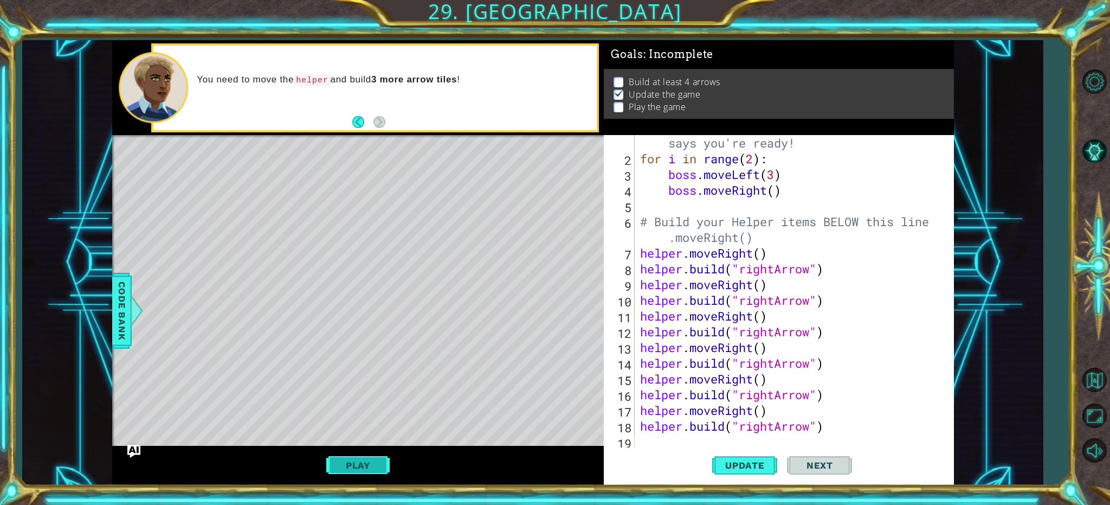
click at [384, 466] on button "Play" at bounding box center [357, 465] width 63 height 21
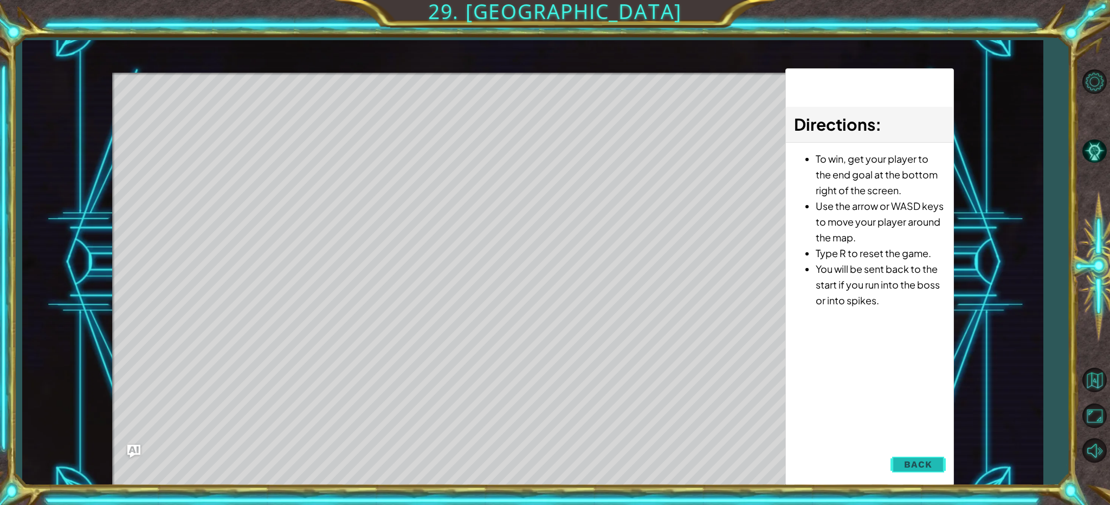
click at [934, 467] on button "Back" at bounding box center [917, 464] width 55 height 22
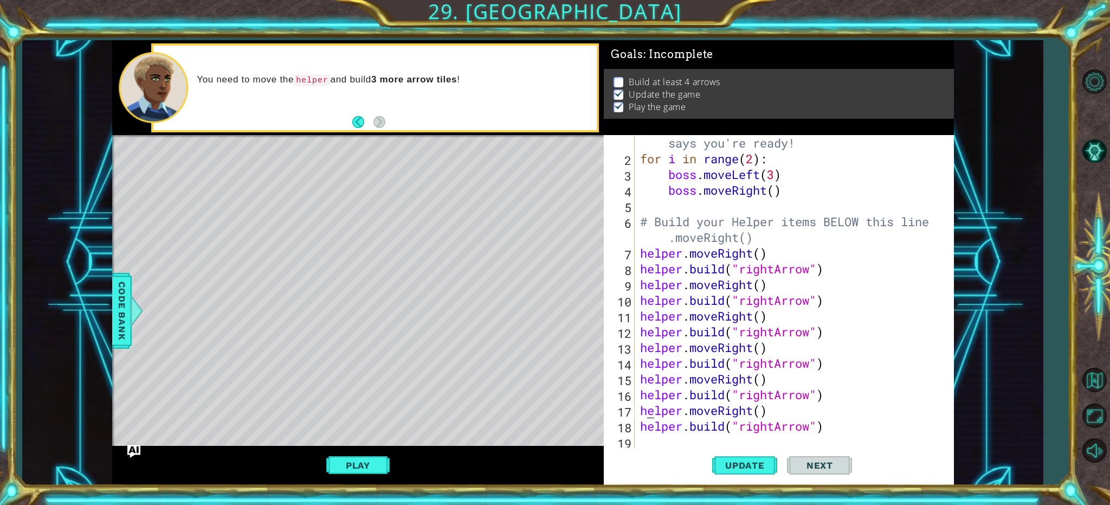
click at [650, 412] on div "# Don't touch the boss code until [PERSON_NAME] says you're ready! for i in ran…" at bounding box center [792, 299] width 309 height 361
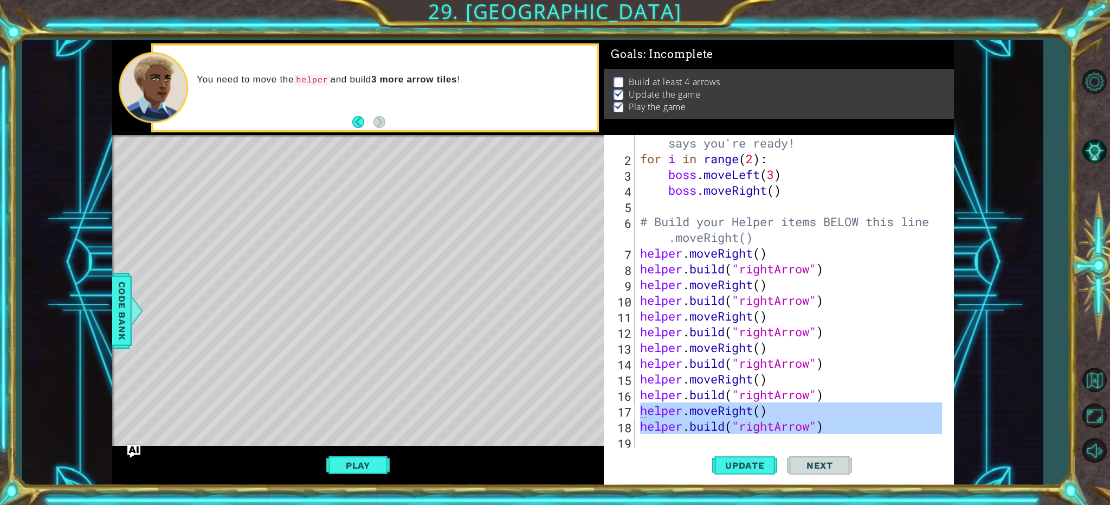
drag, startPoint x: 635, startPoint y: 444, endPoint x: 637, endPoint y: 409, distance: 34.8
click at [637, 409] on div "helper.moveRight() 1 2 3 4 5 6 7 8 9 10 11 12 13 14 15 16 17 18 19 # Don't touc…" at bounding box center [777, 292] width 346 height 314
type textarea "helper.moveRight() [DOMAIN_NAME]("rightArrow")"
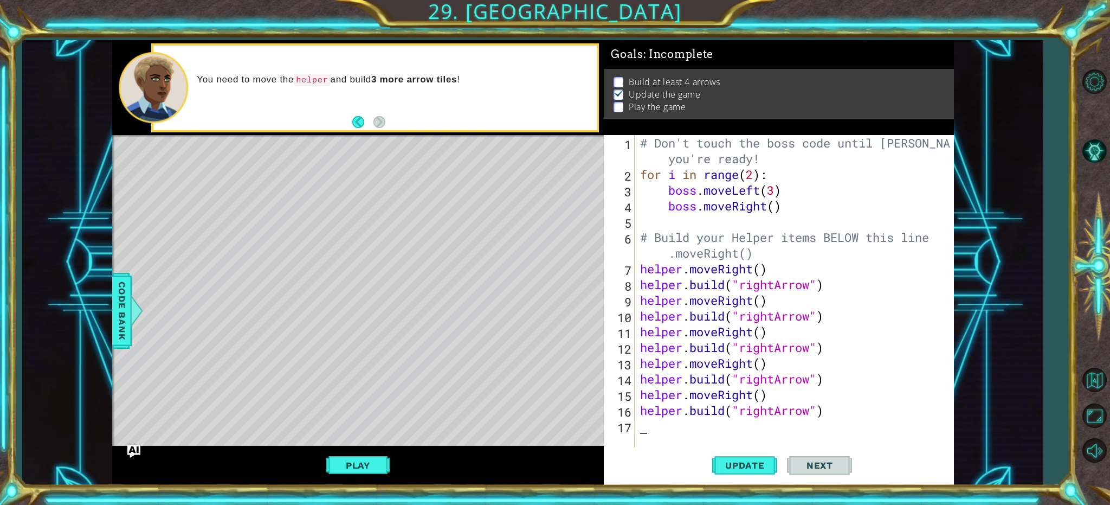
type textarea "h"
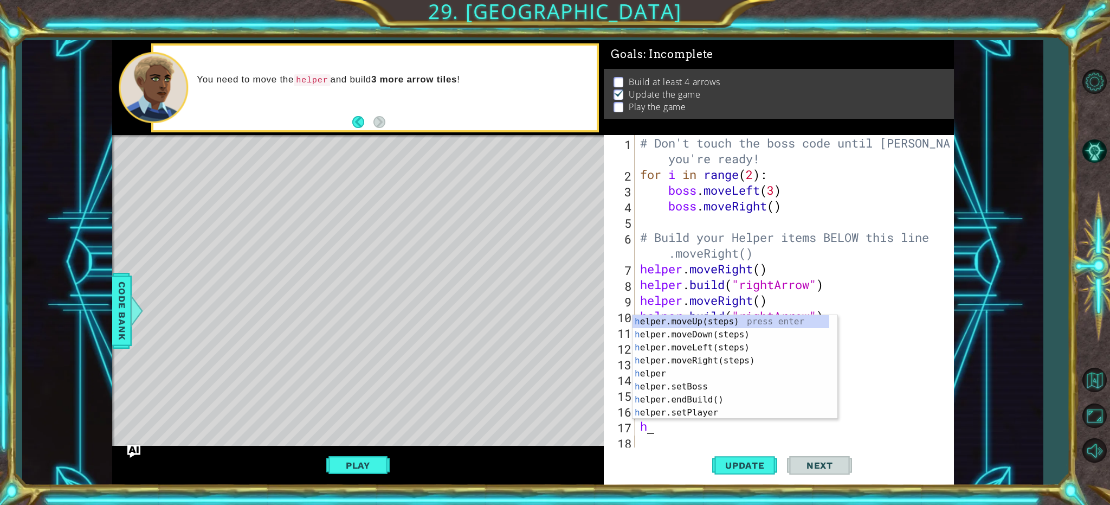
scroll to position [0, 0]
click at [722, 332] on div "h elper.moveUp(steps) press enter h elper.moveDown(steps) press enter h elper.m…" at bounding box center [730, 380] width 197 height 130
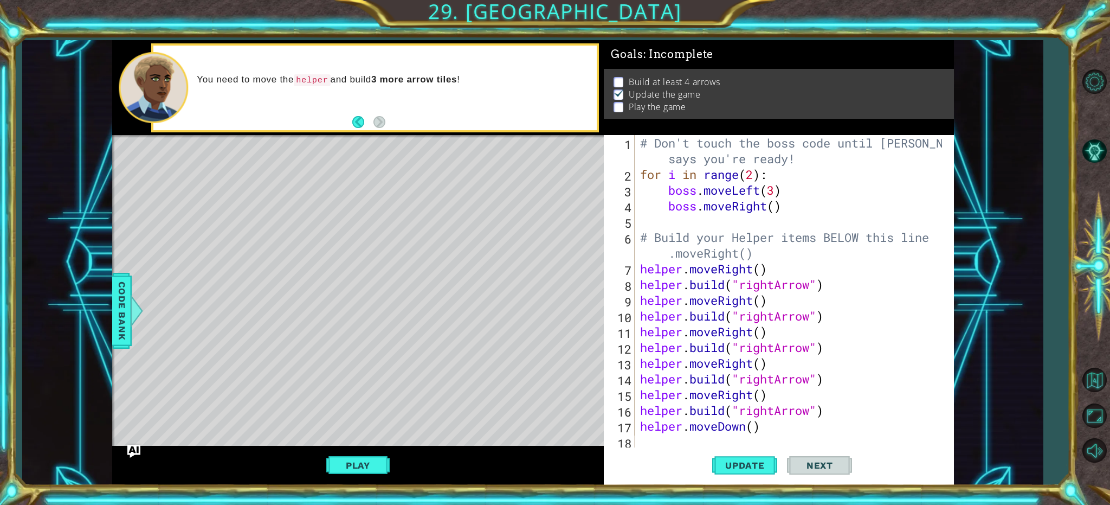
scroll to position [15, 0]
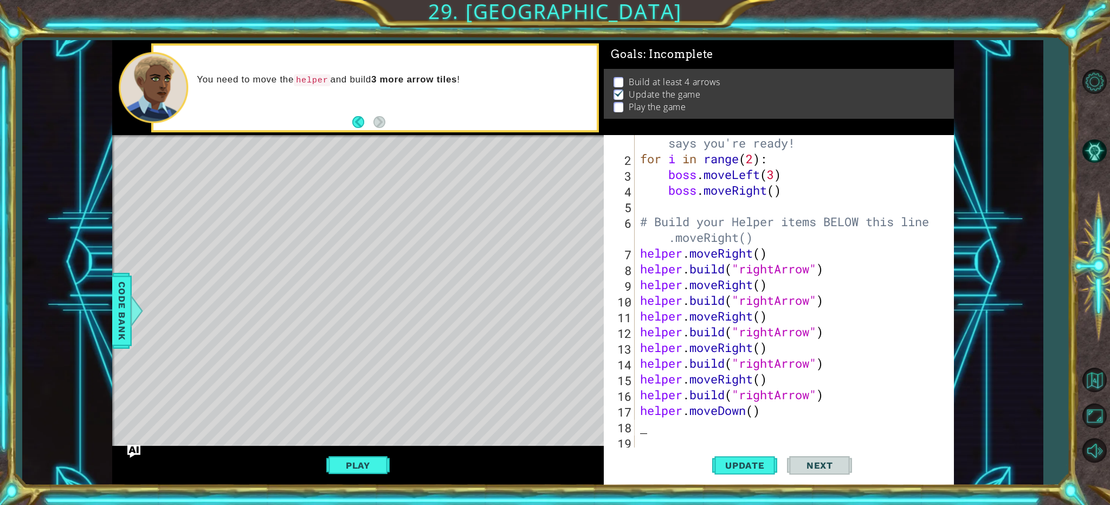
click at [739, 423] on div "# Don't touch the boss code until [PERSON_NAME] says you're ready! for i in ran…" at bounding box center [792, 299] width 309 height 361
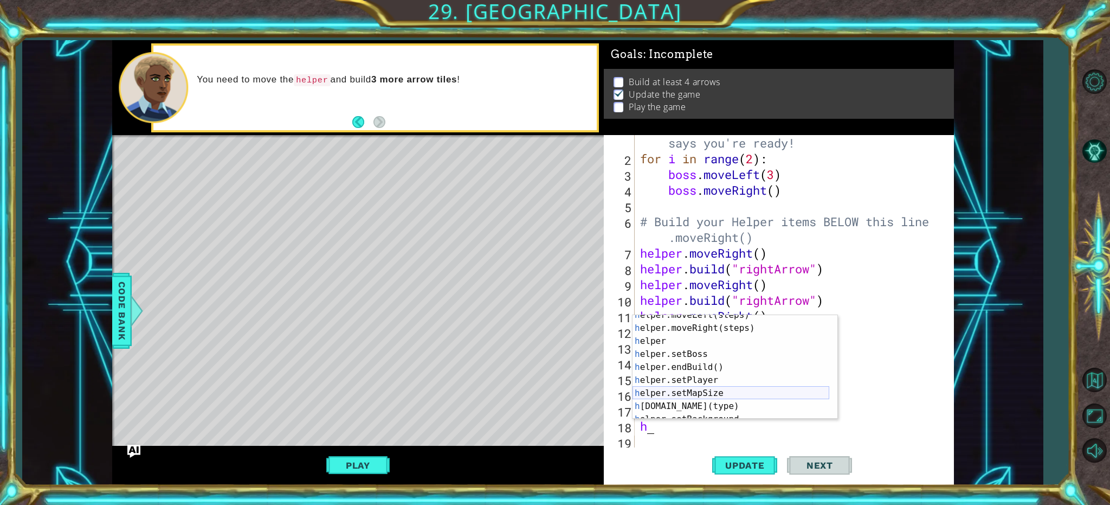
scroll to position [33, 0]
click at [688, 405] on div "h elper.moveLeft(steps) press enter h elper.moveRight(steps) press enter h elpe…" at bounding box center [730, 373] width 197 height 130
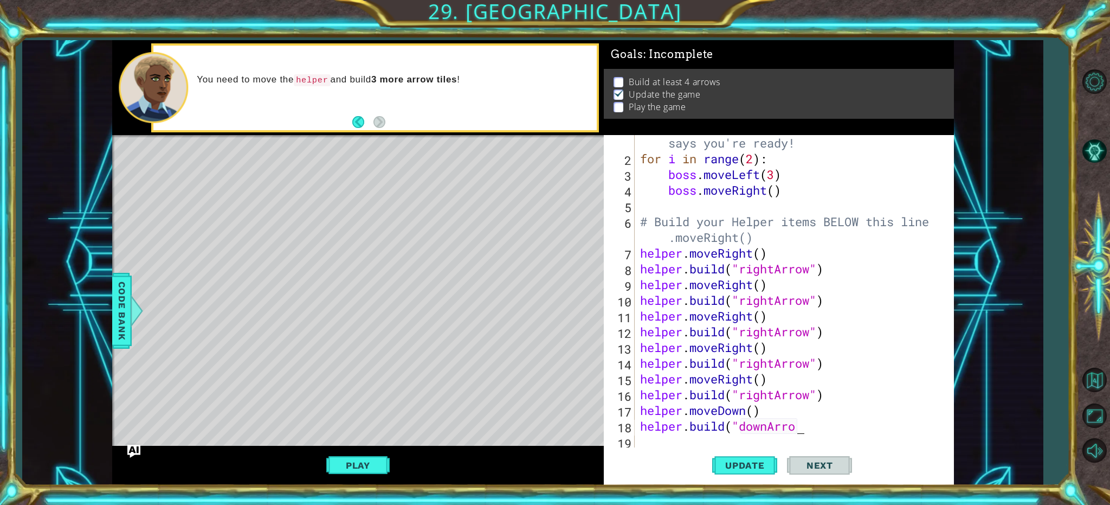
scroll to position [0, 7]
type textarea "[DOMAIN_NAME]("downArro")"
click at [760, 471] on button "Update" at bounding box center [744, 464] width 65 height 35
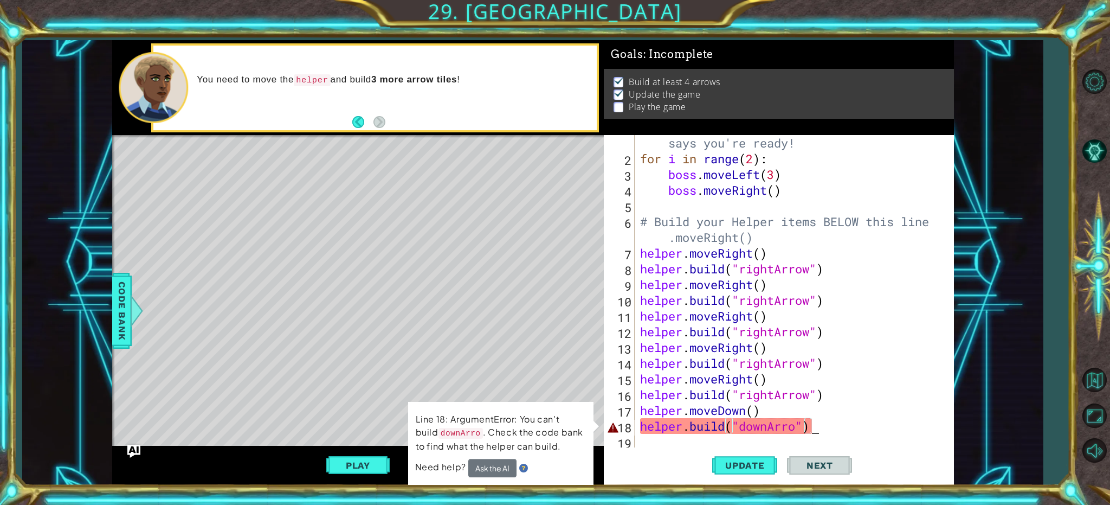
click at [765, 431] on div "# Don't touch the boss code until [PERSON_NAME] says you're ready! for i in ran…" at bounding box center [792, 299] width 309 height 361
click at [510, 470] on button "Ask the AI" at bounding box center [492, 467] width 48 height 18
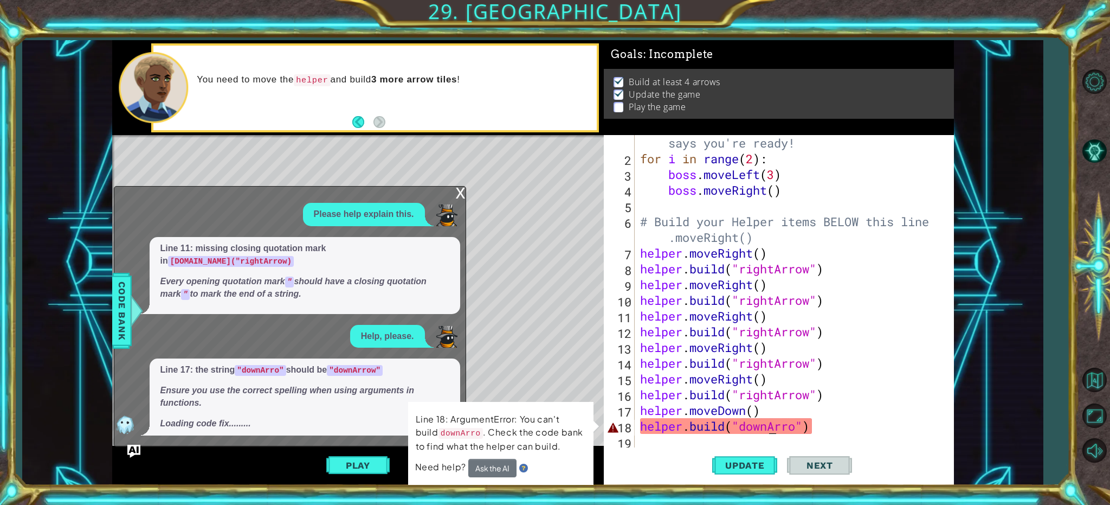
click at [772, 431] on div "# Don't touch the boss code until [PERSON_NAME] says you're ready! for i in ran…" at bounding box center [792, 299] width 309 height 361
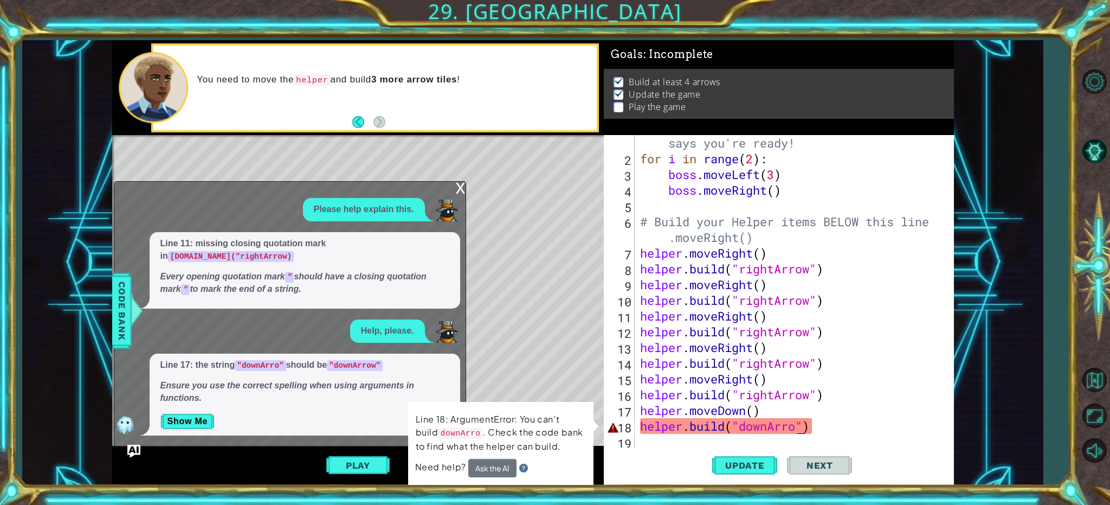
click at [796, 431] on div "# Don't touch the boss code until [PERSON_NAME] says you're ready! for i in ran…" at bounding box center [792, 299] width 309 height 361
